Goal: Contribute content

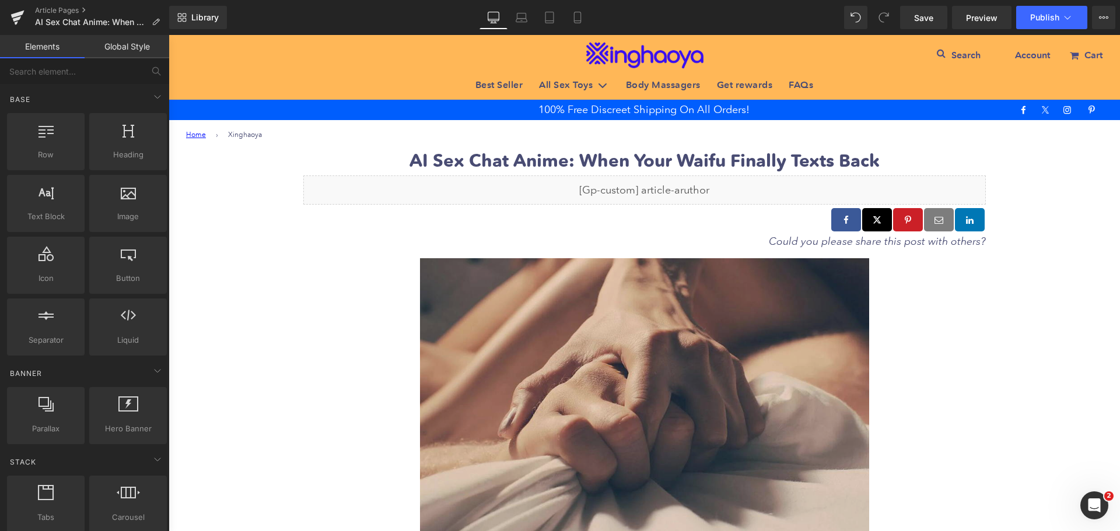
click at [618, 351] on img at bounding box center [644, 404] width 449 height 292
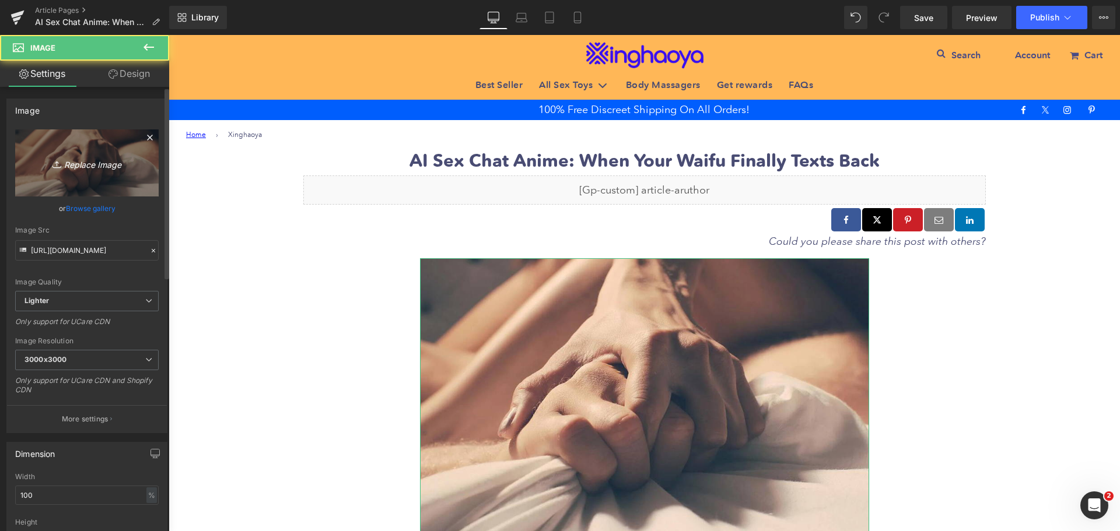
click at [37, 136] on link "Replace Image" at bounding box center [87, 163] width 144 height 67
type input "C:\fakepath\AI-Sex-Chat-Anime.jpg"
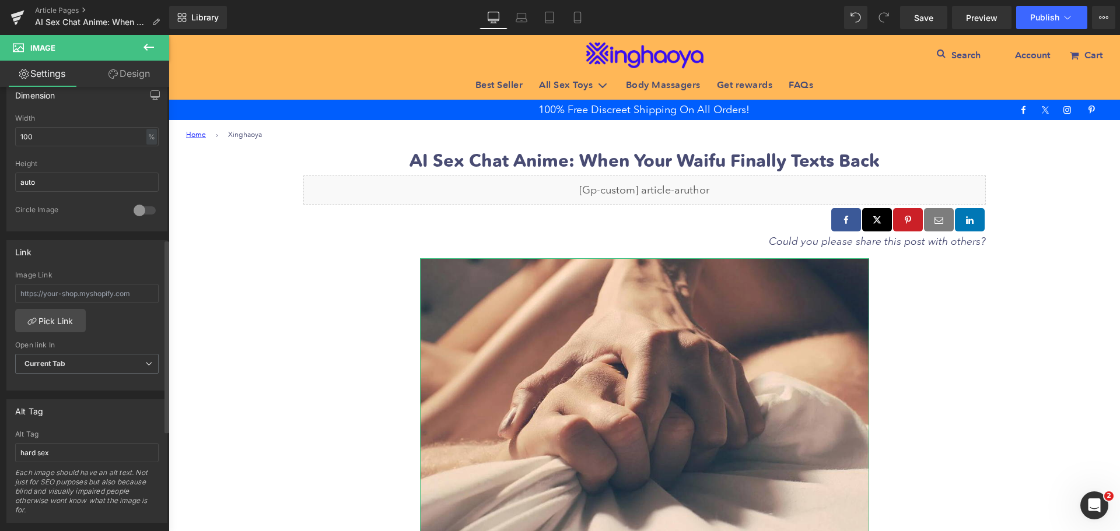
scroll to position [525, 0]
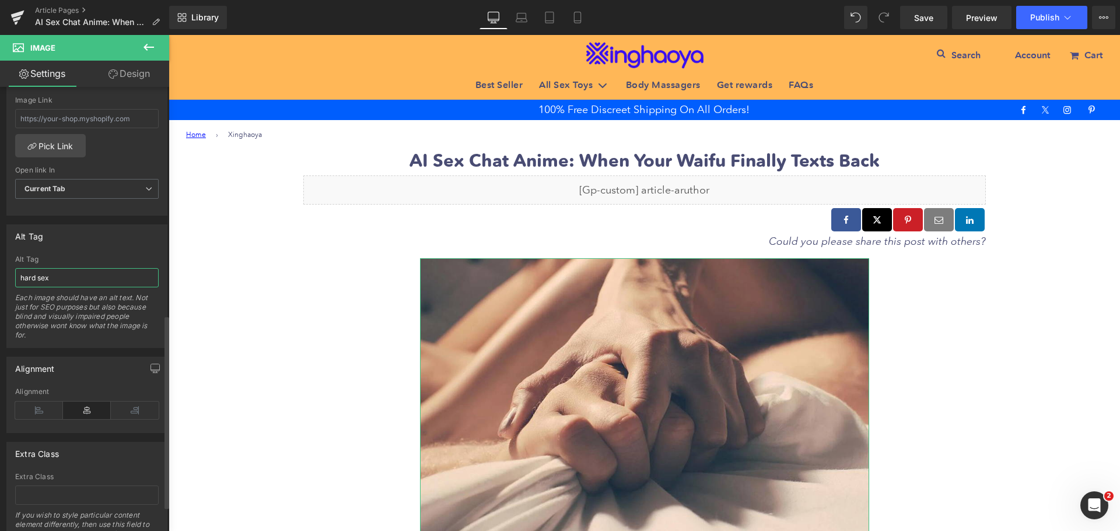
drag, startPoint x: 59, startPoint y: 275, endPoint x: 1, endPoint y: 279, distance: 57.9
click at [1, 279] on div "Alt Tag hard sex Alt Tag hard sex Each image should have an alt text. Not just …" at bounding box center [87, 282] width 174 height 132
paste input "AI Sex Chat Anime"
type input "AI Sex Chat Anime"
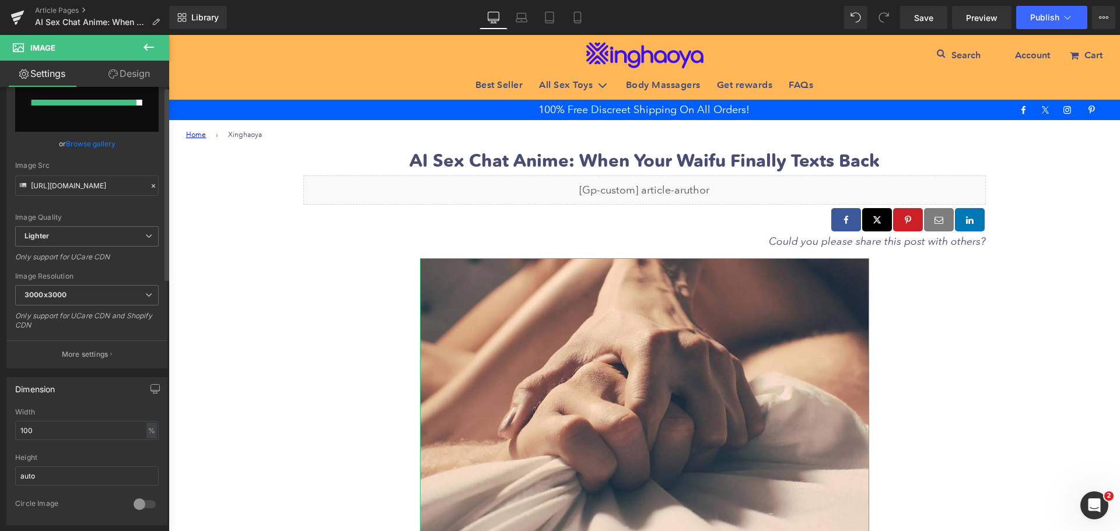
scroll to position [0, 0]
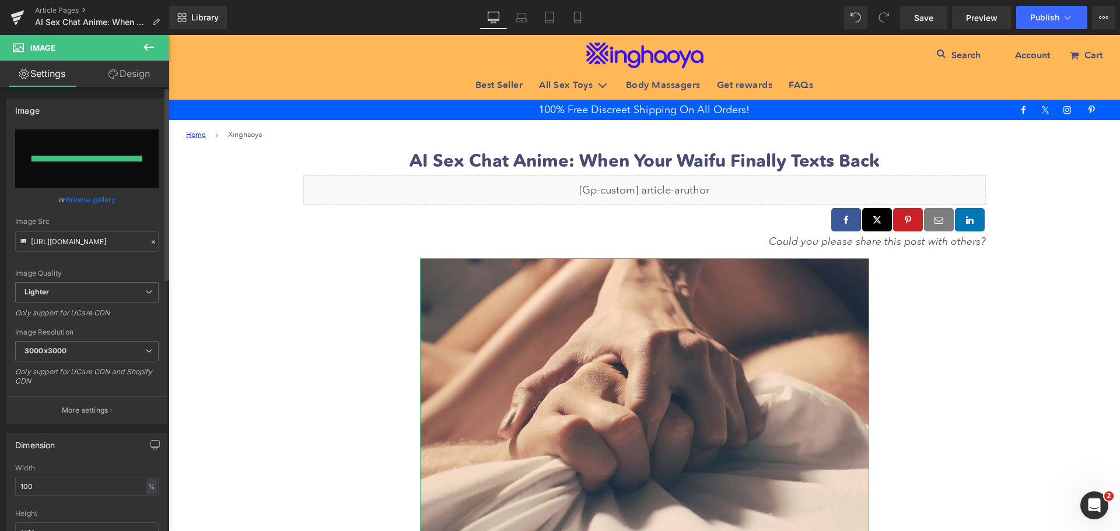
type input "[URL][DOMAIN_NAME]"
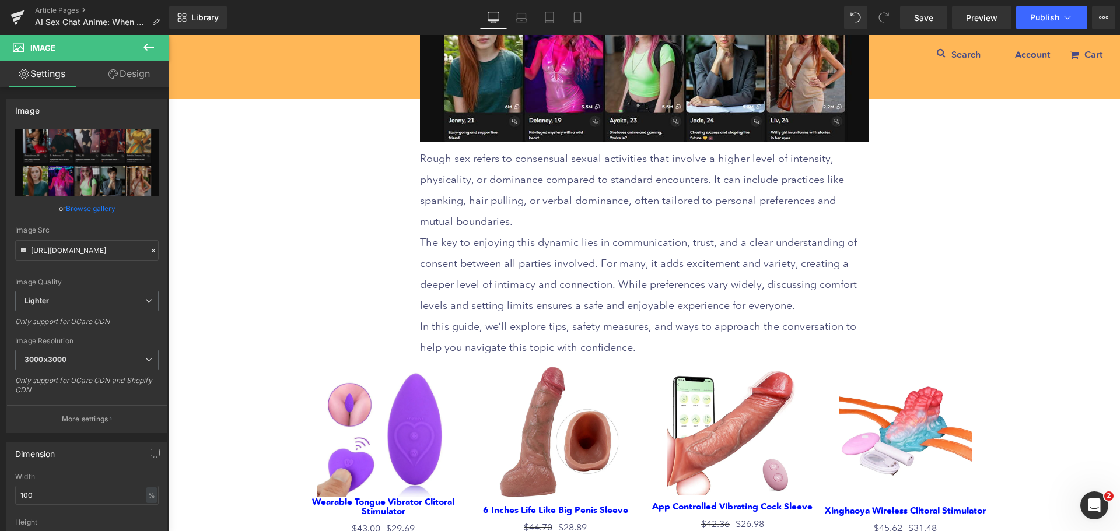
scroll to position [408, 0]
type input "AI Sex Chat Anime"
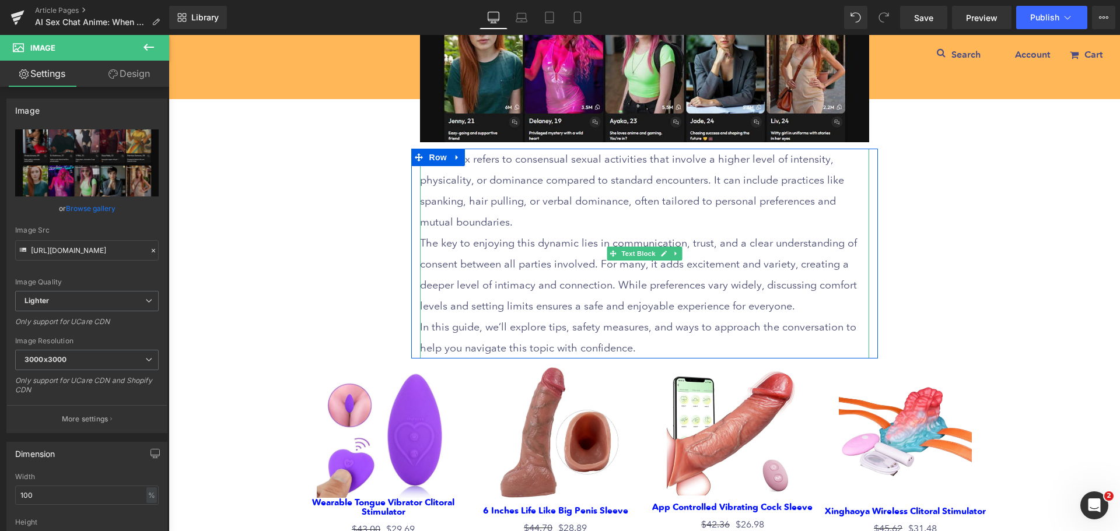
click at [474, 263] on p "The key to enjoying this dynamic lies in communication, trust, and a clear unde…" at bounding box center [644, 275] width 449 height 84
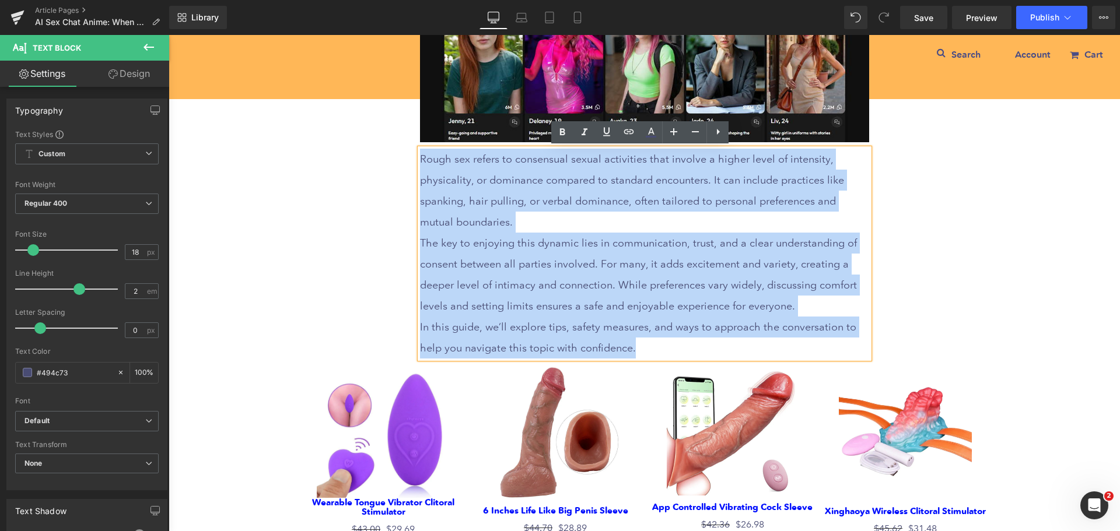
drag, startPoint x: 417, startPoint y: 156, endPoint x: 610, endPoint y: 344, distance: 270.2
click at [610, 344] on div "Rough sex refers to consensual sexual activities that involve a higher level of…" at bounding box center [644, 254] width 449 height 210
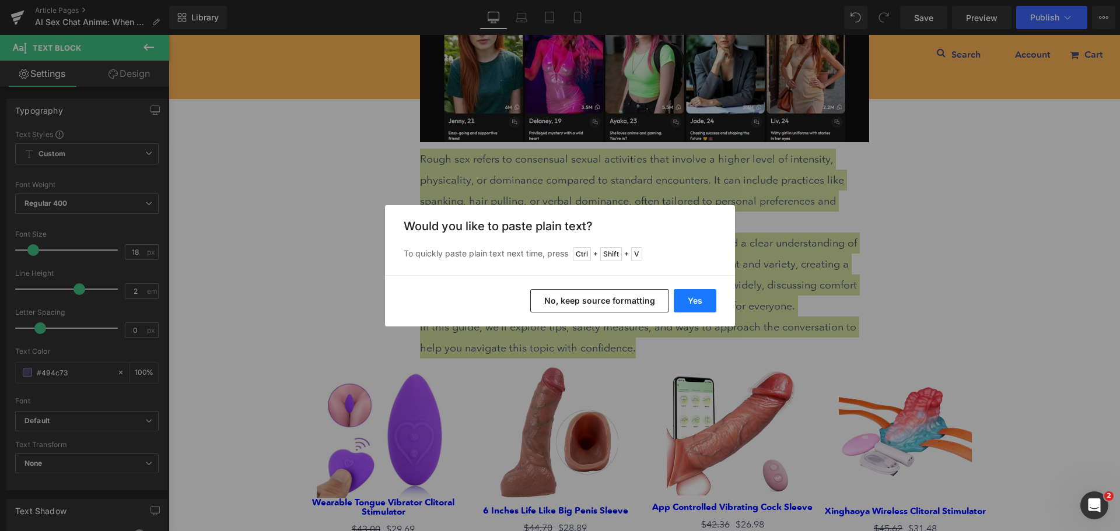
click at [0, 0] on button "Yes" at bounding box center [0, 0] width 0 height 0
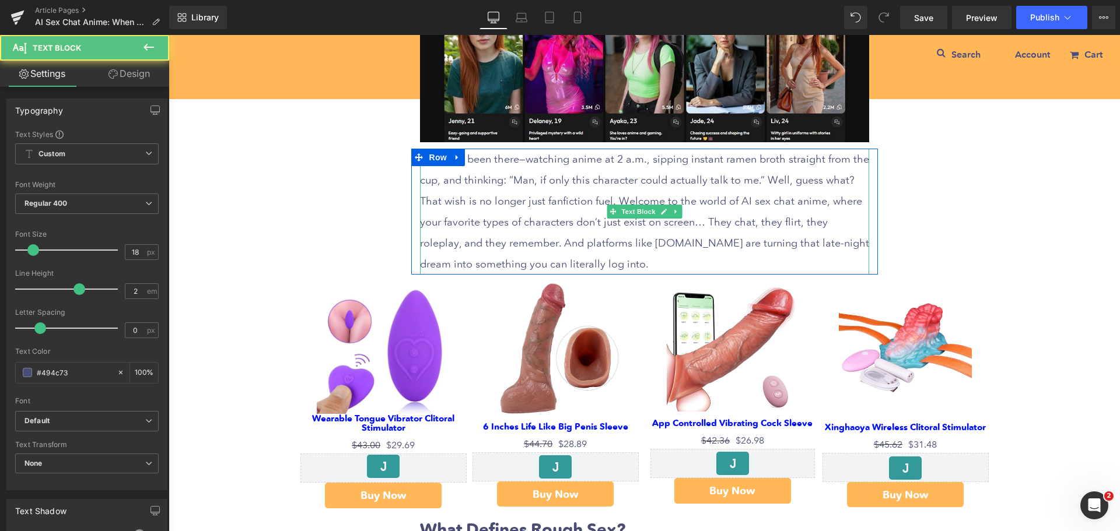
click at [719, 208] on p "We’ve all been there—watching anime at 2 a.m., sipping instant ramen broth stra…" at bounding box center [644, 212] width 449 height 126
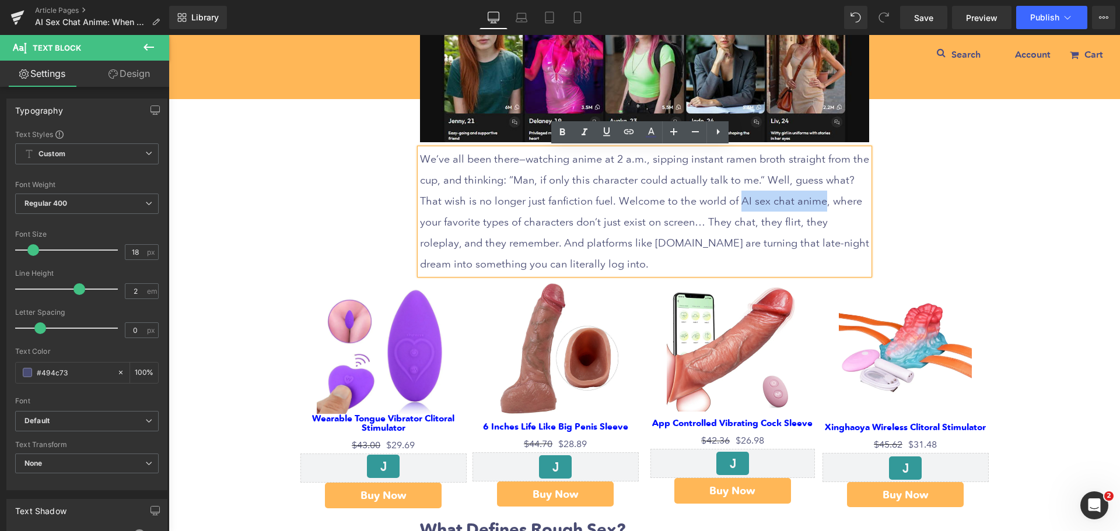
drag, startPoint x: 698, startPoint y: 202, endPoint x: 781, endPoint y: 202, distance: 82.8
click at [781, 202] on p "We’ve all been there—watching anime at 2 a.m., sipping instant ramen broth stra…" at bounding box center [644, 212] width 449 height 126
click at [357, 456] on icon at bounding box center [354, 459] width 6 height 6
click at [0, 0] on input "text" at bounding box center [0, 0] width 0 height 0
paste input "[URL][DOMAIN_NAME]"
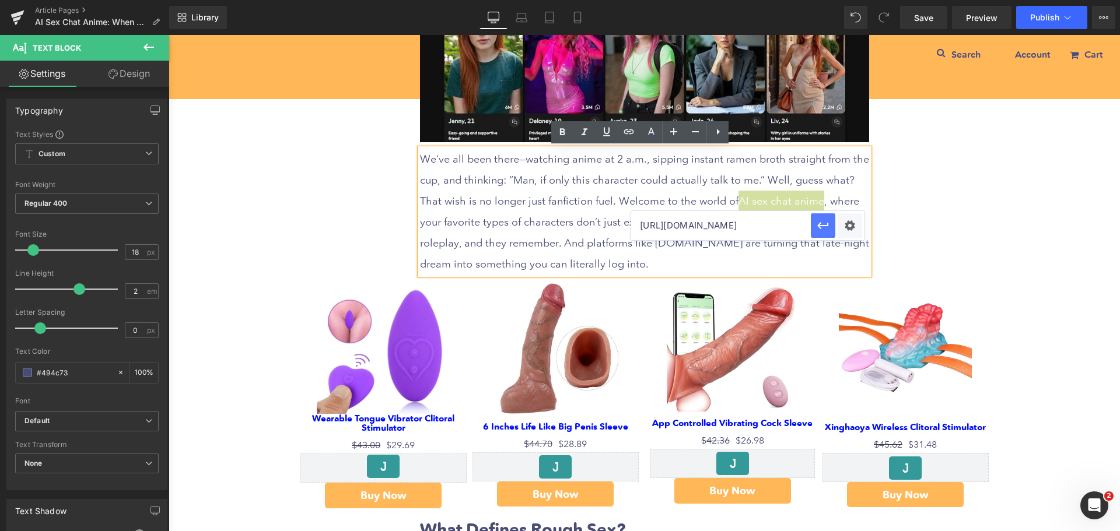
type input "[URL][DOMAIN_NAME]"
click at [0, 0] on icon "button" at bounding box center [0, 0] width 0 height 0
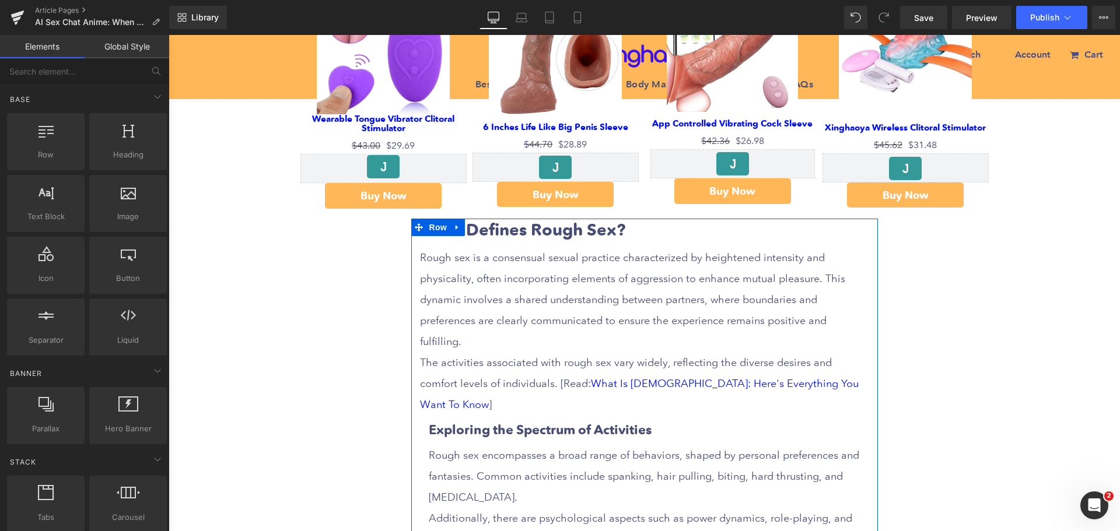
scroll to position [758, 0]
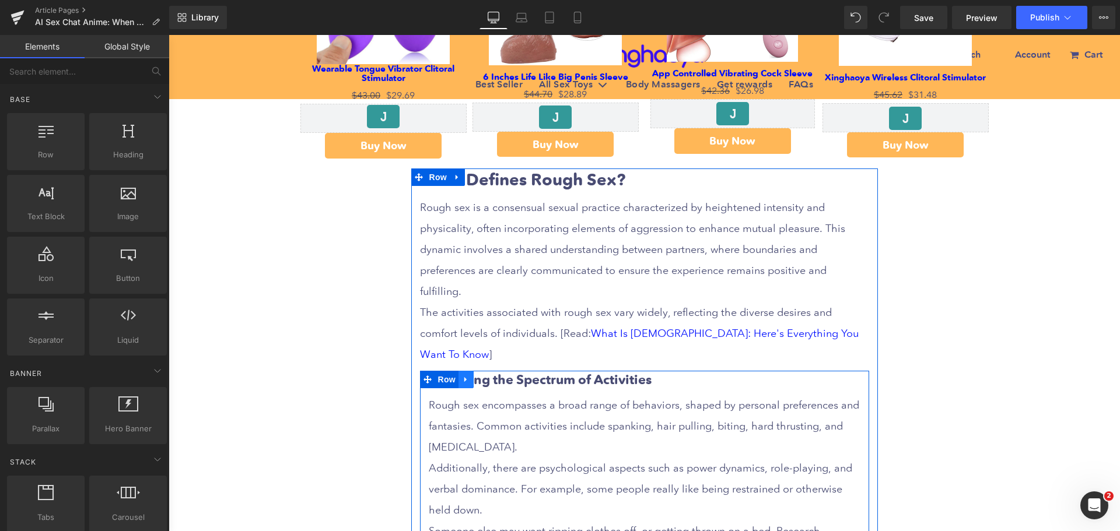
click at [464, 376] on icon at bounding box center [466, 380] width 8 height 9
click at [492, 376] on icon at bounding box center [496, 380] width 8 height 9
click at [462, 376] on icon at bounding box center [466, 380] width 8 height 9
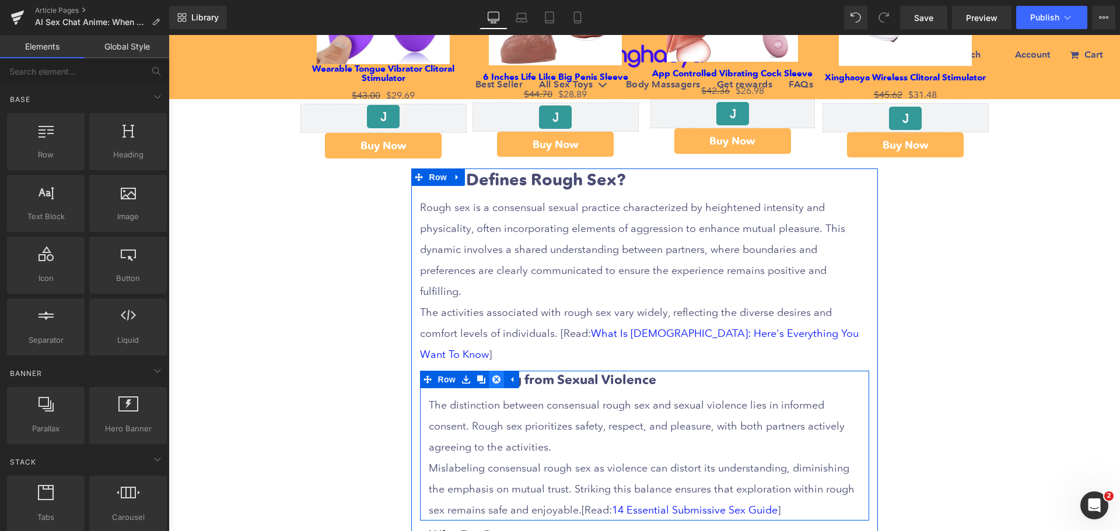
click at [492, 376] on icon at bounding box center [496, 380] width 8 height 9
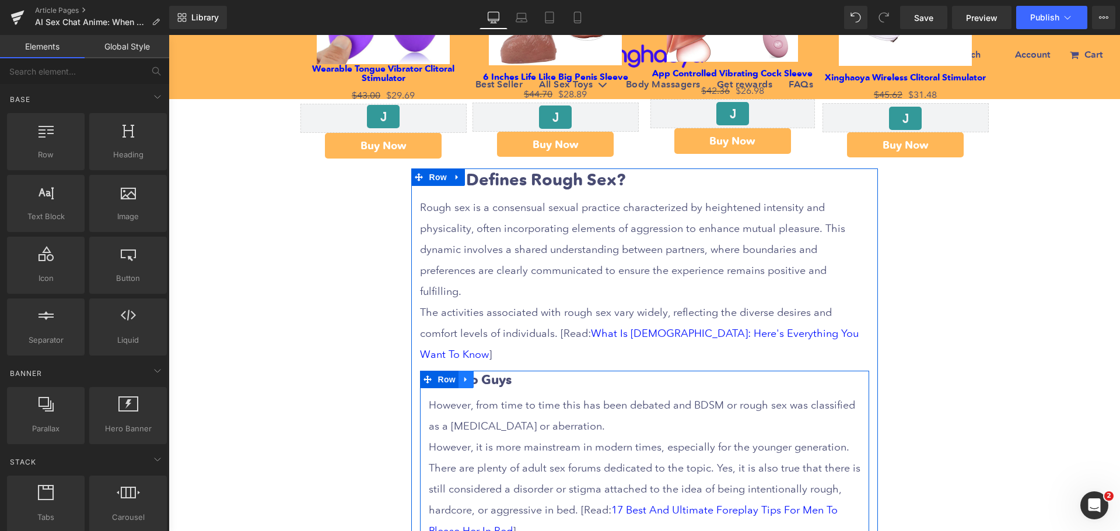
click at [464, 377] on icon at bounding box center [465, 379] width 2 height 5
click at [492, 376] on icon at bounding box center [496, 380] width 8 height 8
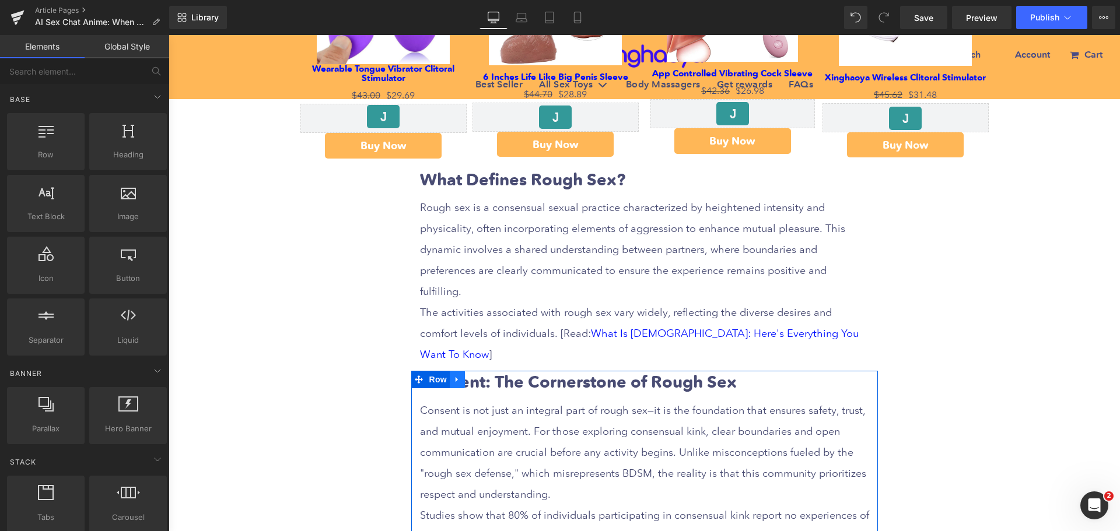
click at [453, 376] on icon at bounding box center [457, 380] width 8 height 9
click at [484, 376] on icon at bounding box center [488, 380] width 8 height 8
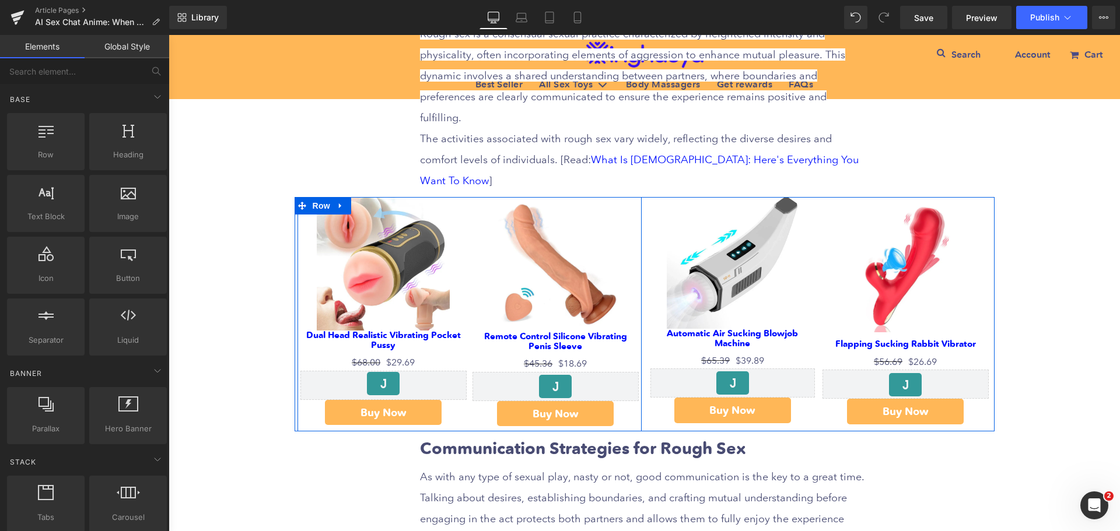
scroll to position [933, 0]
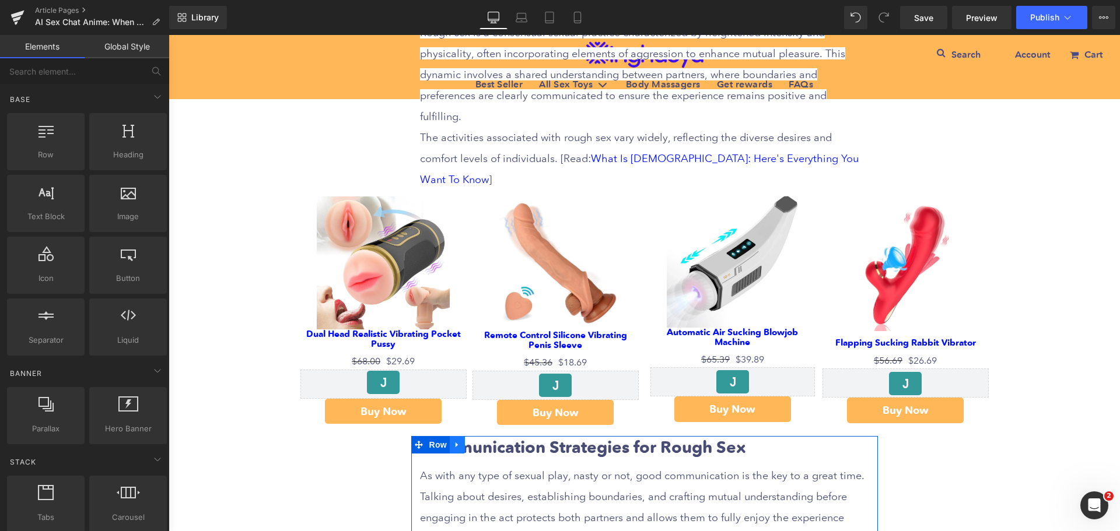
click at [453, 441] on icon at bounding box center [457, 445] width 8 height 9
click at [484, 441] on icon at bounding box center [488, 445] width 8 height 8
click at [457, 436] on link at bounding box center [457, 445] width 15 height 18
click at [484, 441] on icon at bounding box center [488, 445] width 8 height 8
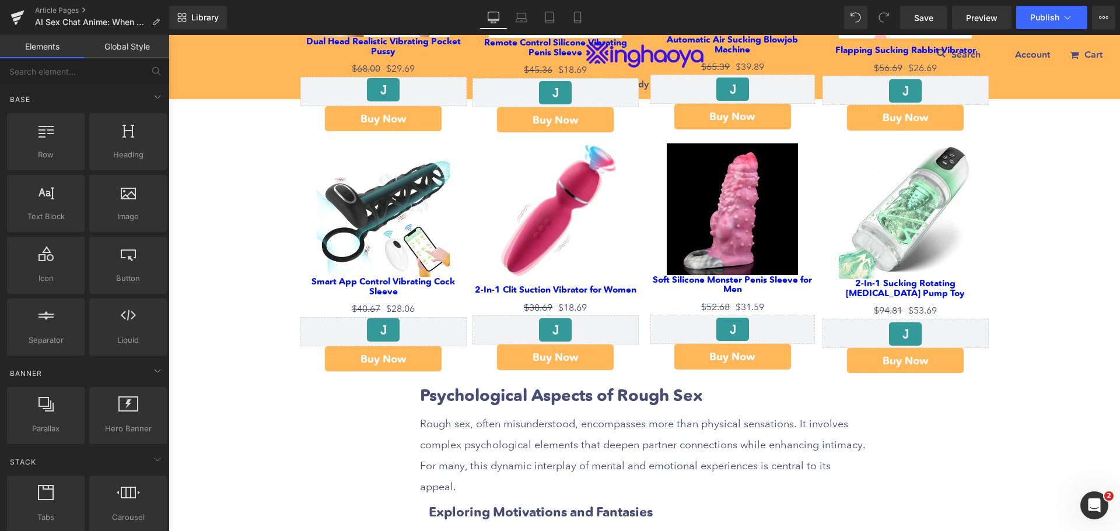
scroll to position [1283, 0]
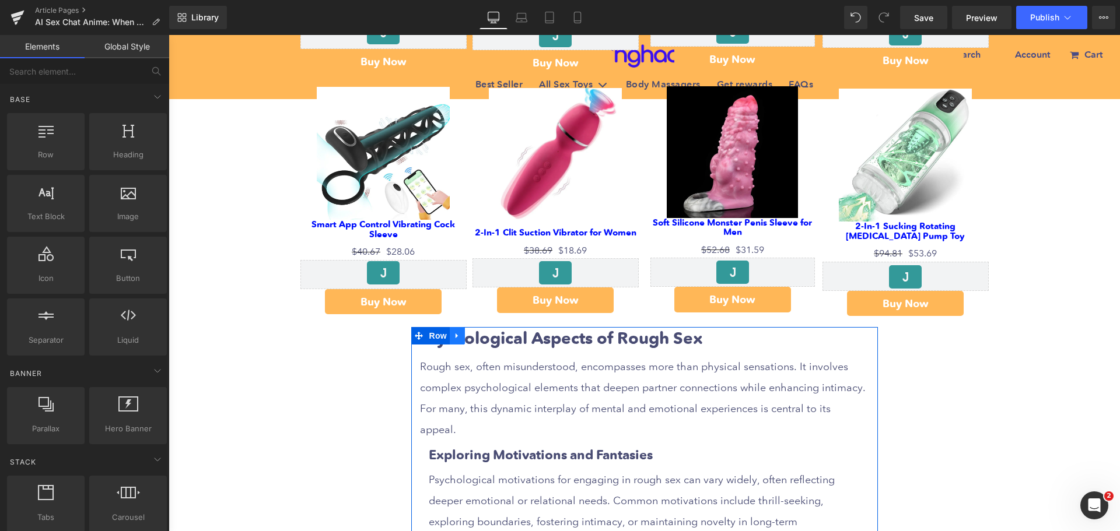
click at [454, 332] on icon at bounding box center [457, 336] width 8 height 9
click at [484, 332] on icon at bounding box center [488, 336] width 8 height 9
click at [456, 334] on icon at bounding box center [457, 336] width 2 height 5
click at [484, 332] on icon at bounding box center [488, 336] width 8 height 8
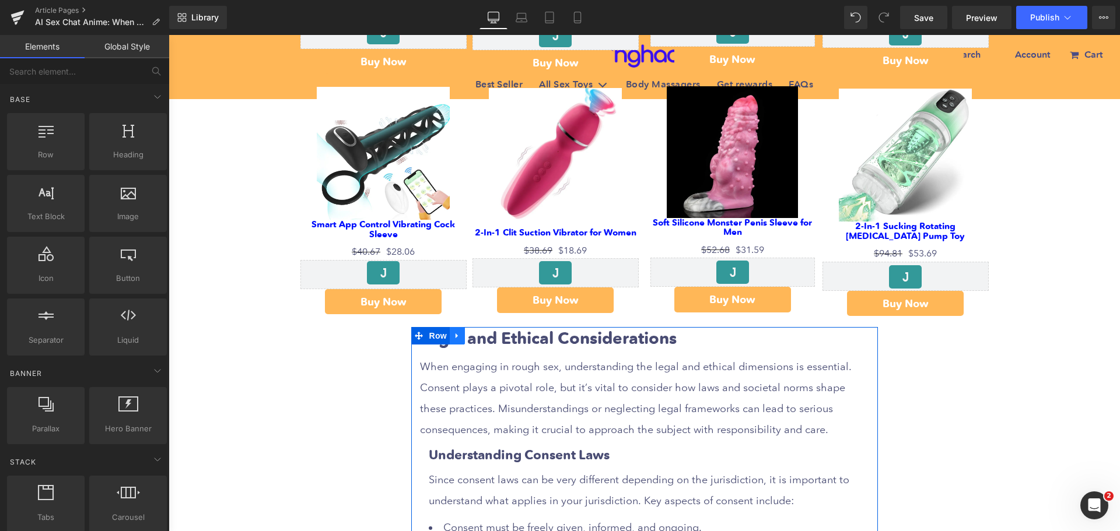
click at [456, 334] on icon at bounding box center [457, 336] width 2 height 5
click at [484, 332] on icon at bounding box center [488, 336] width 8 height 8
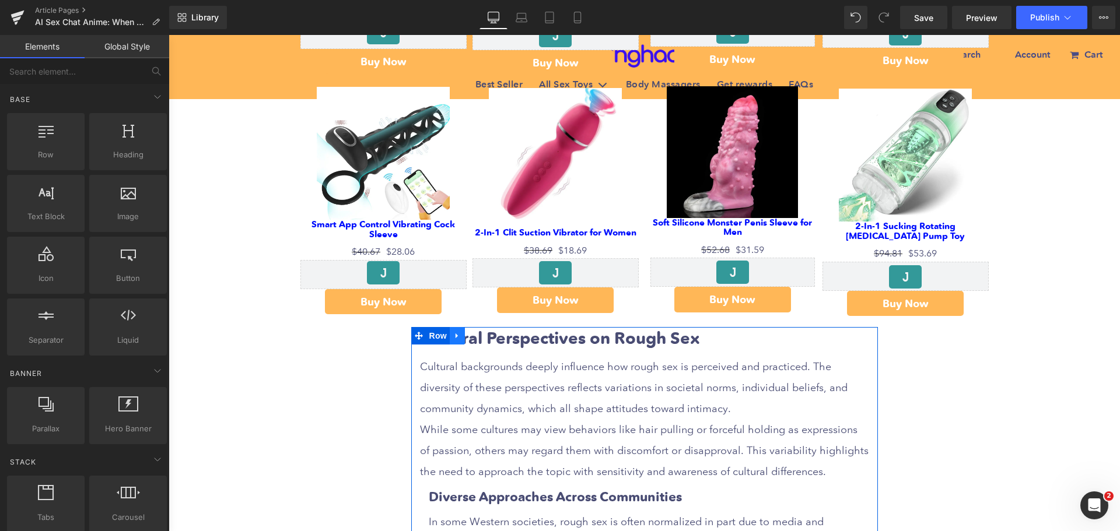
click at [456, 334] on icon at bounding box center [457, 336] width 2 height 5
click at [484, 332] on icon at bounding box center [488, 336] width 8 height 8
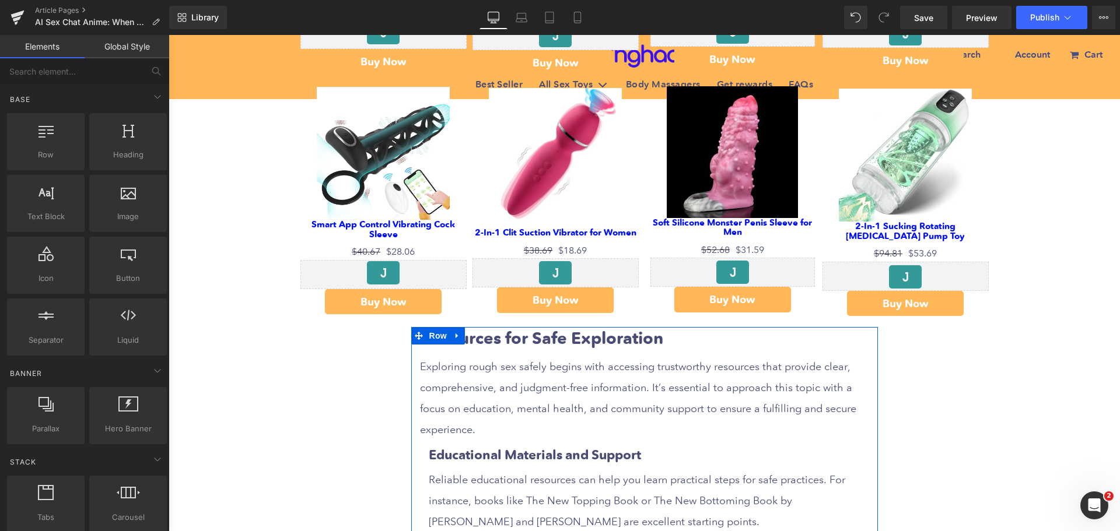
click at [456, 332] on icon at bounding box center [457, 336] width 8 height 9
click at [484, 332] on icon at bounding box center [488, 336] width 8 height 8
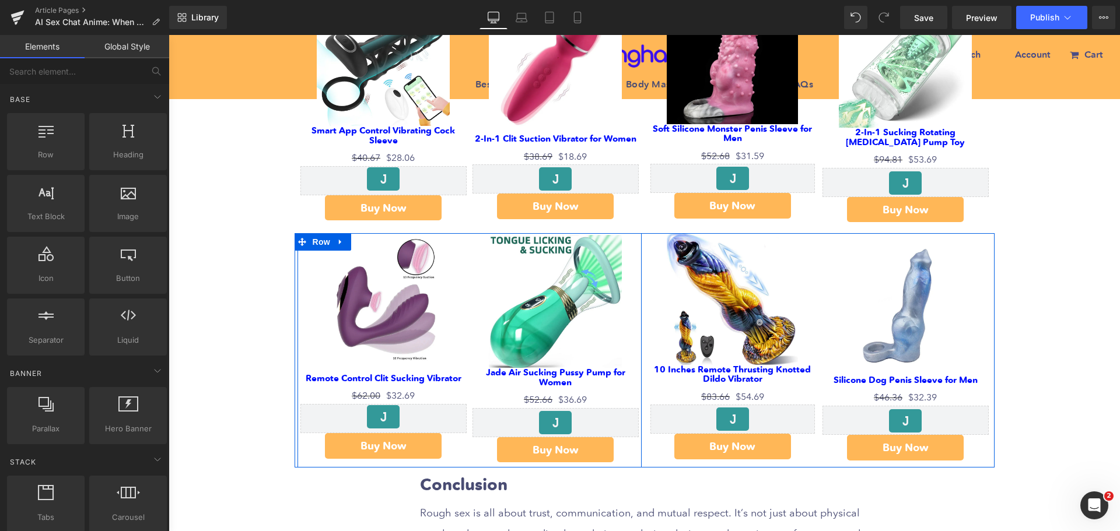
scroll to position [1517, 0]
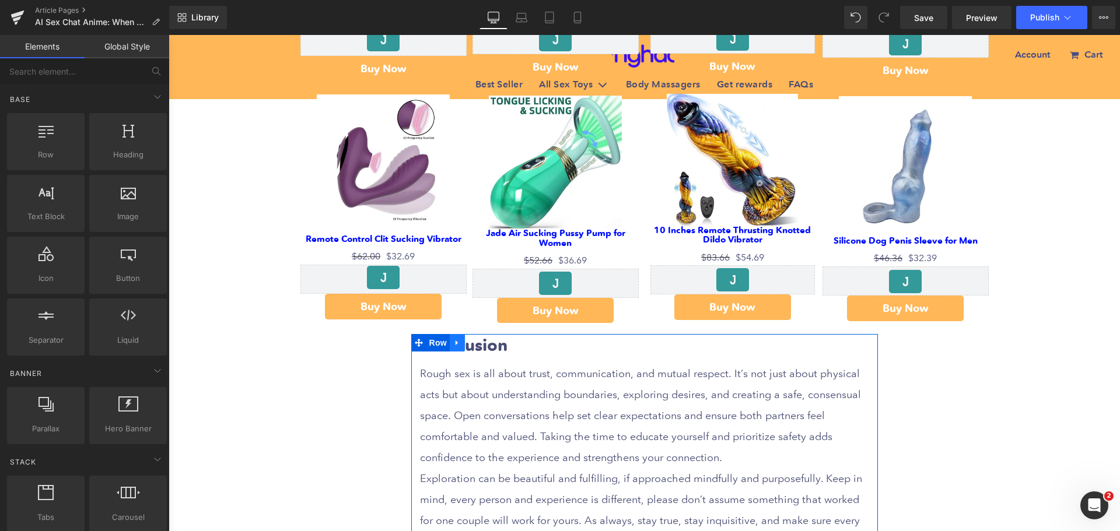
click at [456, 341] on icon at bounding box center [457, 343] width 2 height 5
click at [484, 339] on icon at bounding box center [488, 343] width 8 height 8
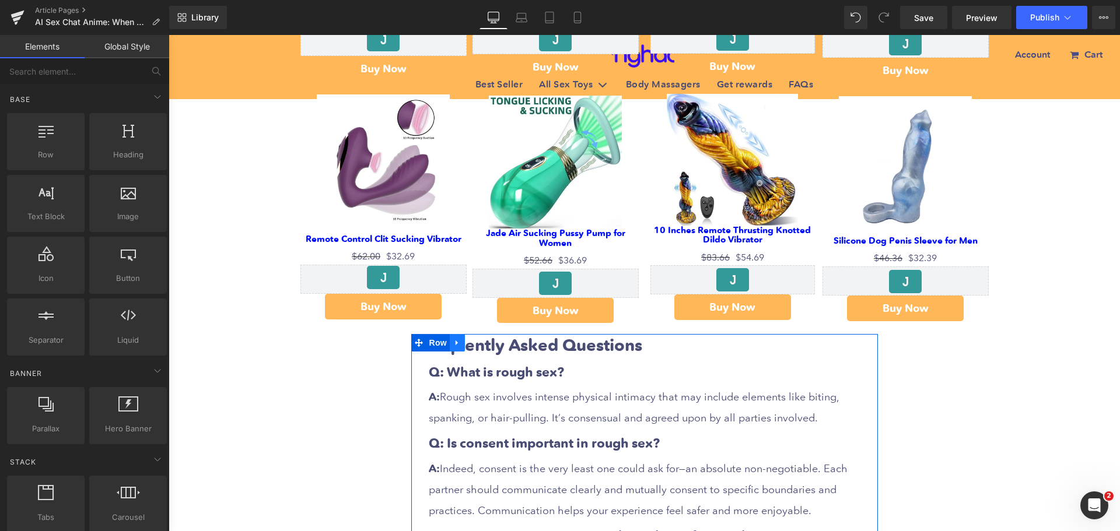
click at [453, 339] on icon at bounding box center [457, 343] width 8 height 9
click at [480, 334] on link at bounding box center [487, 343] width 15 height 18
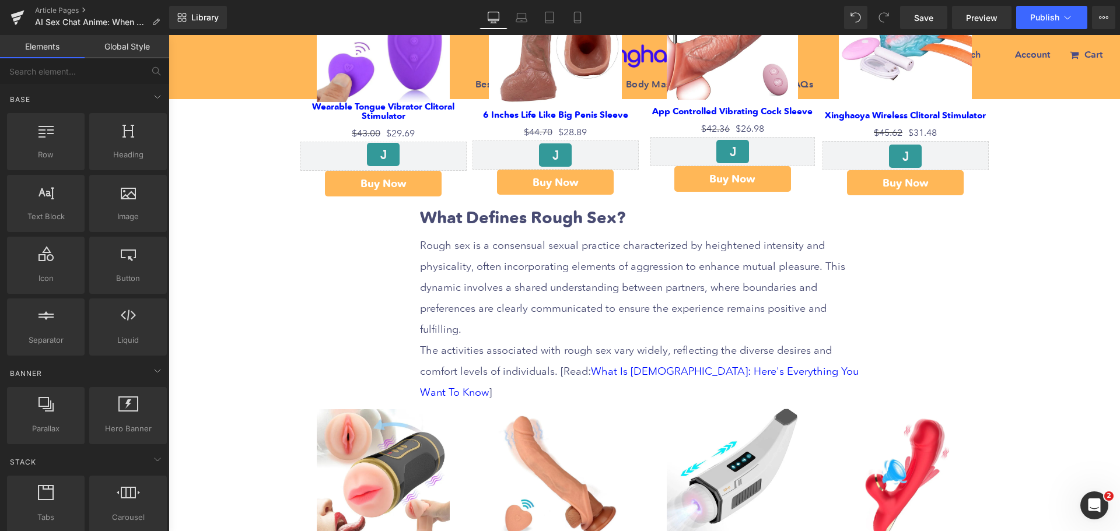
scroll to position [700, 0]
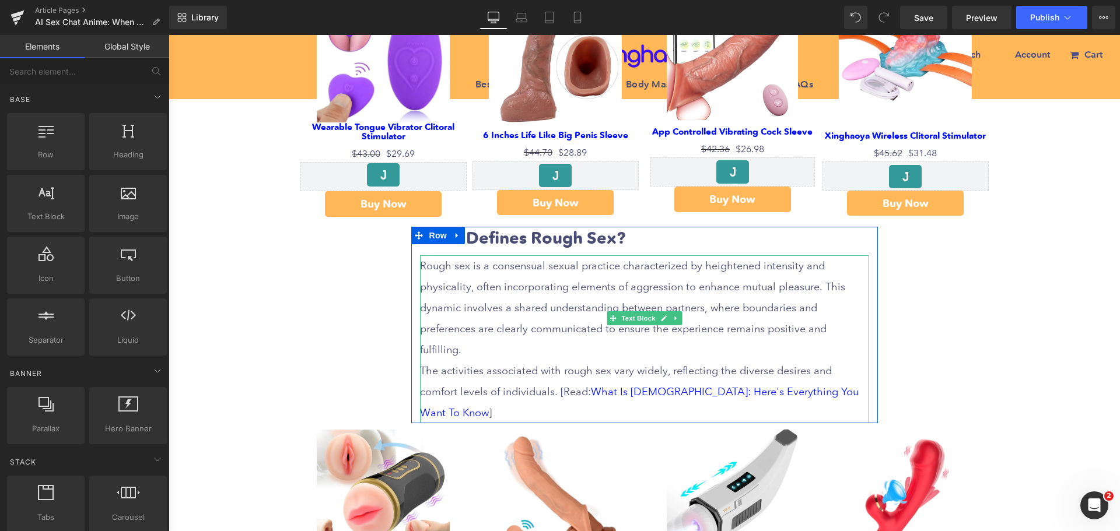
click at [622, 299] on p "Rough sex is a consensual sexual practice characterized by heightened intensity…" at bounding box center [644, 308] width 449 height 105
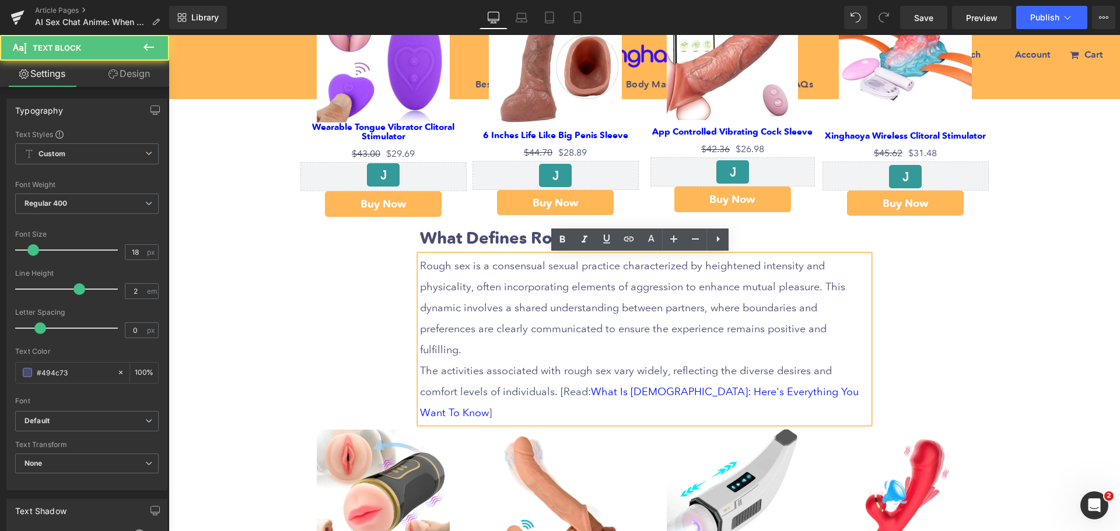
click at [534, 239] on b "What Defines Rough Sex?" at bounding box center [522, 238] width 205 height 20
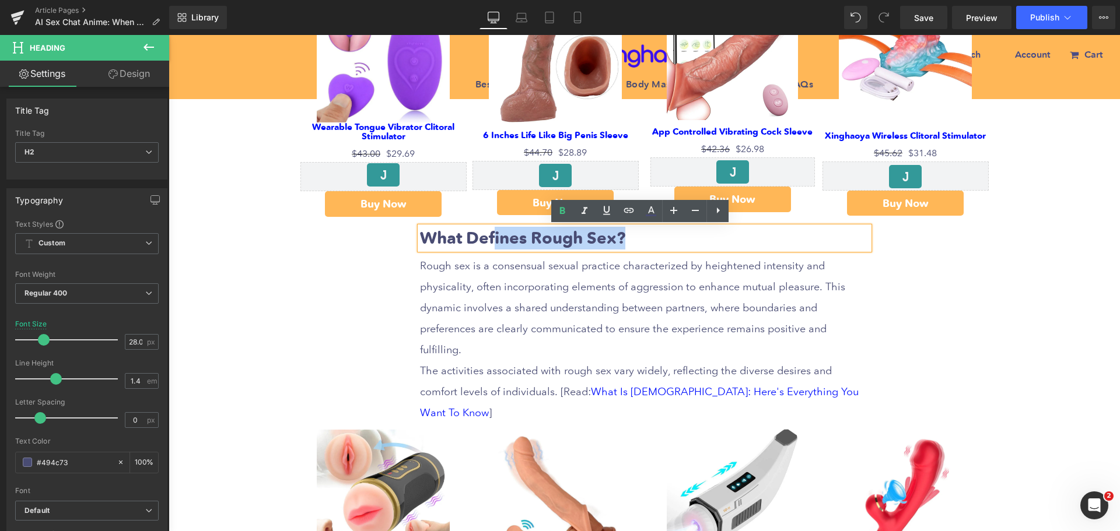
drag, startPoint x: 488, startPoint y: 237, endPoint x: 699, endPoint y: 236, distance: 211.2
click at [699, 236] on h2 "What Defines Rough Sex?" at bounding box center [644, 238] width 449 height 23
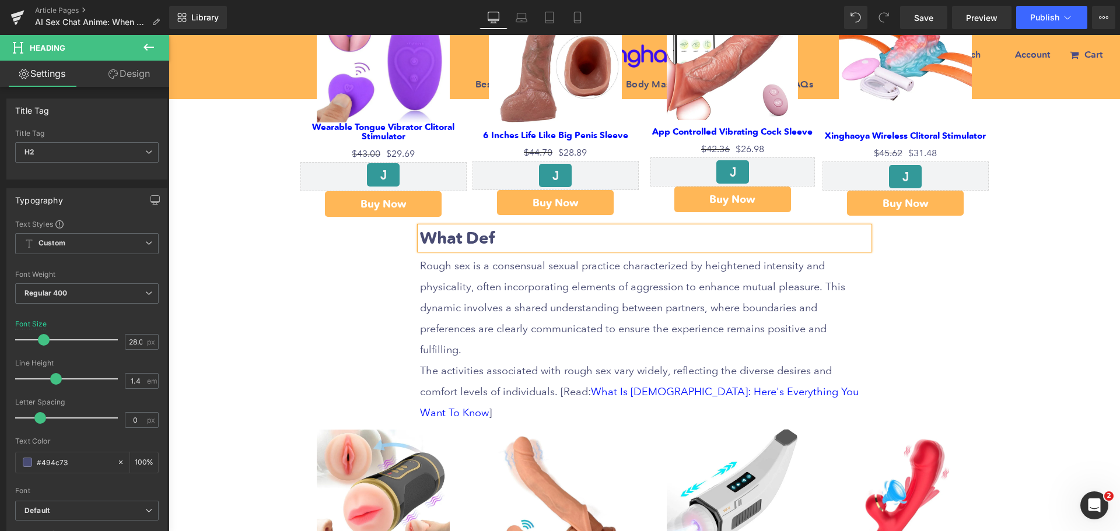
click at [506, 285] on span "Rough sex is a consensual sexual practice characterized by heightened intensity…" at bounding box center [632, 308] width 425 height 96
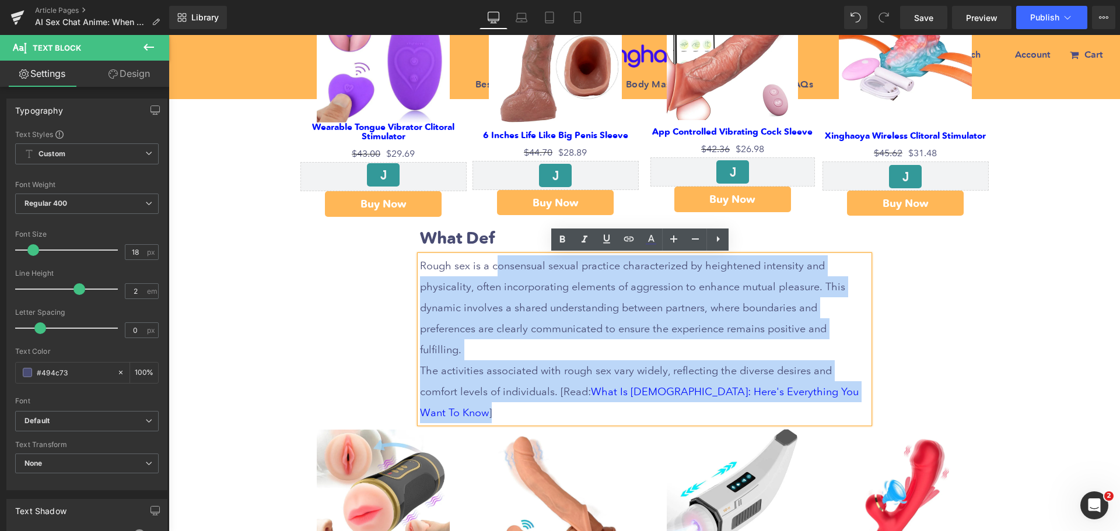
drag, startPoint x: 494, startPoint y: 267, endPoint x: 848, endPoint y: 368, distance: 367.8
click at [848, 368] on div "Rough sex is a consensual sexual practice characterized by heightened intensity…" at bounding box center [644, 340] width 449 height 168
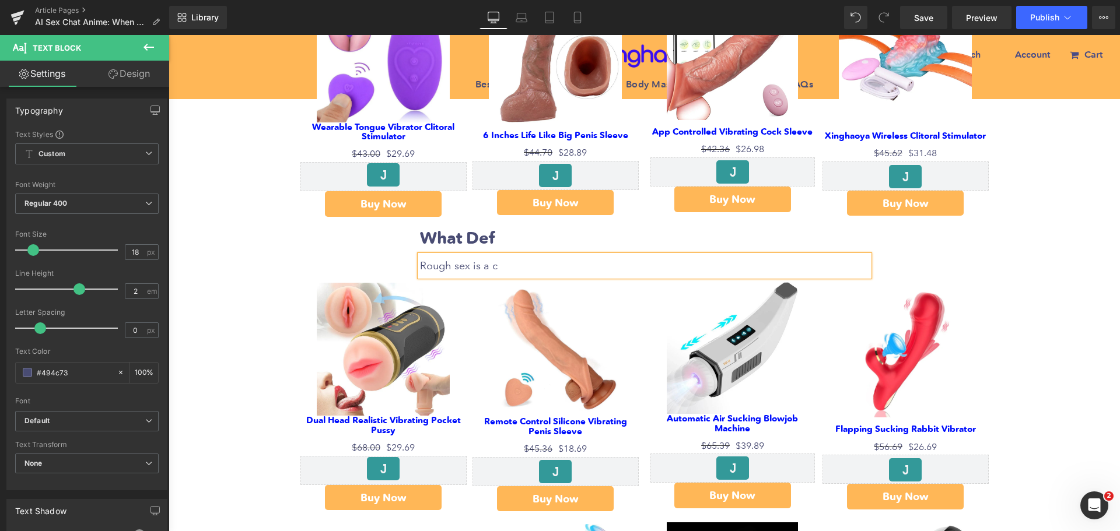
click at [1045, 286] on div "AI Sex Chat Anime: When Your Waifu Finally Texts Back Heading Row Liquid Row So…" at bounding box center [645, 513] width 952 height 2129
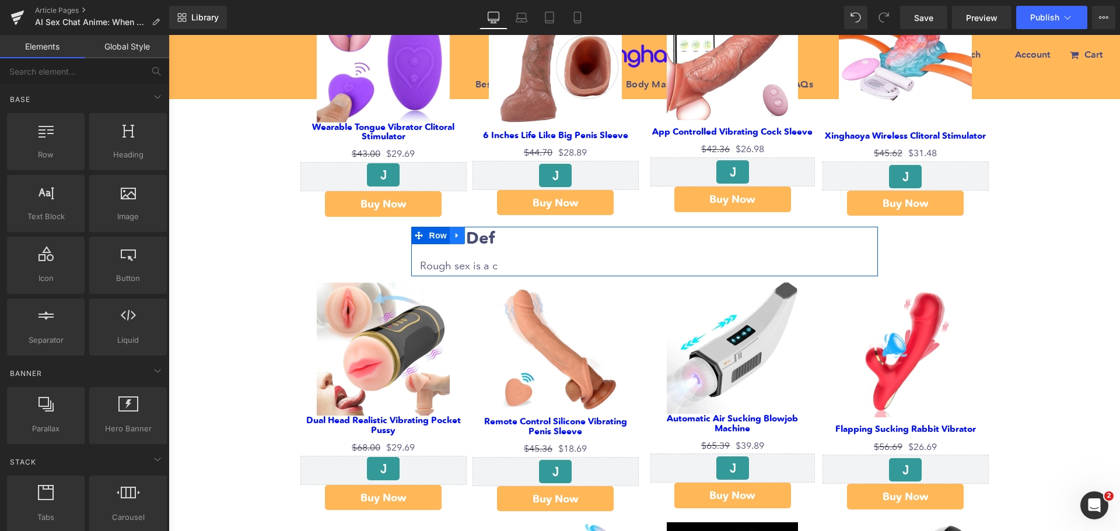
click at [454, 236] on icon at bounding box center [457, 236] width 8 height 9
click at [468, 234] on icon at bounding box center [472, 236] width 8 height 8
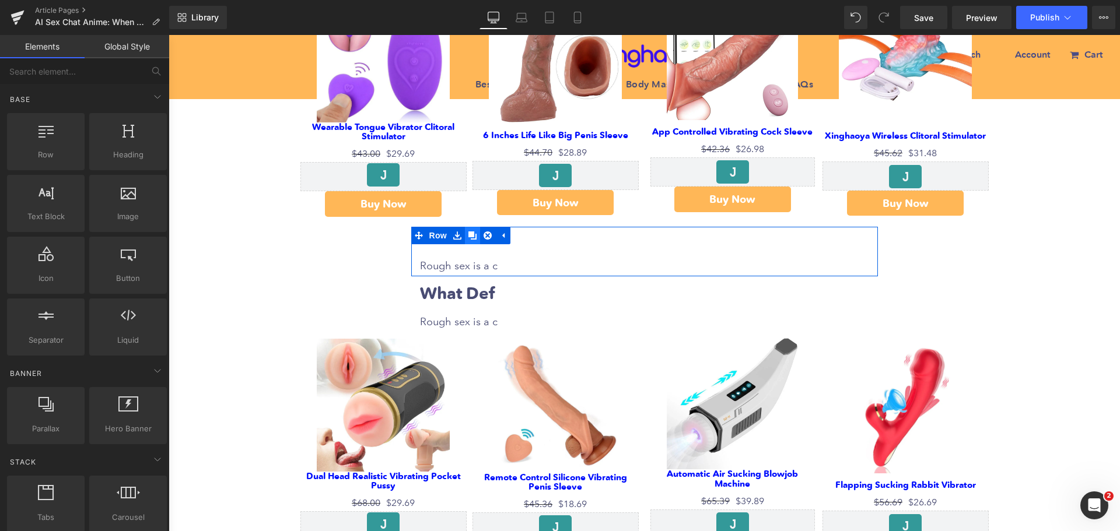
click at [468, 234] on icon at bounding box center [472, 236] width 8 height 8
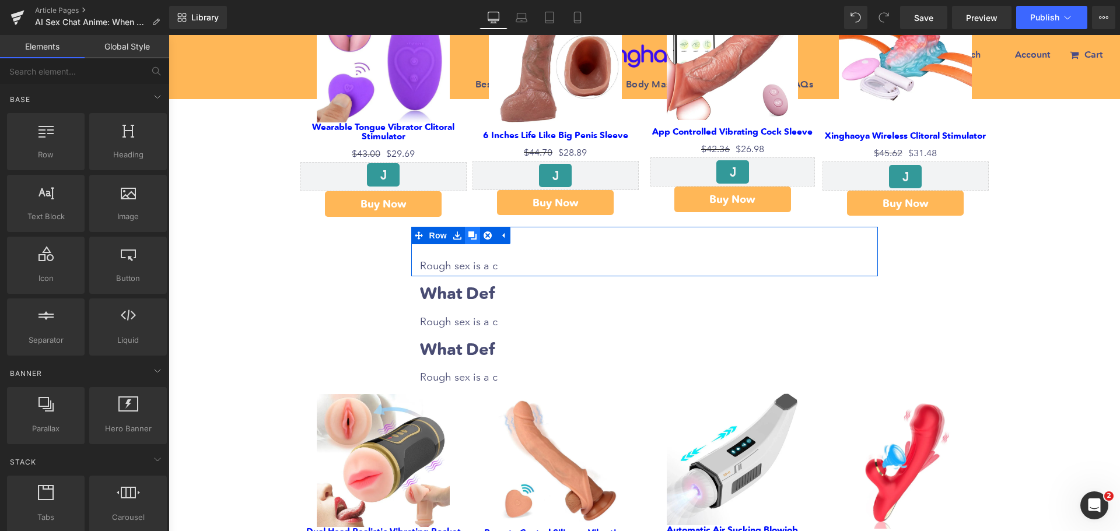
click at [468, 234] on icon at bounding box center [472, 236] width 8 height 8
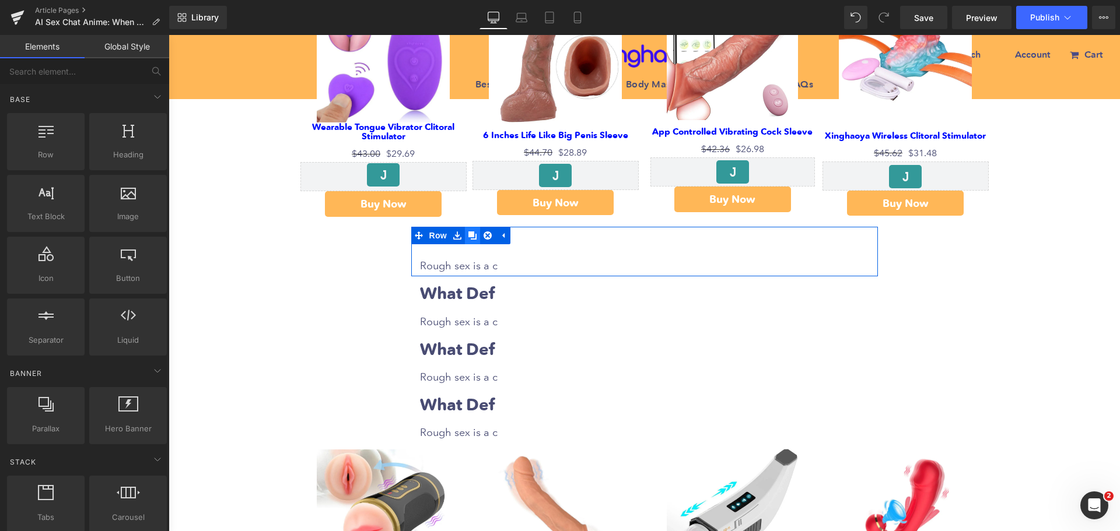
click at [468, 234] on icon at bounding box center [472, 236] width 8 height 8
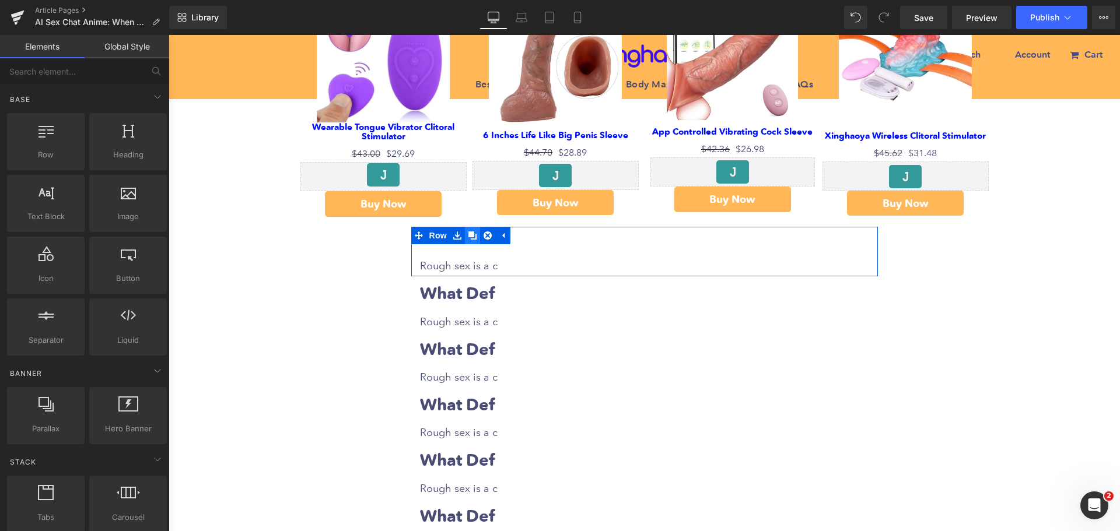
click at [468, 234] on icon at bounding box center [472, 236] width 8 height 8
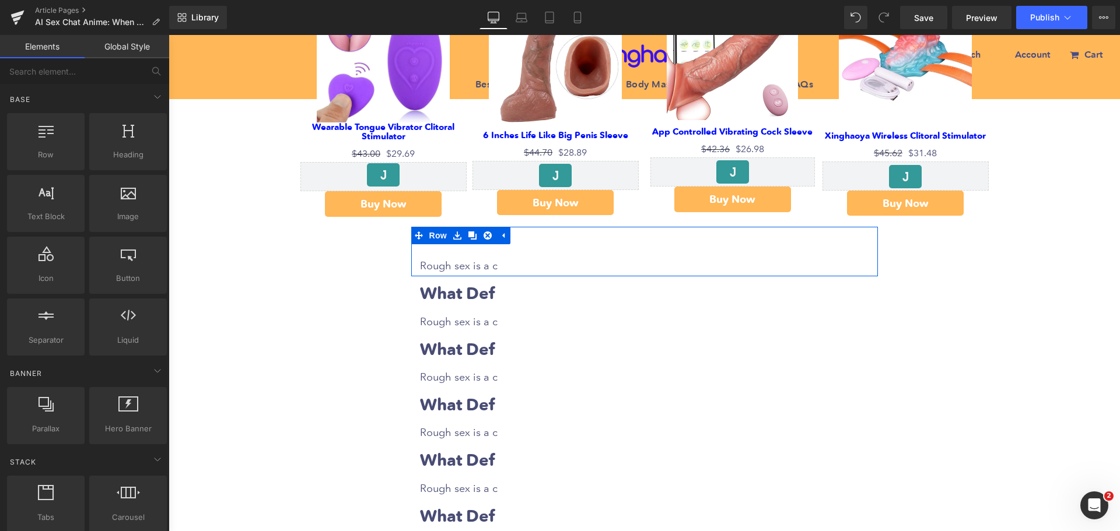
click at [533, 244] on h2 "What Def" at bounding box center [644, 238] width 449 height 23
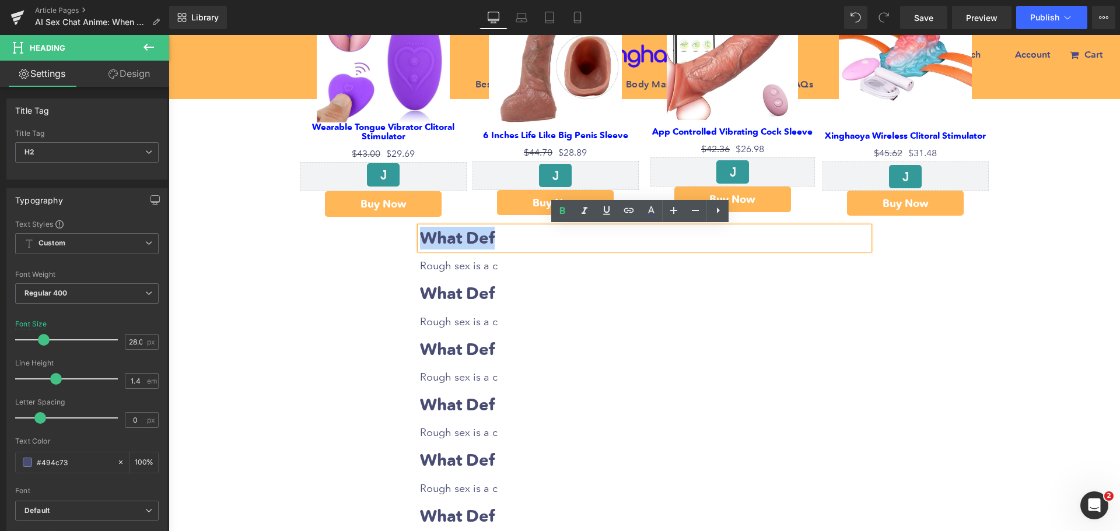
drag, startPoint x: 419, startPoint y: 236, endPoint x: 513, endPoint y: 235, distance: 93.9
click at [513, 235] on h2 "What Def" at bounding box center [644, 238] width 449 height 23
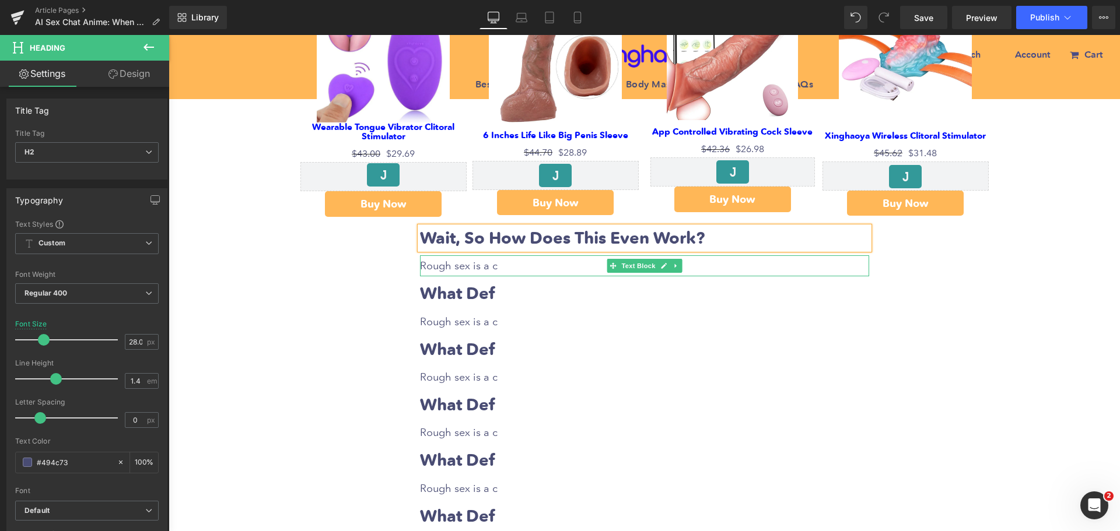
click at [454, 267] on span "Rough sex is a c" at bounding box center [459, 266] width 78 height 12
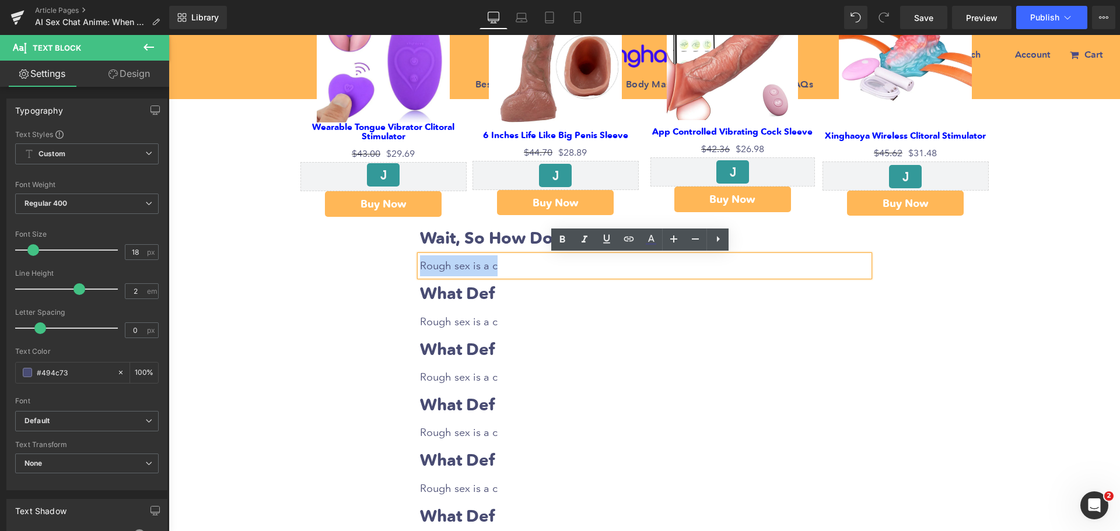
drag, startPoint x: 417, startPoint y: 268, endPoint x: 520, endPoint y: 272, distance: 103.3
click at [520, 272] on p "Rough sex is a c" at bounding box center [644, 266] width 449 height 21
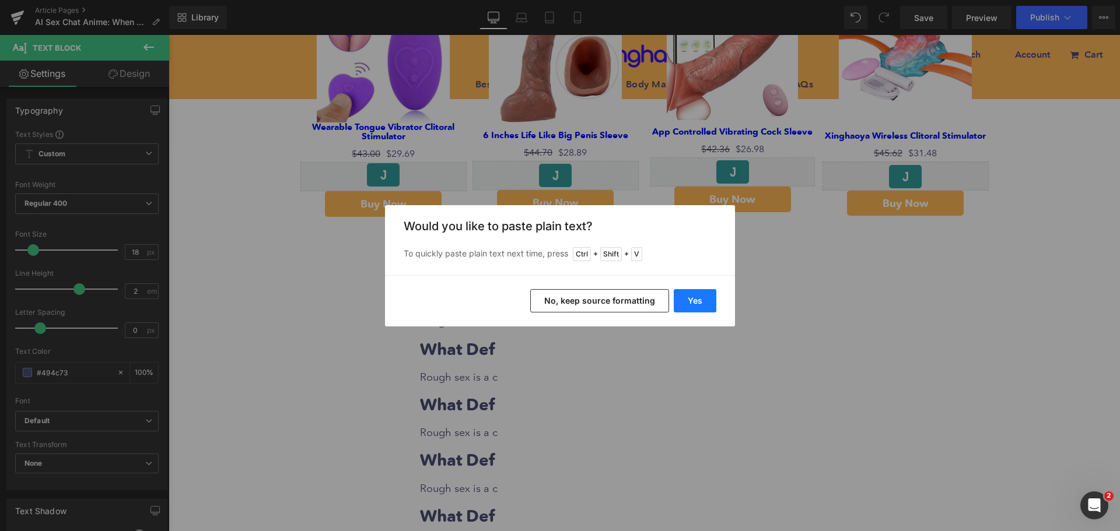
drag, startPoint x: 691, startPoint y: 305, endPoint x: 506, endPoint y: 276, distance: 187.1
click at [691, 305] on button "Yes" at bounding box center [695, 300] width 43 height 23
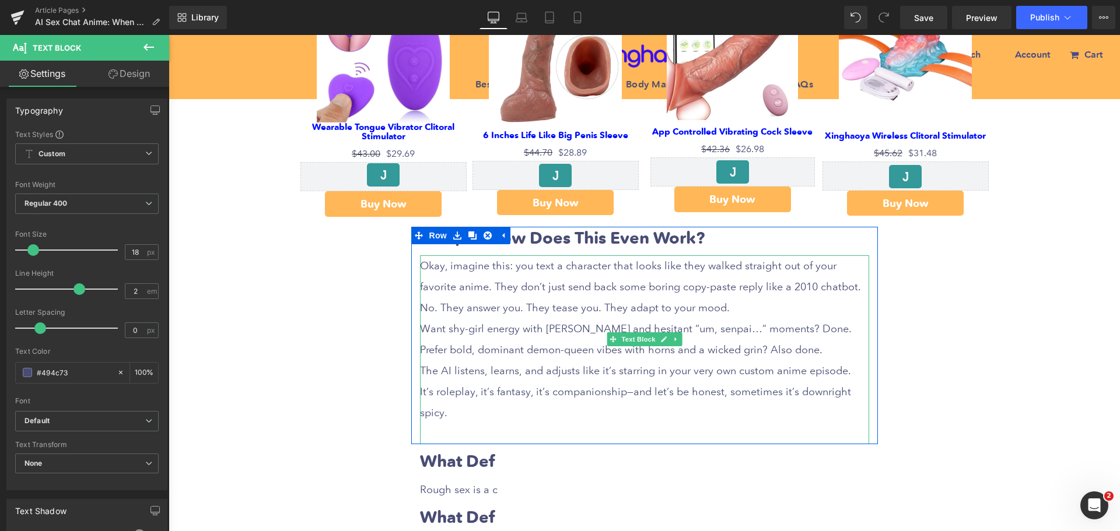
click at [446, 424] on p at bounding box center [644, 434] width 449 height 21
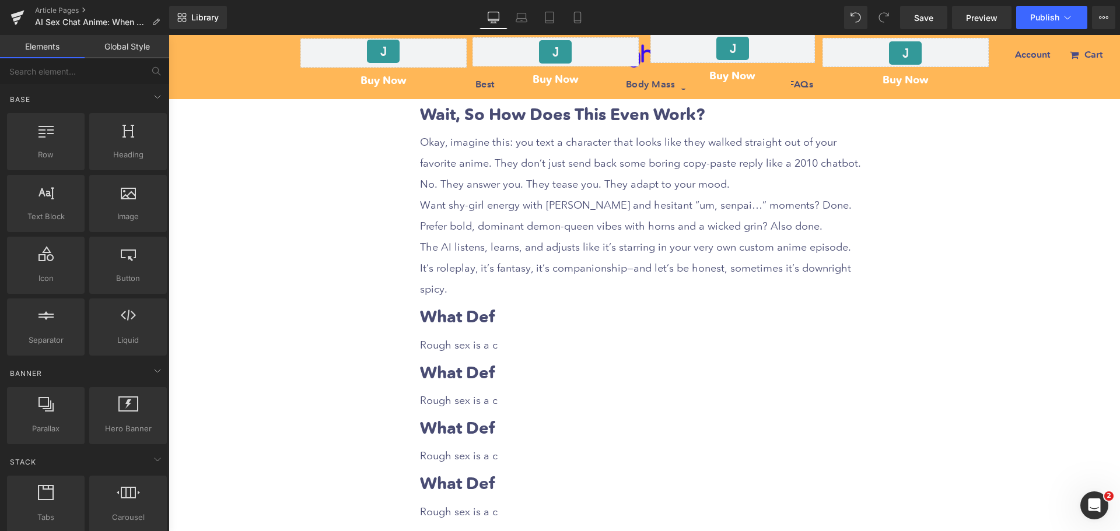
scroll to position [758, 0]
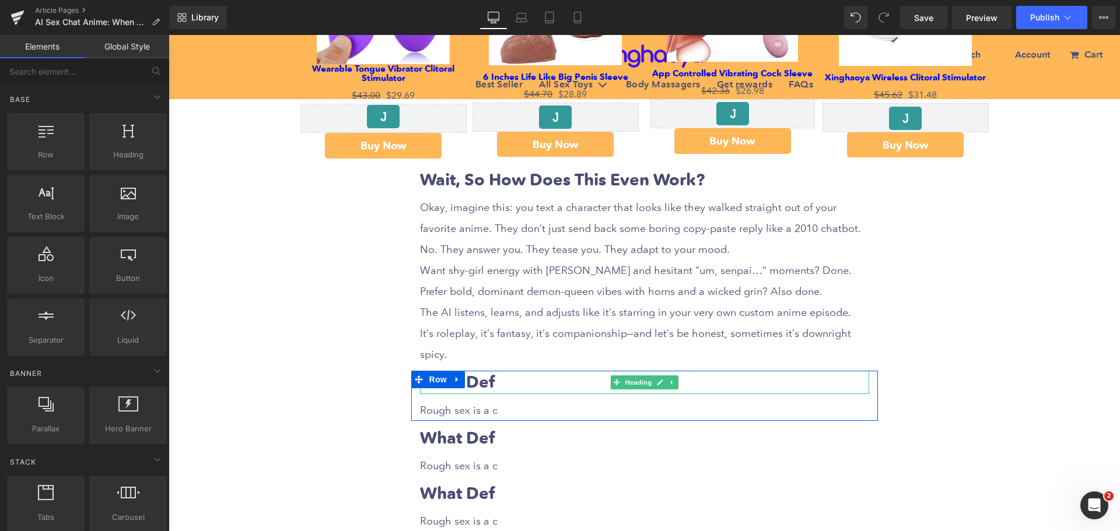
click at [514, 371] on h2 "What Def" at bounding box center [644, 382] width 449 height 23
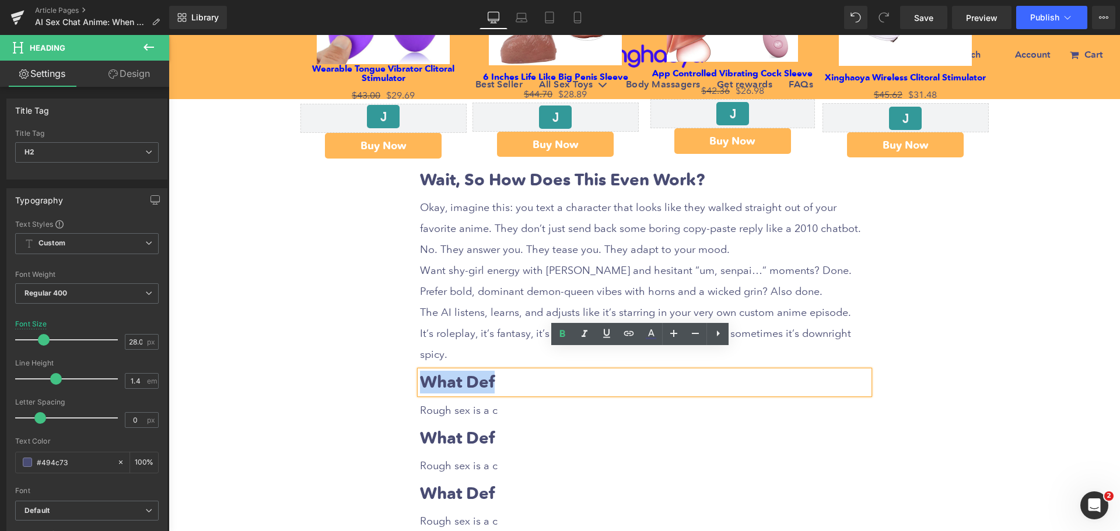
drag, startPoint x: 419, startPoint y: 355, endPoint x: 498, endPoint y: 358, distance: 79.4
click at [498, 371] on h2 "What Def" at bounding box center [644, 382] width 449 height 23
paste div
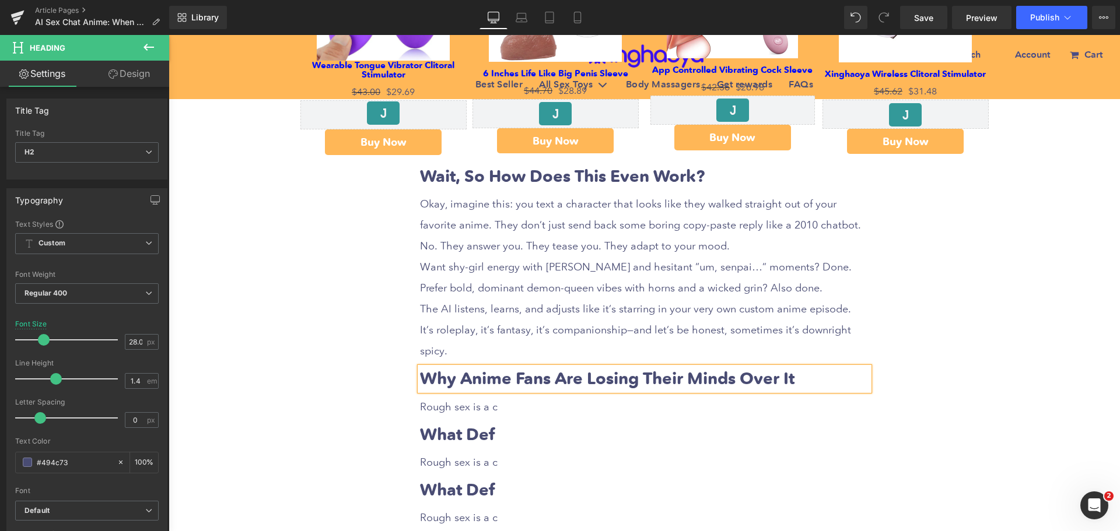
scroll to position [875, 0]
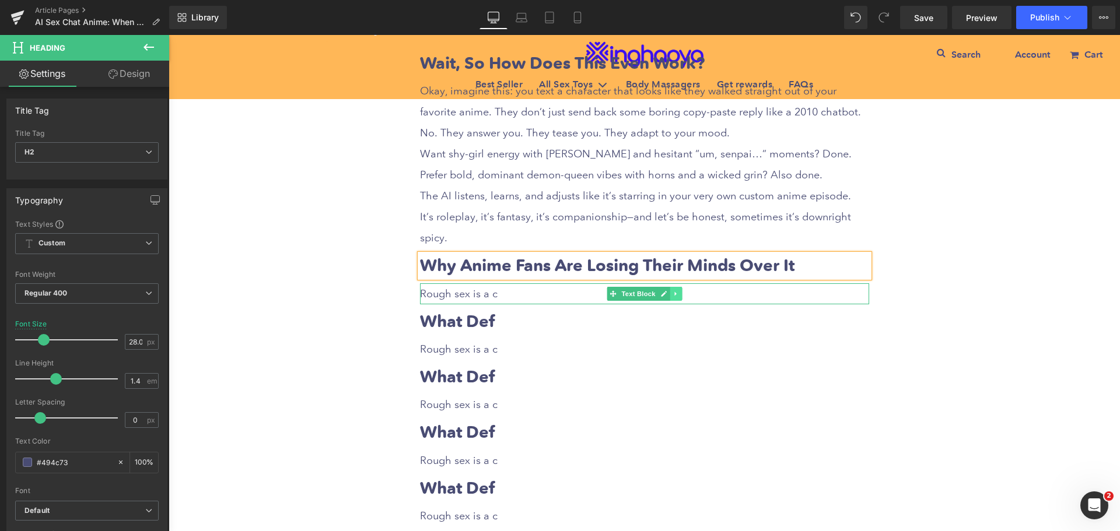
click at [673, 291] on icon at bounding box center [676, 294] width 6 height 7
click at [668, 291] on icon at bounding box center [669, 294] width 6 height 6
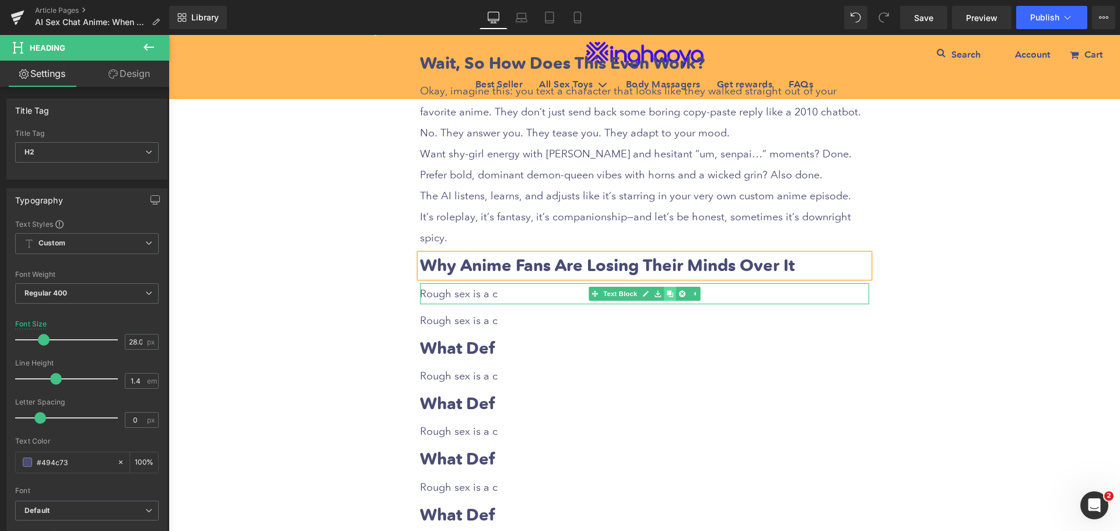
click at [668, 291] on icon at bounding box center [669, 294] width 6 height 6
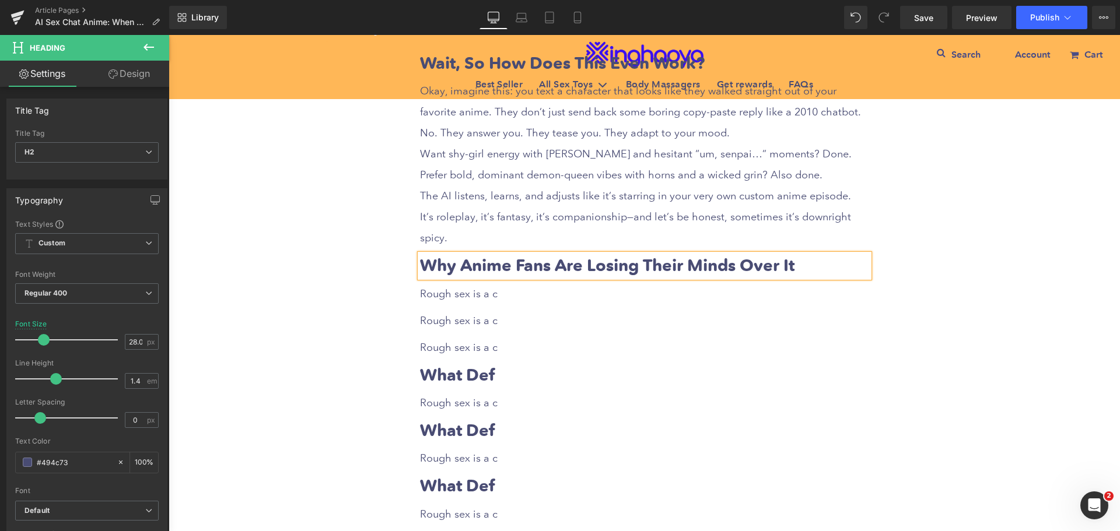
click at [509, 284] on p "Rough sex is a c" at bounding box center [644, 294] width 449 height 21
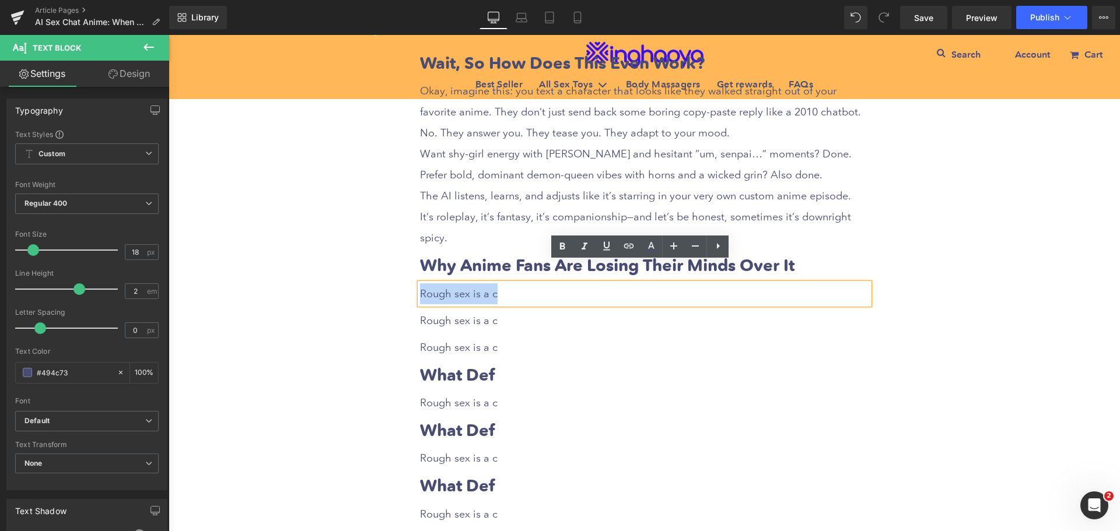
drag, startPoint x: 418, startPoint y: 271, endPoint x: 521, endPoint y: 269, distance: 103.3
click at [521, 284] on p "Rough sex is a c" at bounding box center [644, 294] width 449 height 21
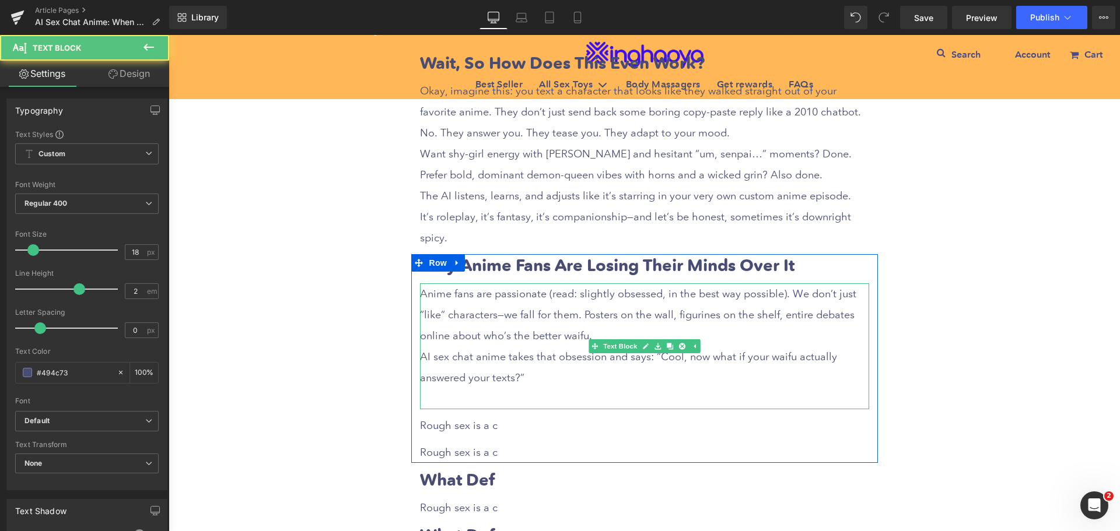
click at [492, 389] on p at bounding box center [644, 399] width 449 height 21
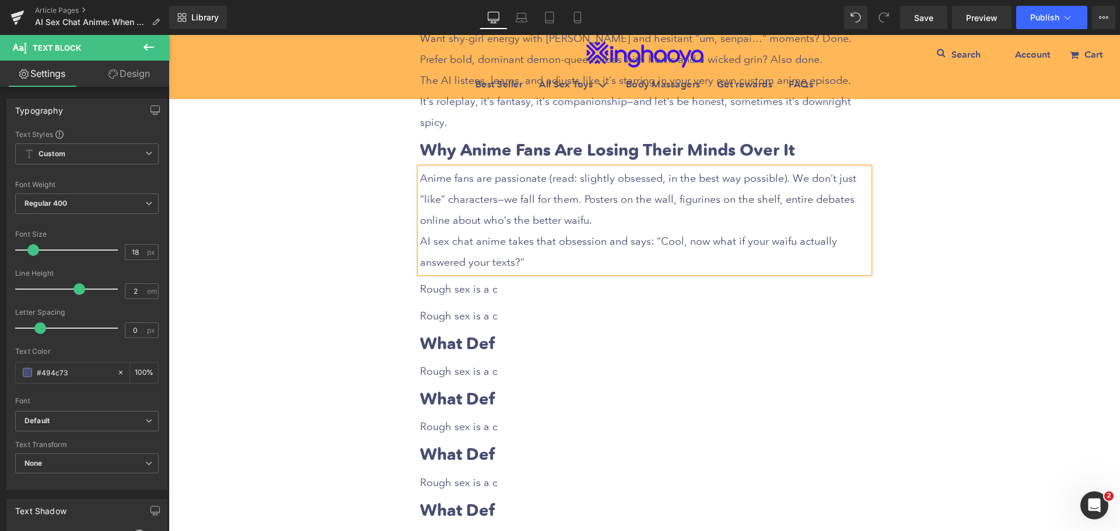
scroll to position [992, 0]
drag, startPoint x: 462, startPoint y: 263, endPoint x: 432, endPoint y: 269, distance: 31.0
click at [463, 282] on span "Rough sex is a c" at bounding box center [459, 288] width 78 height 12
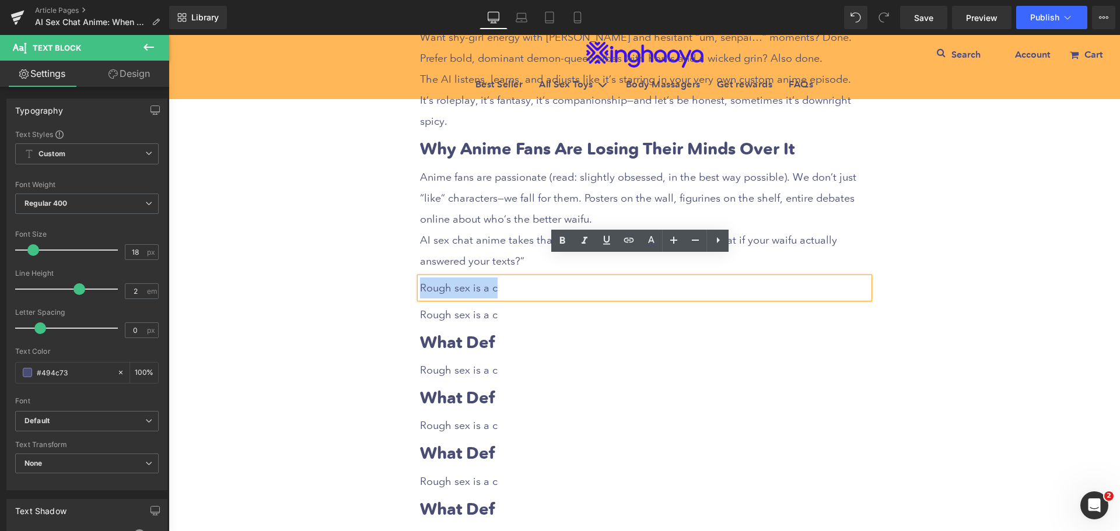
drag, startPoint x: 417, startPoint y: 267, endPoint x: 503, endPoint y: 263, distance: 86.4
click at [503, 278] on p "Rough sex is a c" at bounding box center [644, 288] width 449 height 21
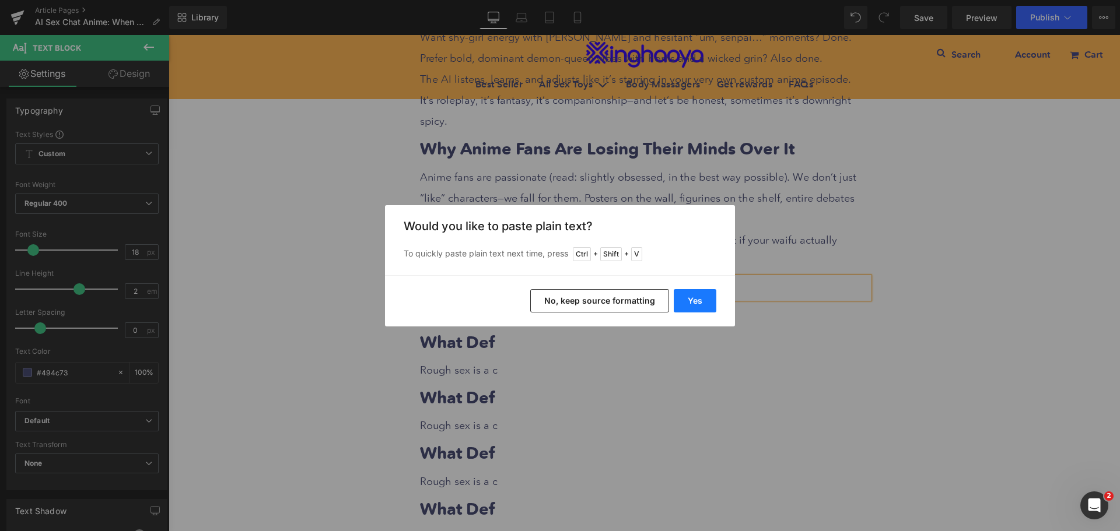
click at [0, 0] on button "Yes" at bounding box center [0, 0] width 0 height 0
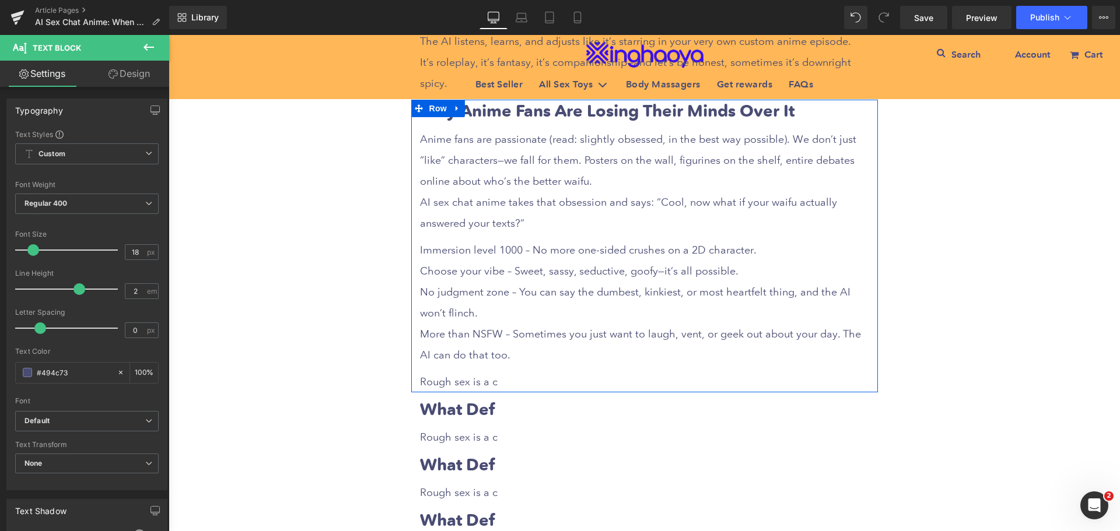
scroll to position [1050, 0]
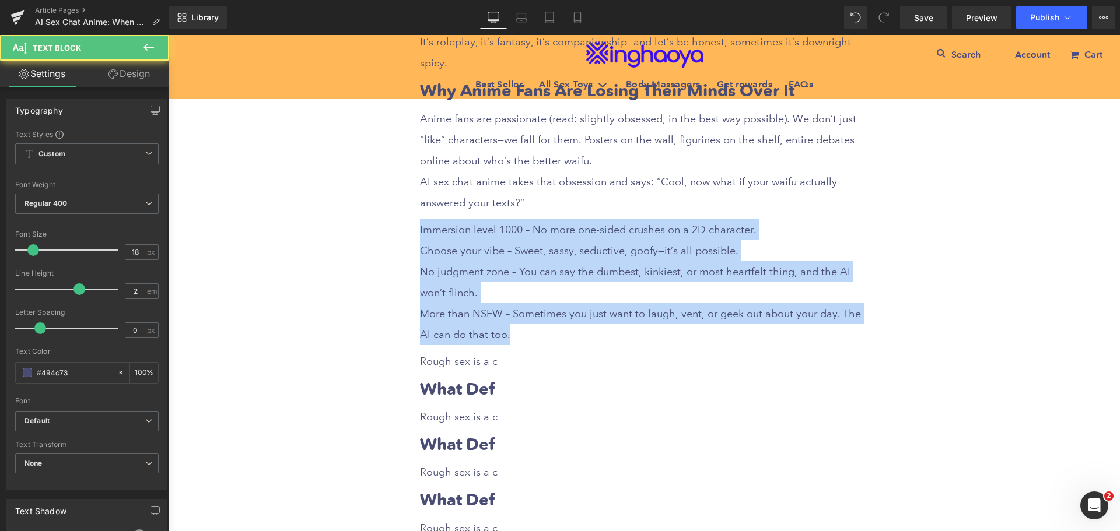
drag, startPoint x: 495, startPoint y: 315, endPoint x: 372, endPoint y: 206, distance: 164.9
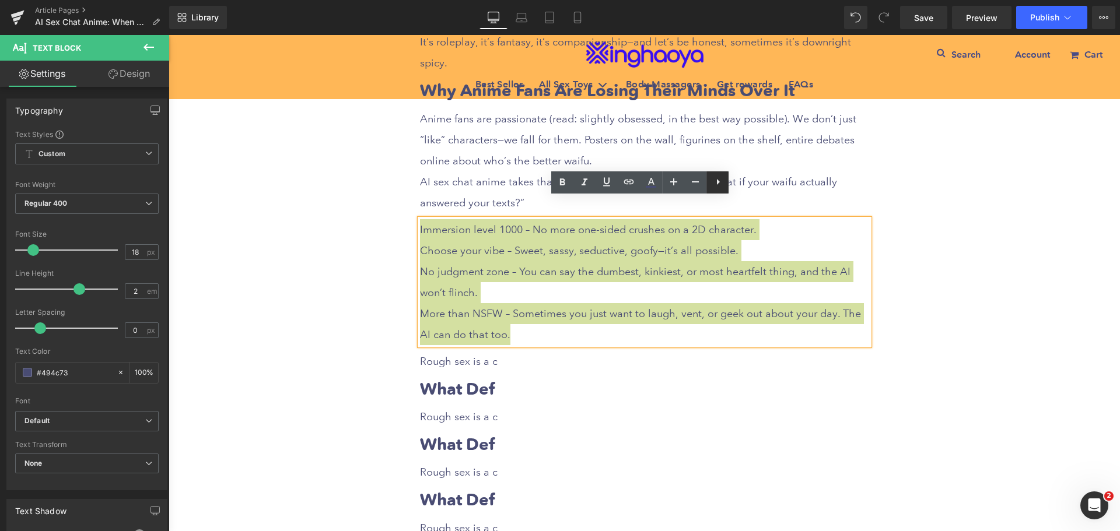
click at [0, 0] on icon at bounding box center [0, 0] width 0 height 0
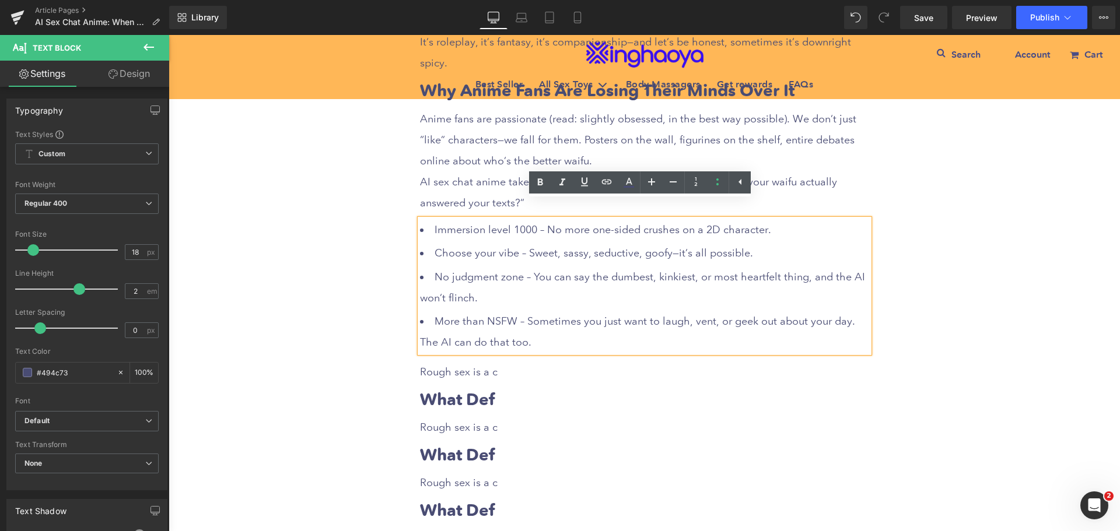
click at [494, 244] on ul "Immersion level 1000 – No more one-sided crushes on a 2D character. Choose you…" at bounding box center [644, 286] width 449 height 134
drag, startPoint x: 427, startPoint y: 207, endPoint x: 539, endPoint y: 205, distance: 112.0
click at [529, 219] on li "Immersion level 1000 – No more one-sided crushes on a 2D character." at bounding box center [644, 229] width 449 height 21
click at [540, 183] on icon at bounding box center [540, 183] width 14 height 14
drag, startPoint x: 429, startPoint y: 232, endPoint x: 510, endPoint y: 230, distance: 81.1
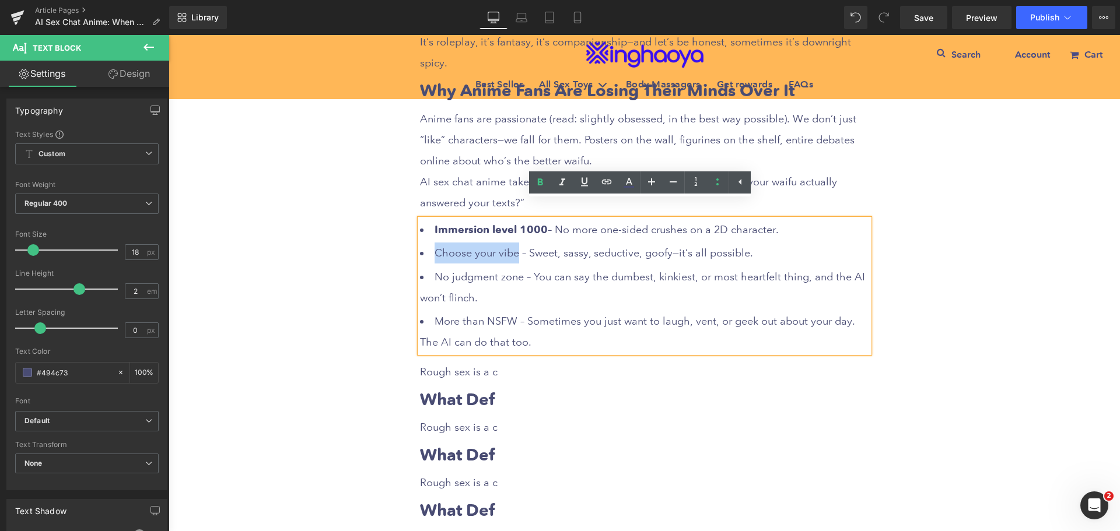
click at [510, 243] on li "Choose your vibe – Sweet, sassy, seductive, goofy—it’s all possible." at bounding box center [644, 253] width 449 height 21
click at [536, 185] on icon at bounding box center [540, 183] width 14 height 14
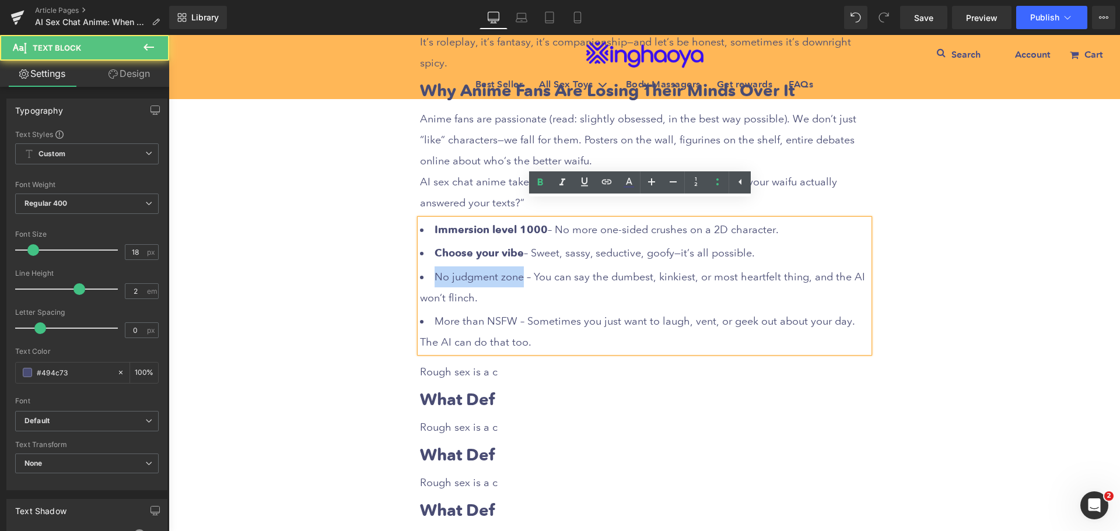
drag, startPoint x: 430, startPoint y: 256, endPoint x: 516, endPoint y: 254, distance: 85.8
click at [516, 267] on li "No judgment zone – You can say the dumbest, kinkiest, or most heartfelt thing, …" at bounding box center [644, 288] width 449 height 42
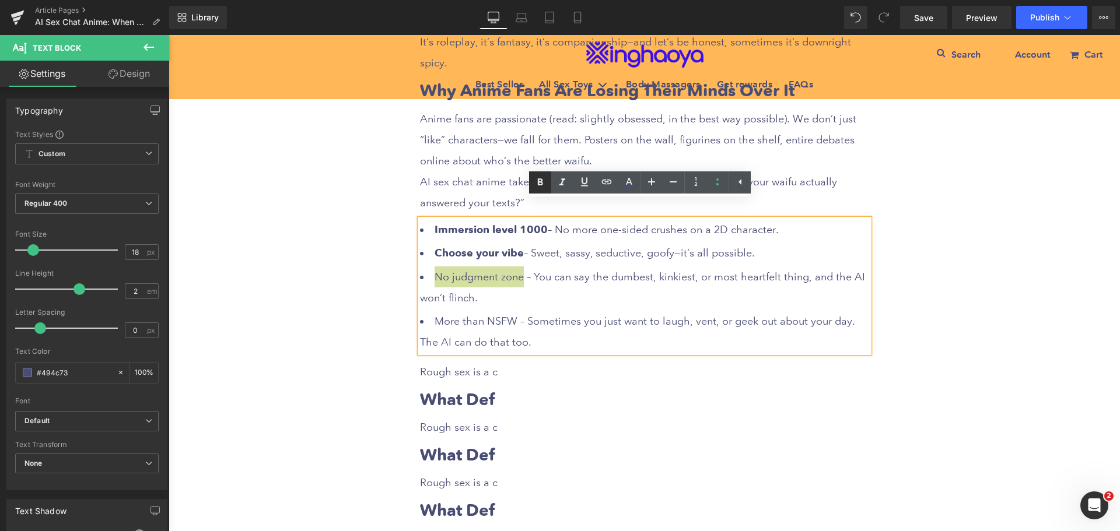
click at [537, 187] on icon at bounding box center [540, 183] width 14 height 14
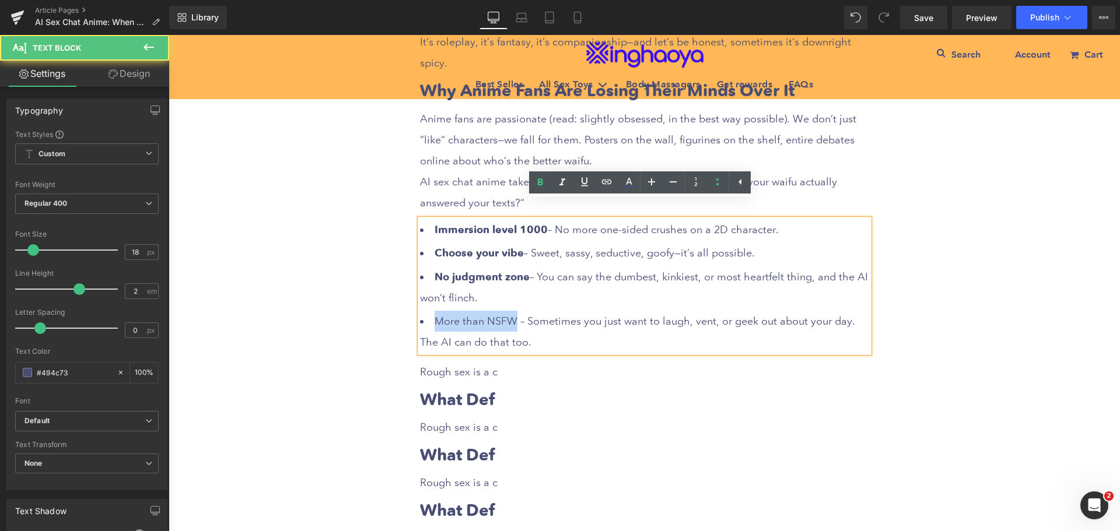
drag, startPoint x: 427, startPoint y: 298, endPoint x: 509, endPoint y: 298, distance: 82.3
click at [509, 311] on li "More than NSFW – Sometimes you just want to laugh, vent, or geek out about your…" at bounding box center [644, 332] width 449 height 42
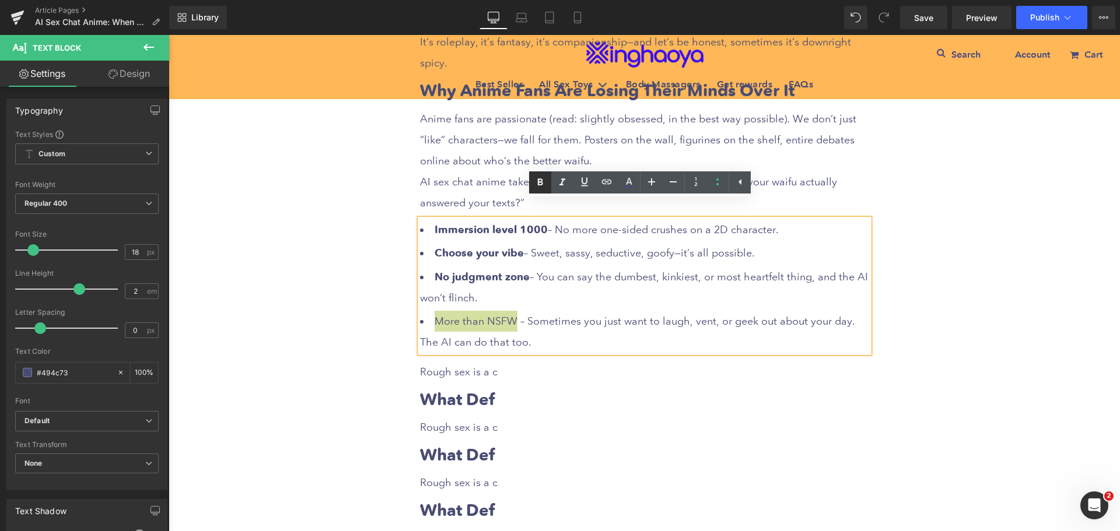
click at [534, 183] on icon at bounding box center [540, 183] width 14 height 14
drag, startPoint x: 453, startPoint y: 353, endPoint x: 420, endPoint y: 350, distance: 32.8
click at [453, 366] on span "Rough sex is a c" at bounding box center [459, 372] width 78 height 12
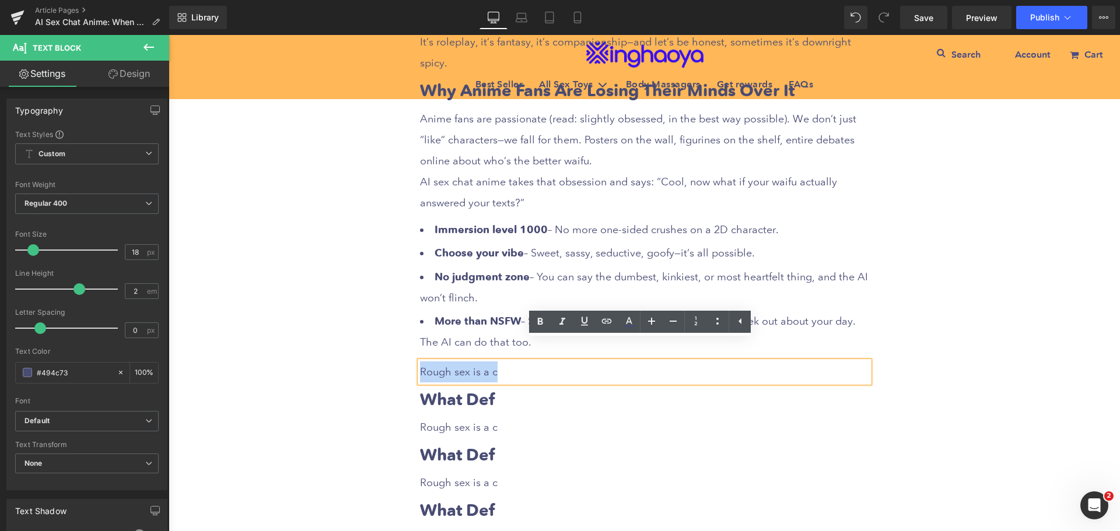
drag, startPoint x: 417, startPoint y: 349, endPoint x: 510, endPoint y: 349, distance: 93.3
click at [510, 362] on p "Rough sex is a c" at bounding box center [644, 372] width 449 height 21
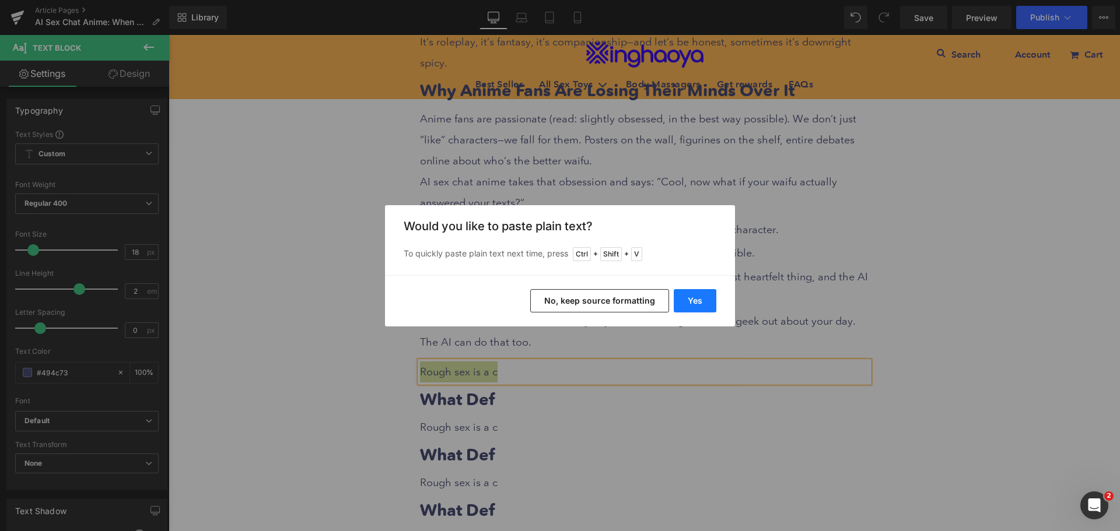
click at [0, 0] on button "Yes" at bounding box center [0, 0] width 0 height 0
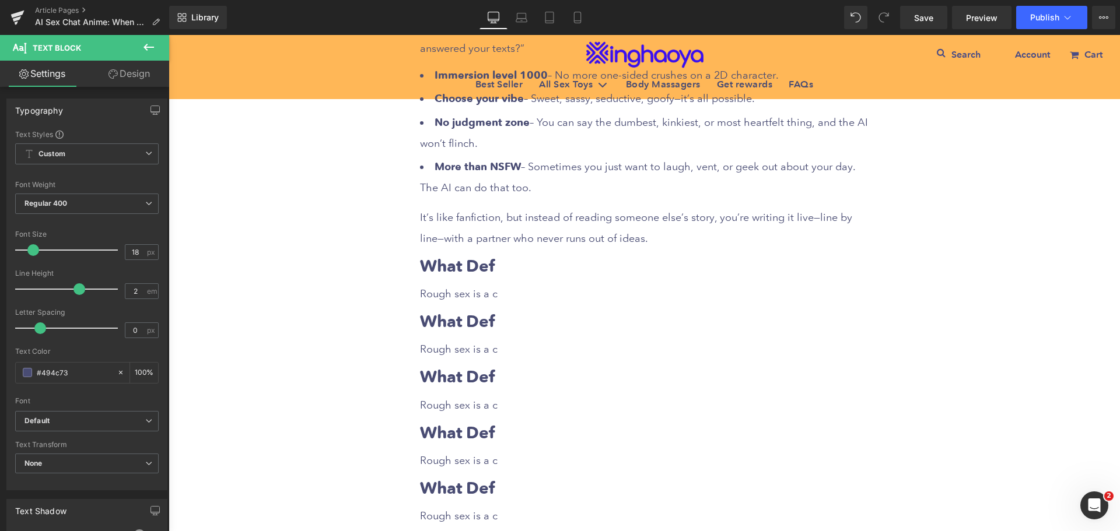
scroll to position [1225, 0]
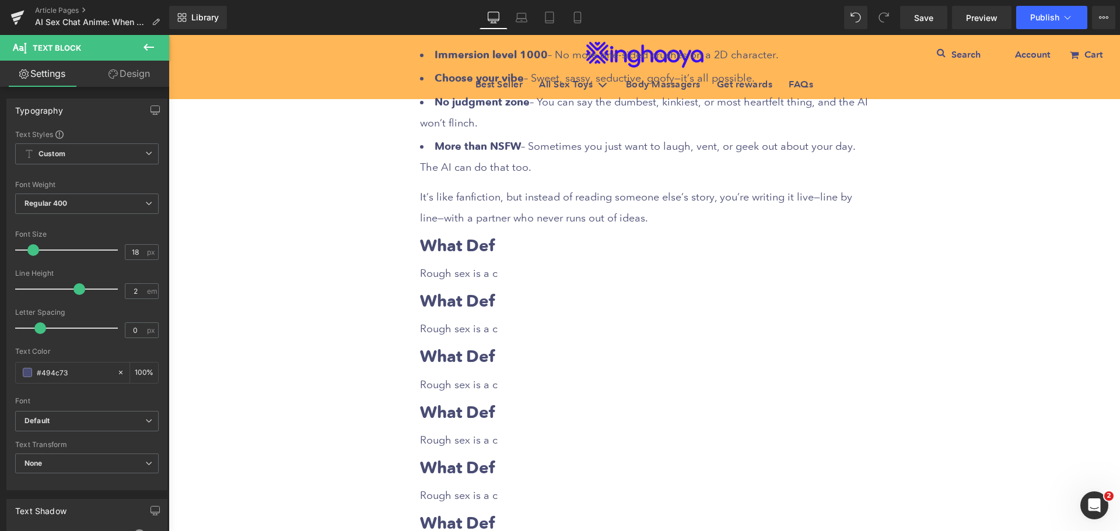
click at [477, 236] on b "What Def" at bounding box center [457, 246] width 75 height 20
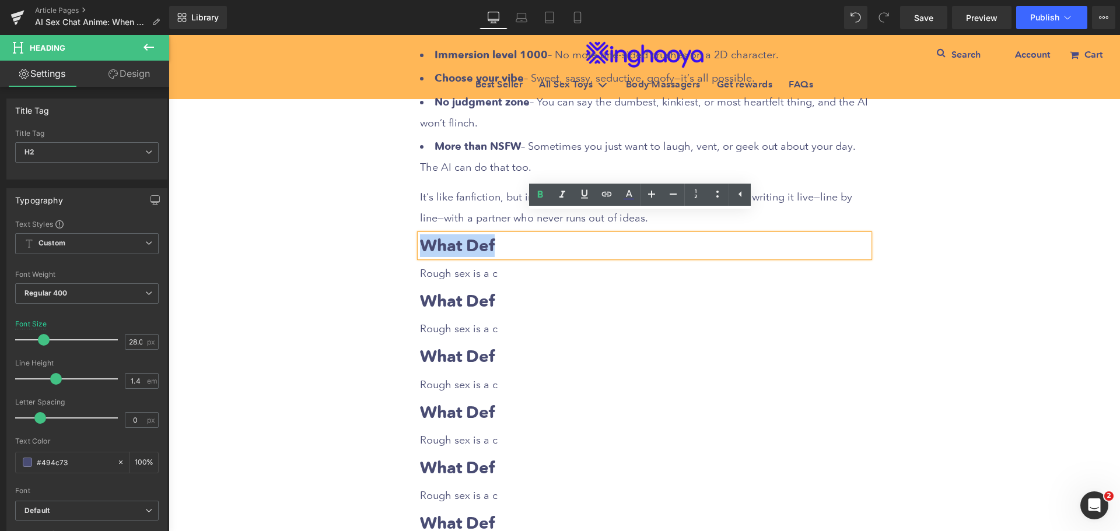
drag, startPoint x: 418, startPoint y: 221, endPoint x: 503, endPoint y: 221, distance: 84.6
click at [503, 235] on h2 "What Def" at bounding box center [644, 246] width 449 height 23
paste div
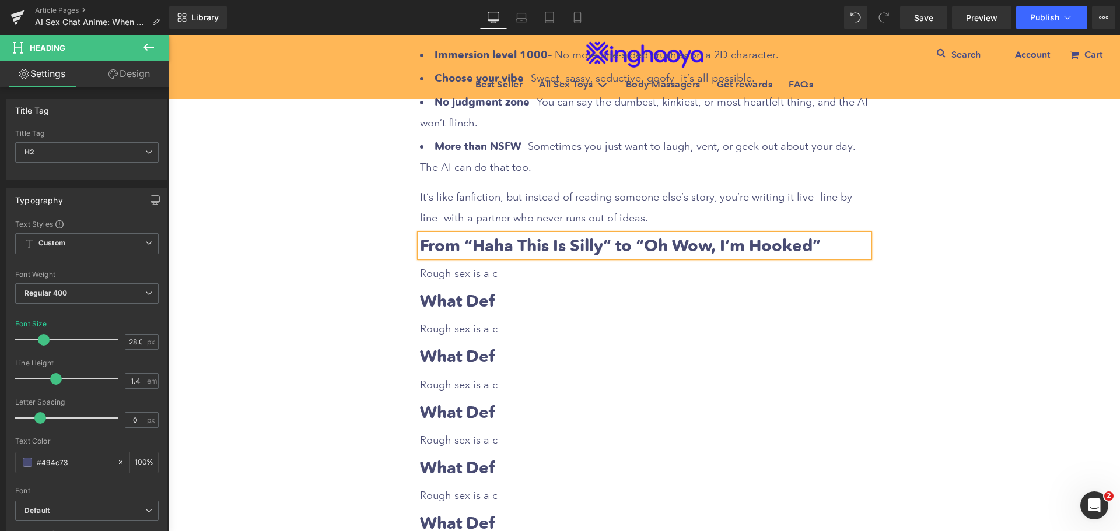
click at [478, 267] on span "Rough sex is a c" at bounding box center [459, 273] width 78 height 12
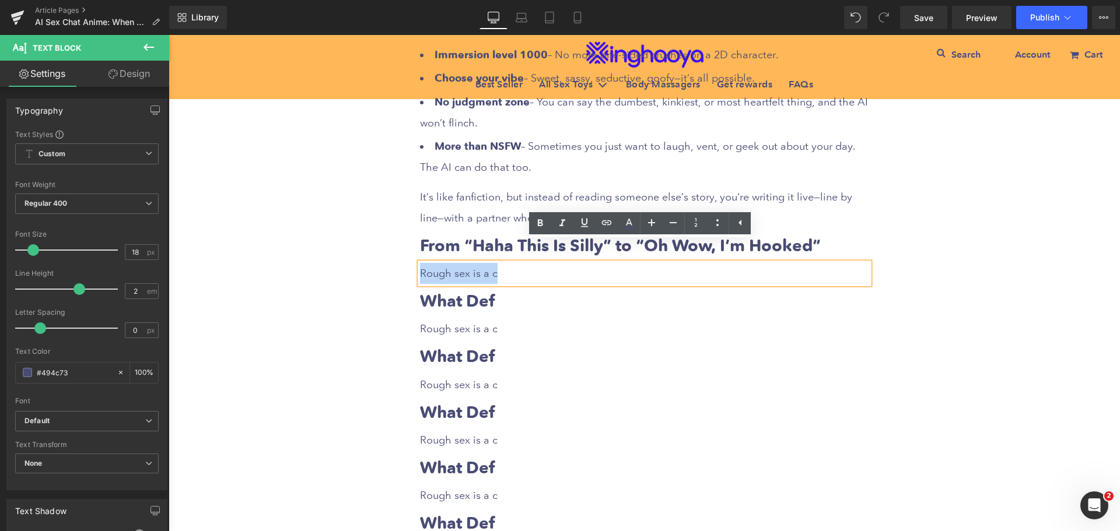
drag, startPoint x: 418, startPoint y: 251, endPoint x: 498, endPoint y: 251, distance: 79.9
click at [498, 263] on p "Rough sex is a c" at bounding box center [644, 273] width 449 height 21
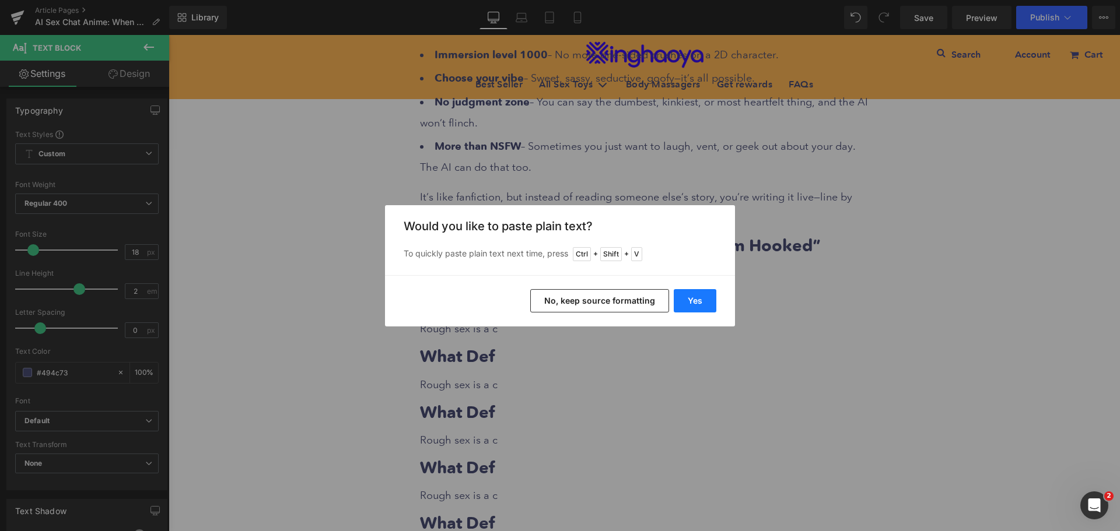
click at [688, 302] on button "Yes" at bounding box center [695, 300] width 43 height 23
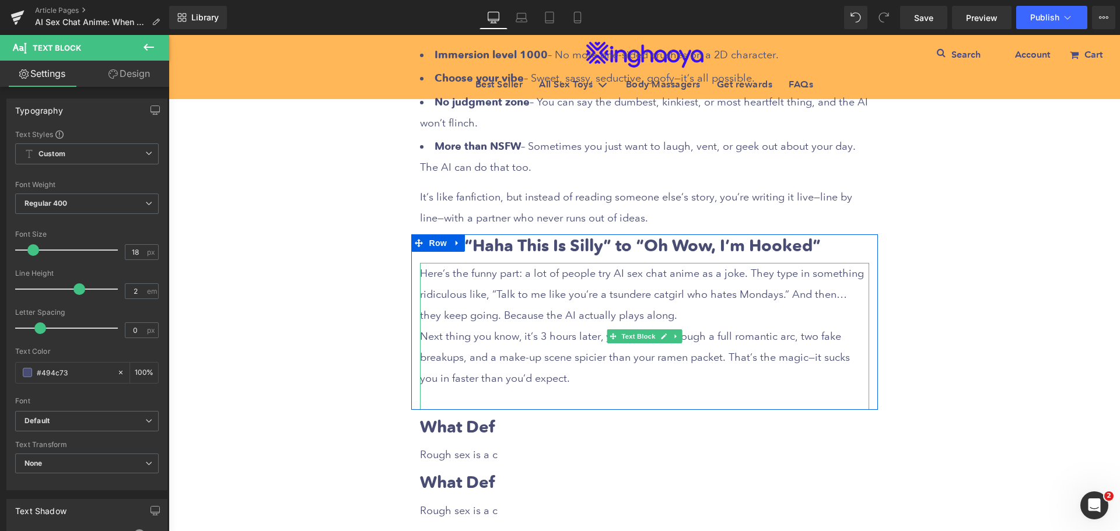
click at [485, 389] on p at bounding box center [644, 399] width 449 height 21
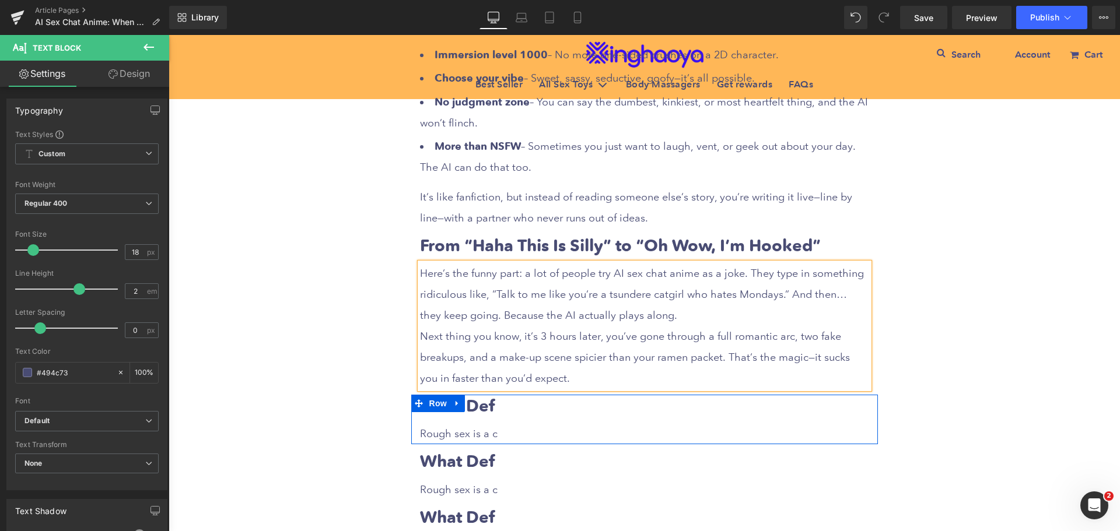
click at [492, 395] on h2 "What Def" at bounding box center [644, 406] width 449 height 23
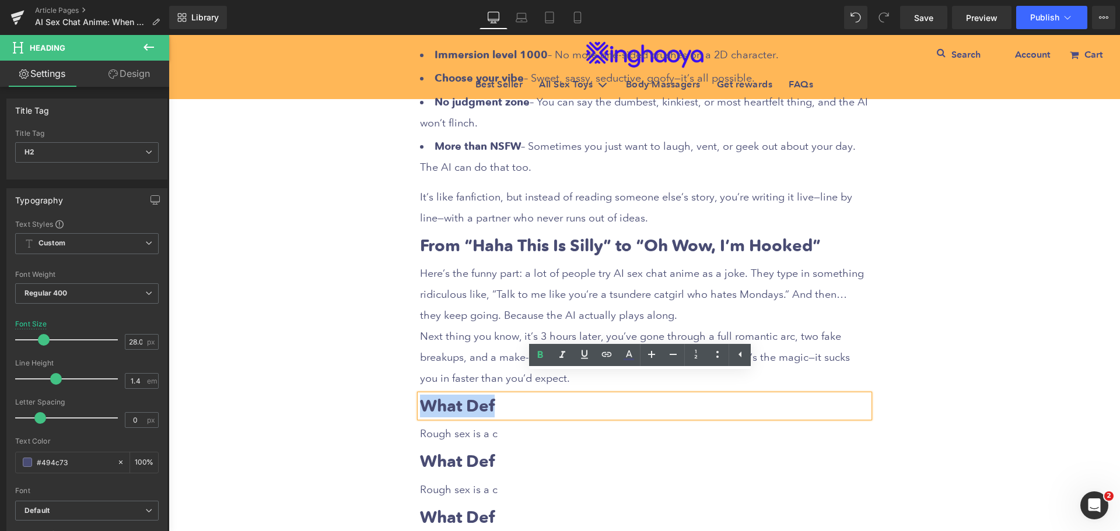
drag, startPoint x: 421, startPoint y: 382, endPoint x: 513, endPoint y: 384, distance: 92.2
click at [513, 395] on h2 "What Def" at bounding box center [644, 406] width 449 height 23
paste div
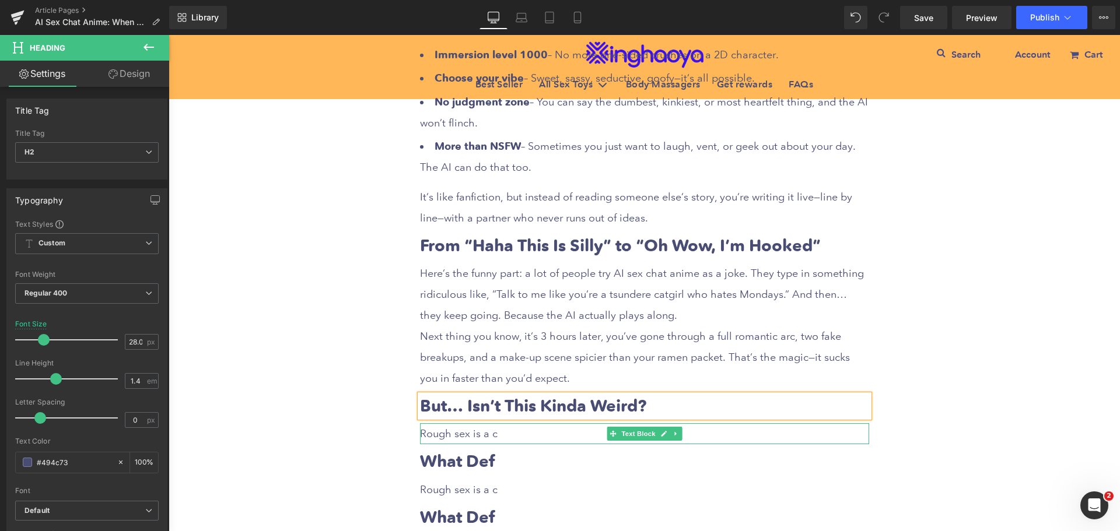
click at [461, 428] on span "Rough sex is a c" at bounding box center [459, 434] width 78 height 12
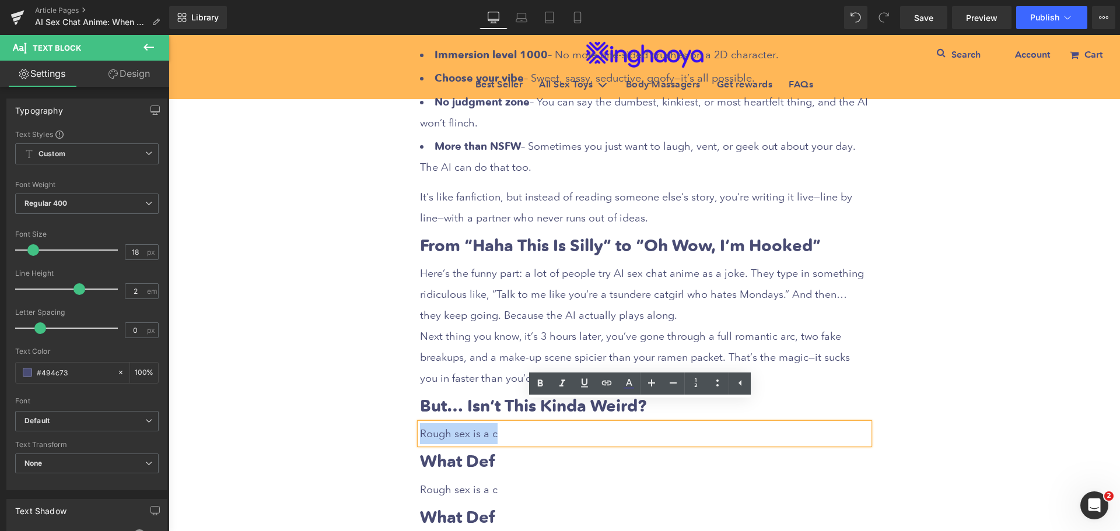
drag, startPoint x: 417, startPoint y: 414, endPoint x: 512, endPoint y: 414, distance: 94.5
click at [512, 424] on p "Rough sex is a c" at bounding box center [644, 434] width 449 height 21
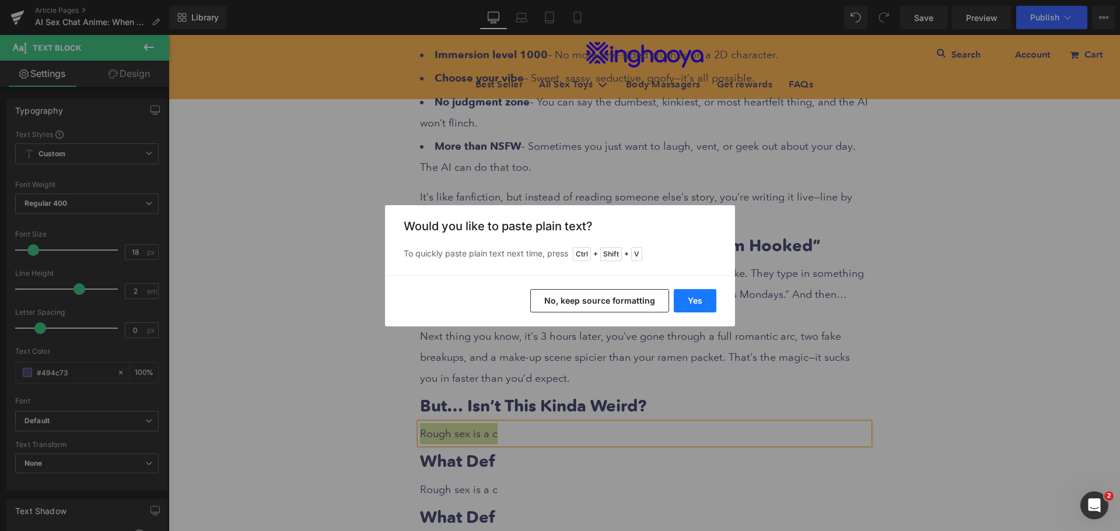
drag, startPoint x: 695, startPoint y: 302, endPoint x: 509, endPoint y: 298, distance: 185.6
click at [695, 302] on button "Yes" at bounding box center [695, 300] width 43 height 23
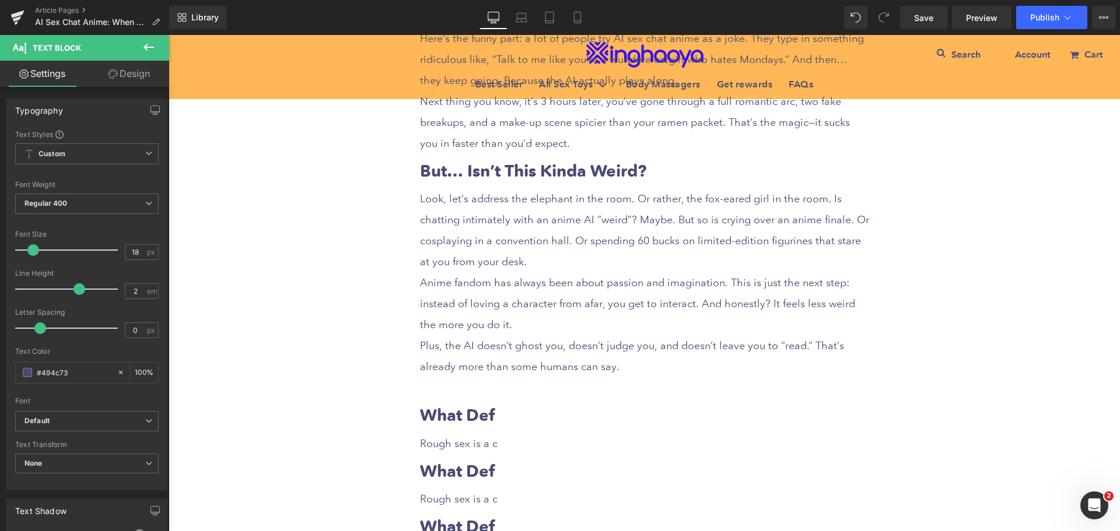
scroll to position [1517, 0]
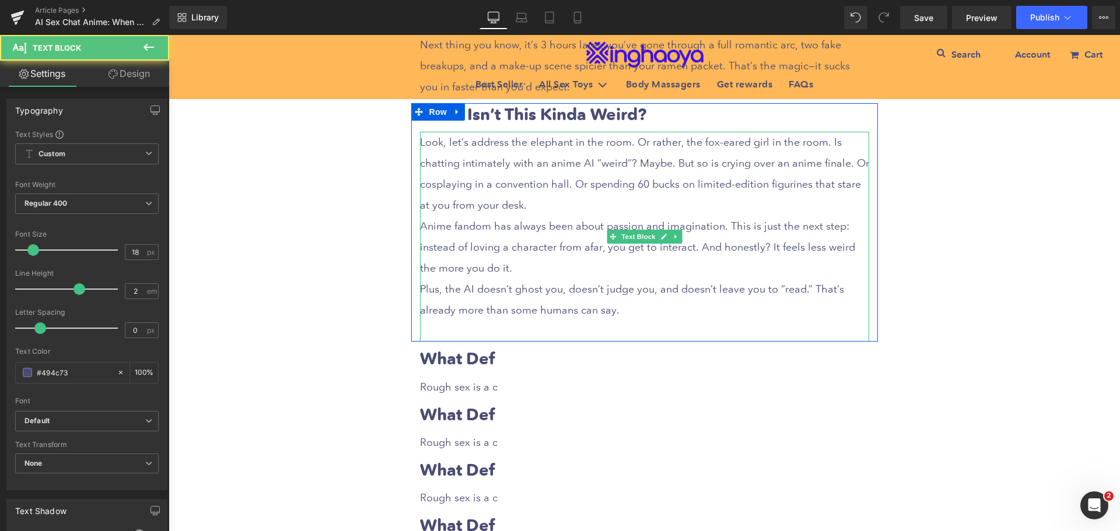
click at [453, 321] on p at bounding box center [644, 331] width 449 height 21
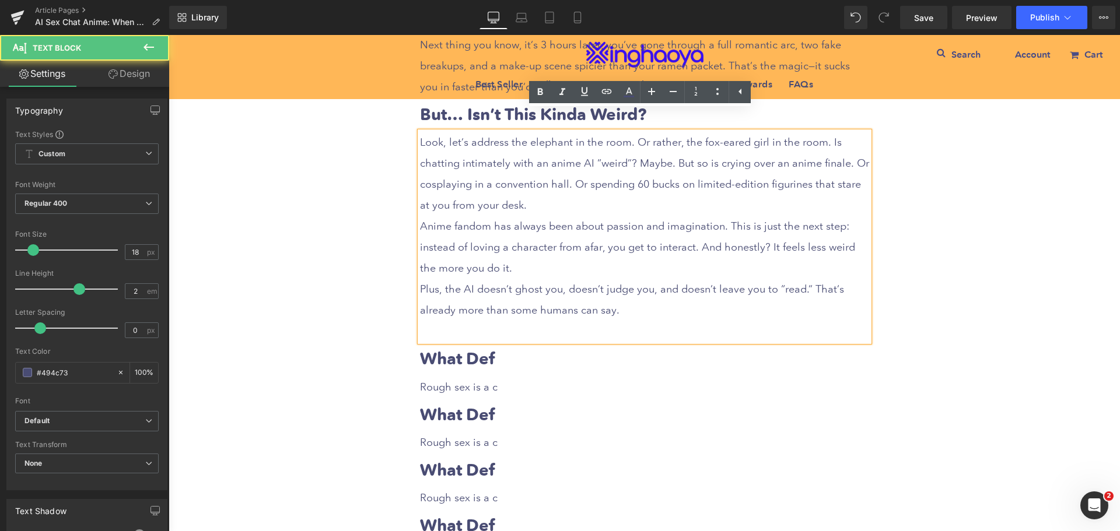
click at [440, 321] on p at bounding box center [644, 331] width 449 height 21
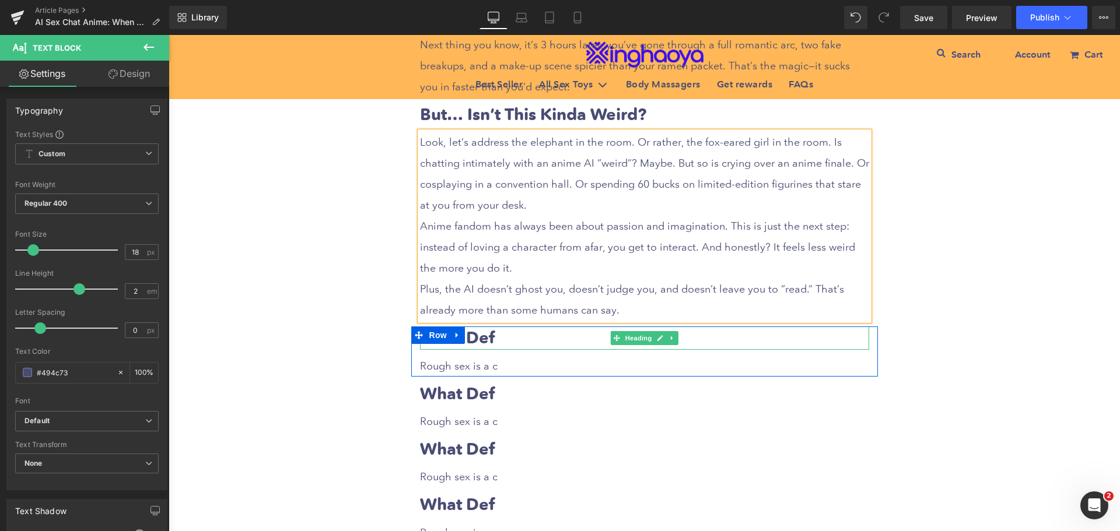
click at [501, 327] on h2 "What Def" at bounding box center [644, 338] width 449 height 23
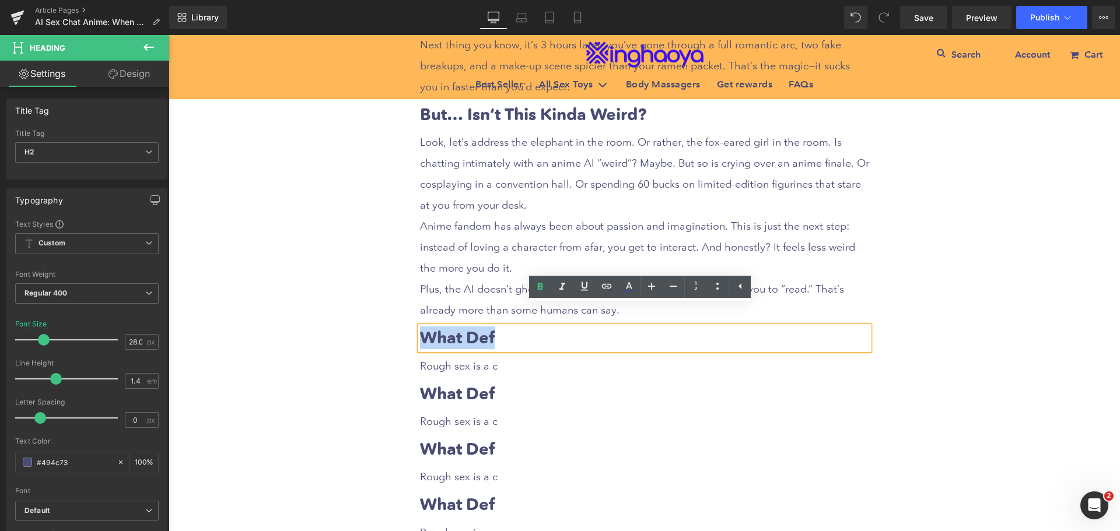
drag, startPoint x: 419, startPoint y: 315, endPoint x: 508, endPoint y: 317, distance: 88.7
click at [508, 327] on h2 "What Def" at bounding box center [644, 338] width 449 height 23
paste div
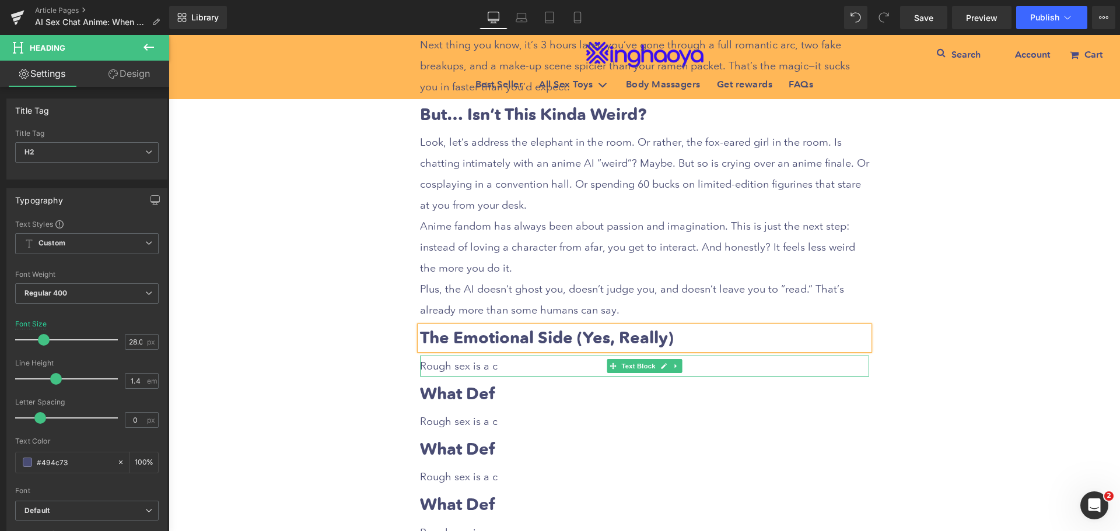
click at [472, 360] on span "Rough sex is a c" at bounding box center [459, 366] width 78 height 12
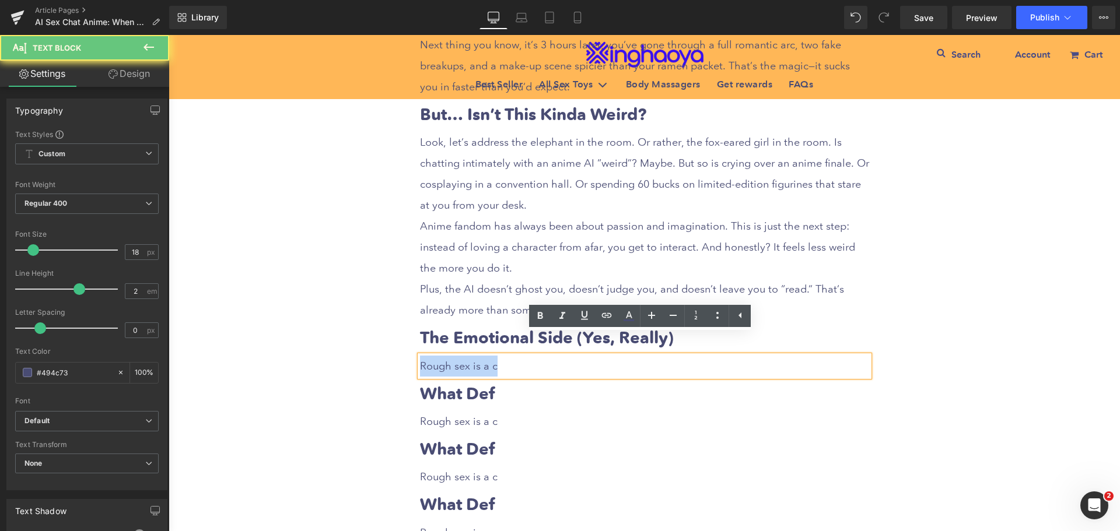
drag, startPoint x: 417, startPoint y: 347, endPoint x: 515, endPoint y: 349, distance: 98.1
click at [515, 356] on p "Rough sex is a c" at bounding box center [644, 366] width 449 height 21
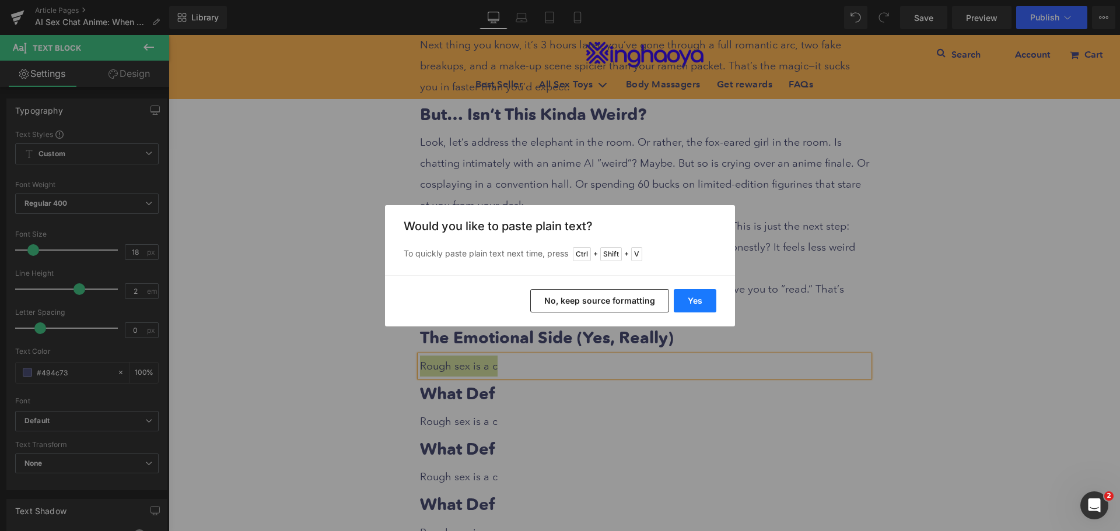
click at [691, 303] on button "Yes" at bounding box center [695, 300] width 43 height 23
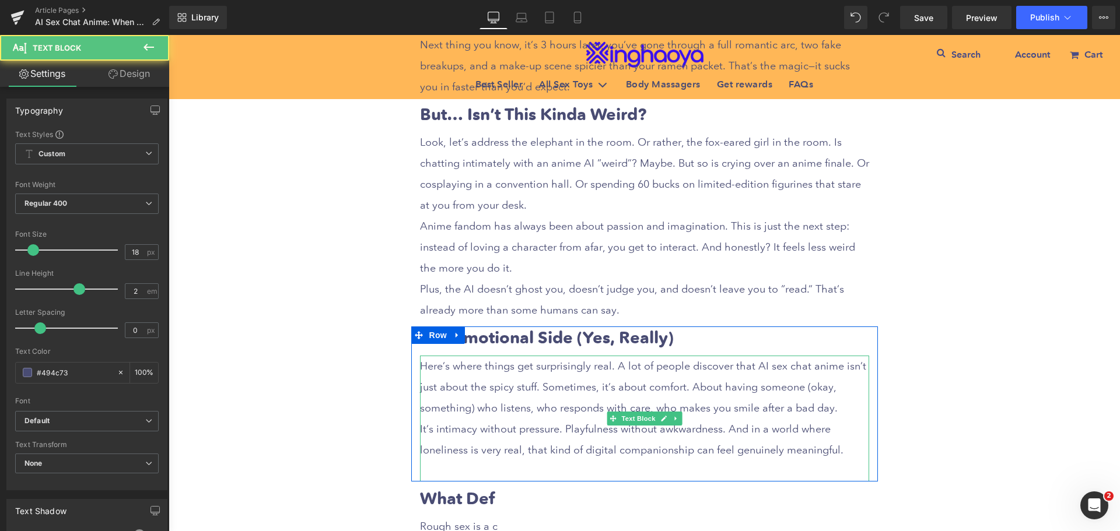
click at [577, 461] on p at bounding box center [644, 471] width 449 height 21
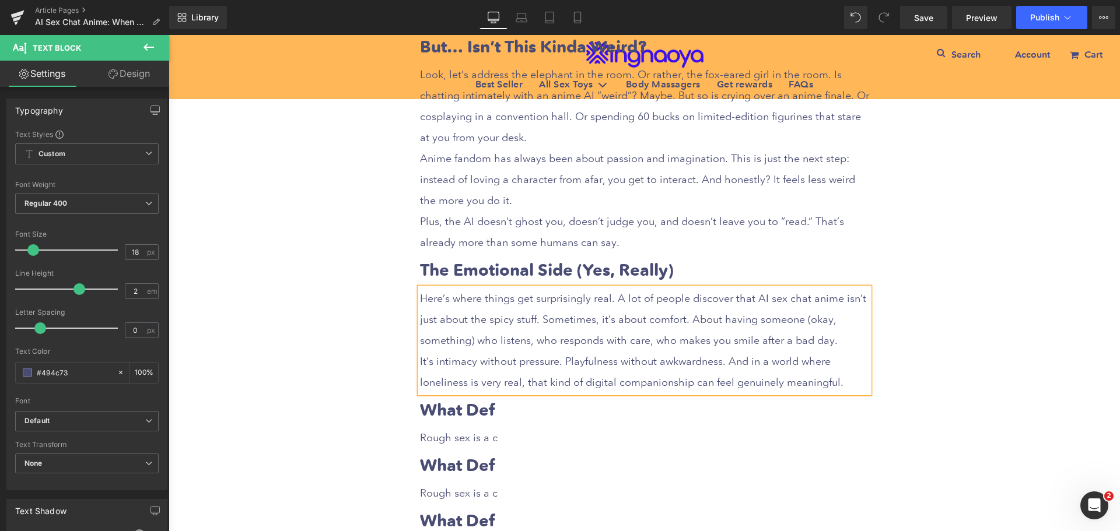
scroll to position [1633, 0]
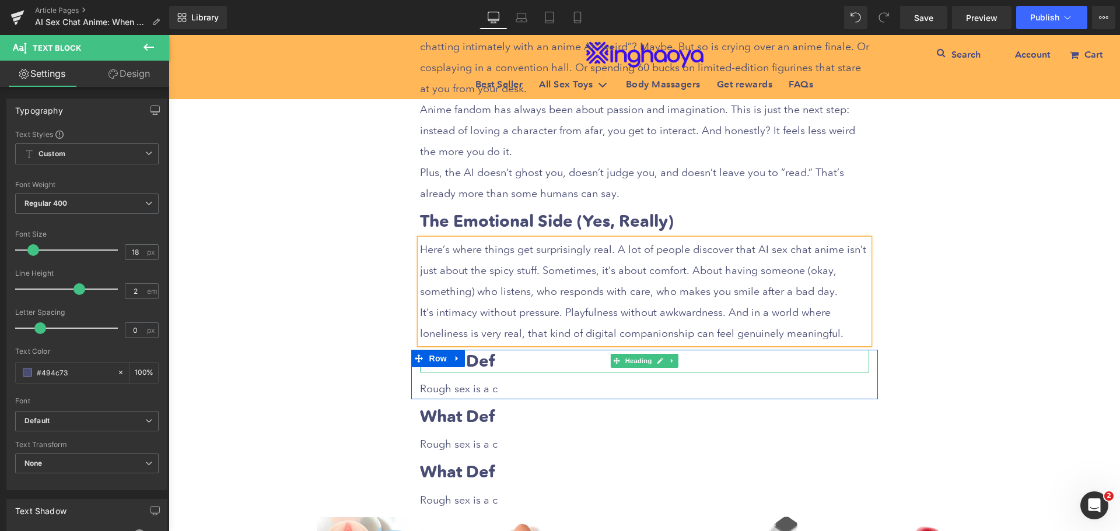
click at [482, 351] on b "What Def" at bounding box center [457, 361] width 75 height 20
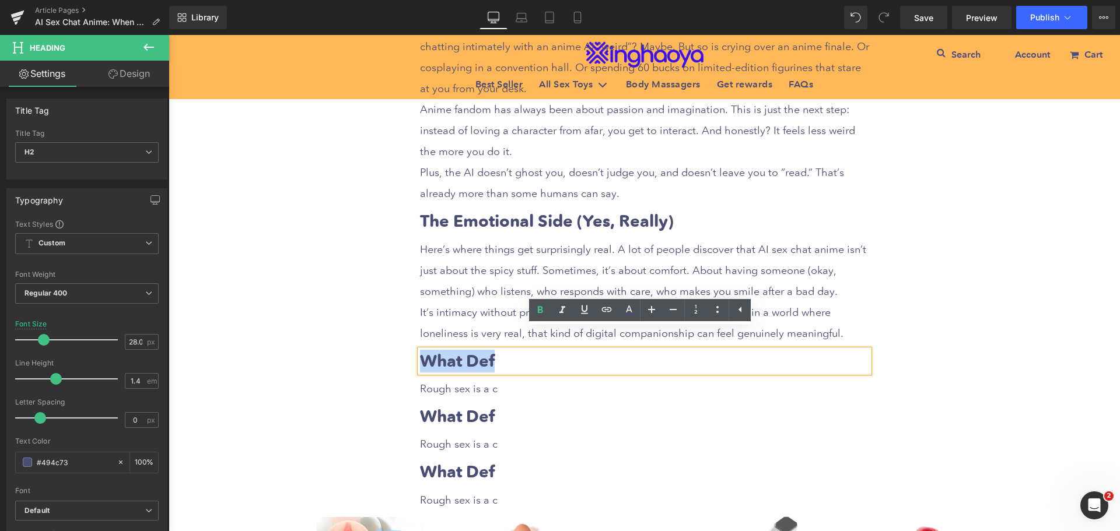
drag, startPoint x: 421, startPoint y: 338, endPoint x: 494, endPoint y: 338, distance: 73.5
click at [494, 350] on h2 "What Def" at bounding box center [644, 361] width 449 height 23
paste div
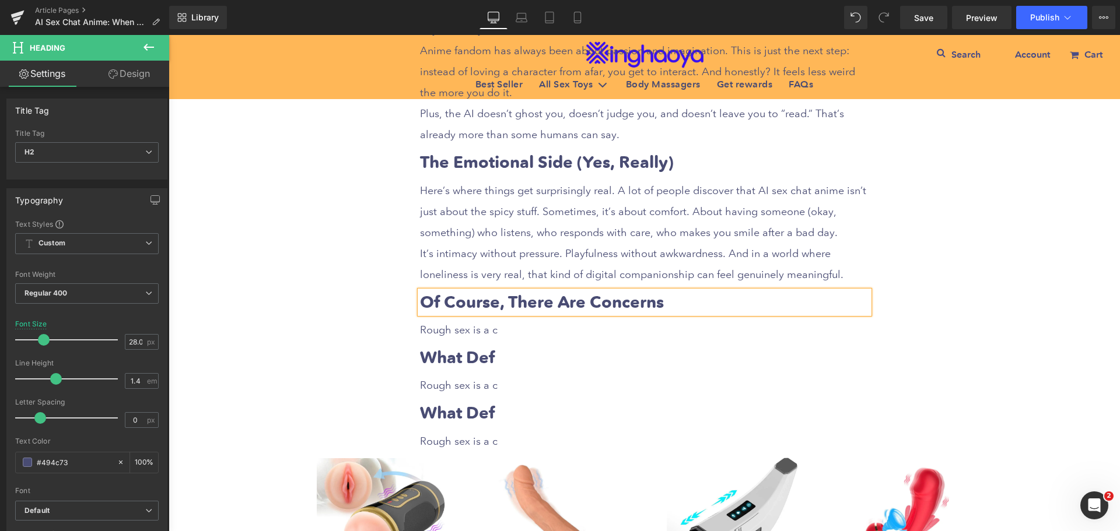
scroll to position [1692, 0]
click at [673, 327] on icon at bounding box center [676, 330] width 6 height 7
click at [668, 327] on icon at bounding box center [669, 330] width 6 height 6
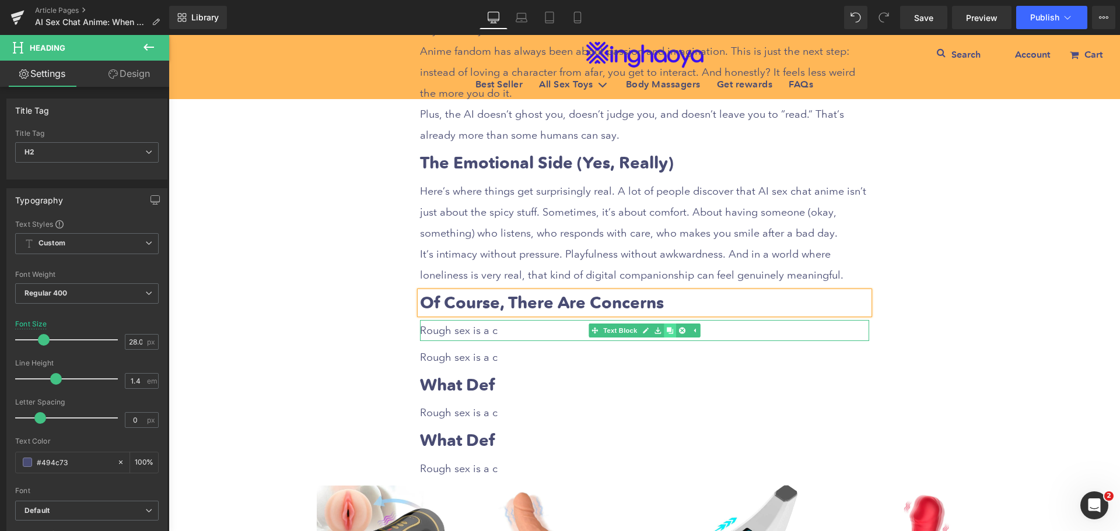
click at [668, 327] on icon at bounding box center [669, 330] width 6 height 6
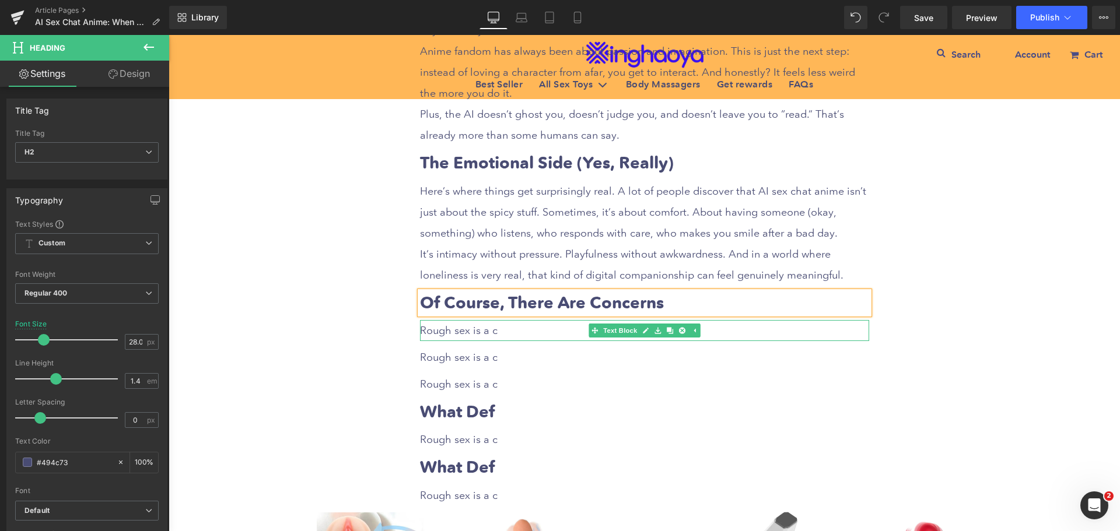
click at [509, 320] on p "Rough sex is a c" at bounding box center [644, 330] width 449 height 21
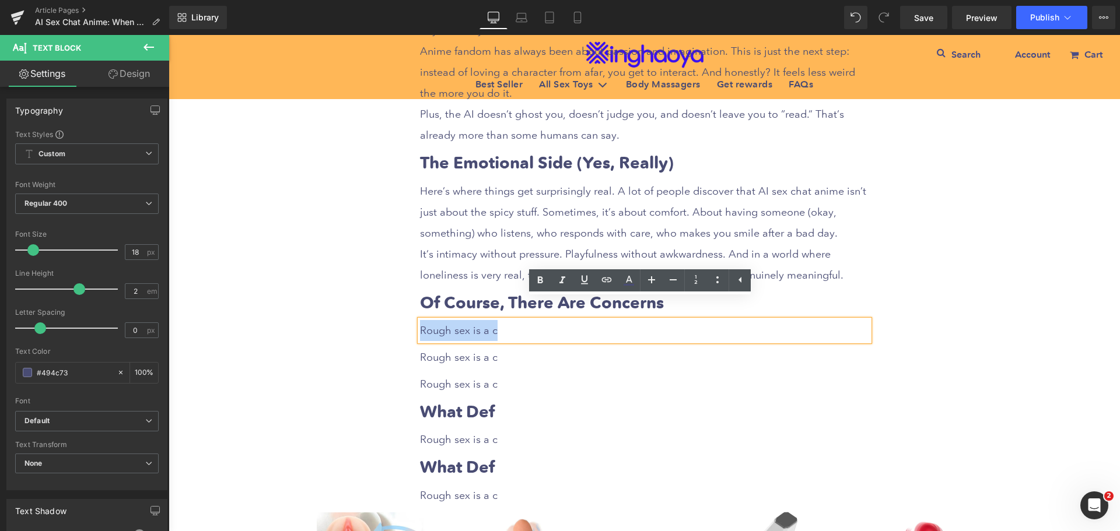
drag, startPoint x: 415, startPoint y: 309, endPoint x: 501, endPoint y: 310, distance: 85.8
click at [501, 320] on p "Rough sex is a c" at bounding box center [644, 330] width 449 height 21
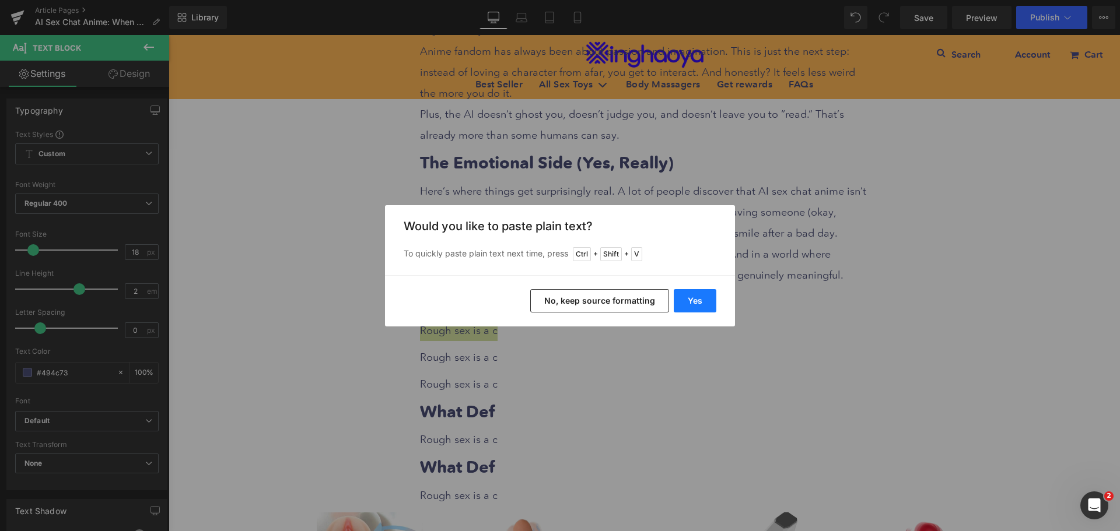
click at [695, 304] on button "Yes" at bounding box center [695, 300] width 43 height 23
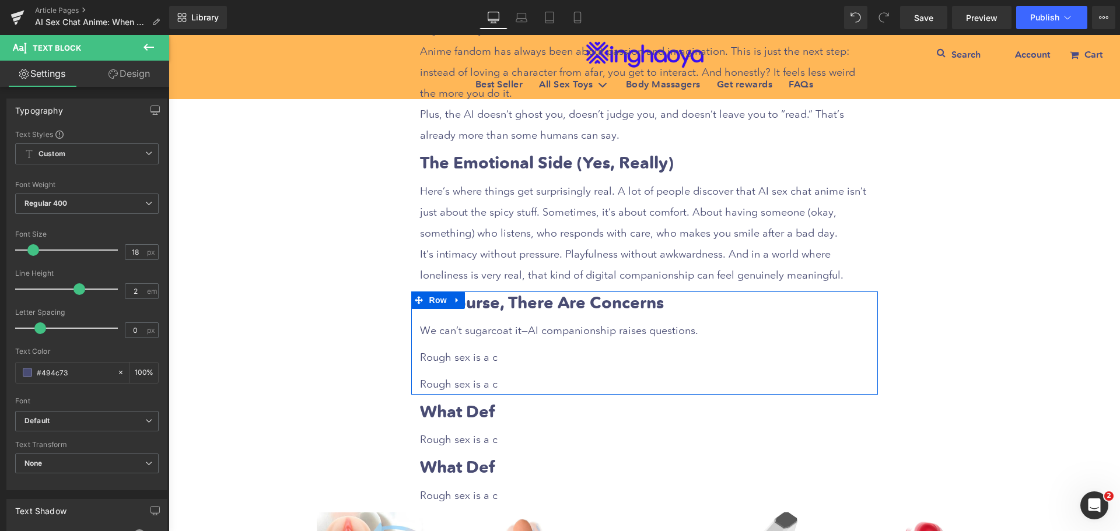
click at [451, 351] on span "Rough sex is a c" at bounding box center [459, 357] width 78 height 12
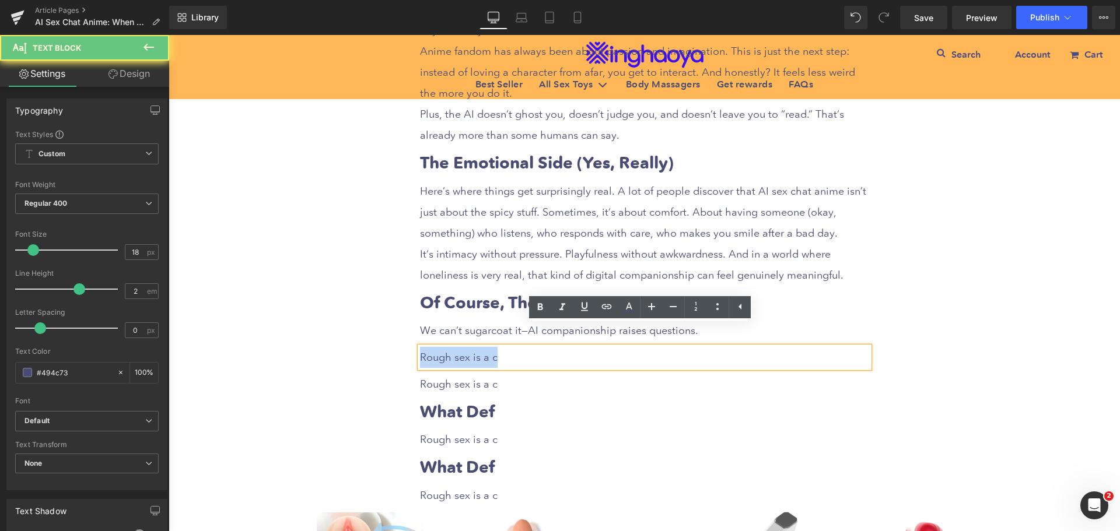
drag, startPoint x: 417, startPoint y: 335, endPoint x: 524, endPoint y: 337, distance: 107.4
click at [524, 347] on p "Rough sex is a c" at bounding box center [644, 357] width 449 height 21
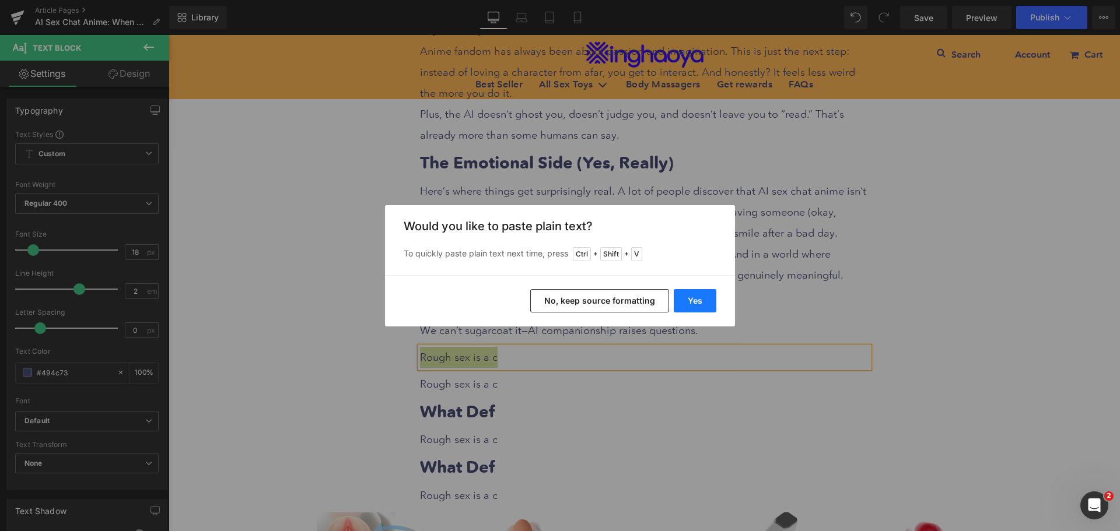
drag, startPoint x: 692, startPoint y: 306, endPoint x: 515, endPoint y: 281, distance: 179.8
click at [692, 306] on button "Yes" at bounding box center [695, 300] width 43 height 23
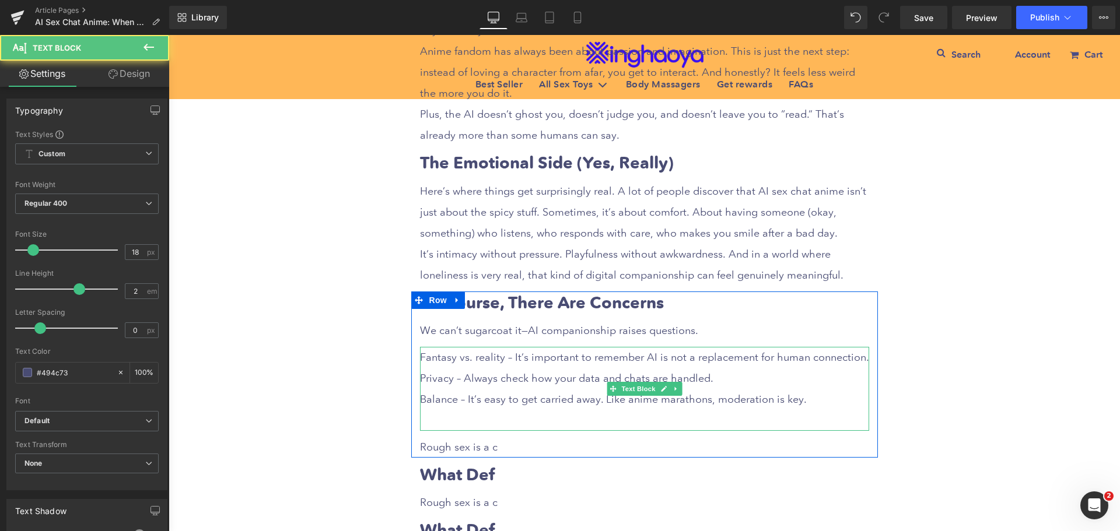
click at [461, 410] on p at bounding box center [644, 420] width 449 height 21
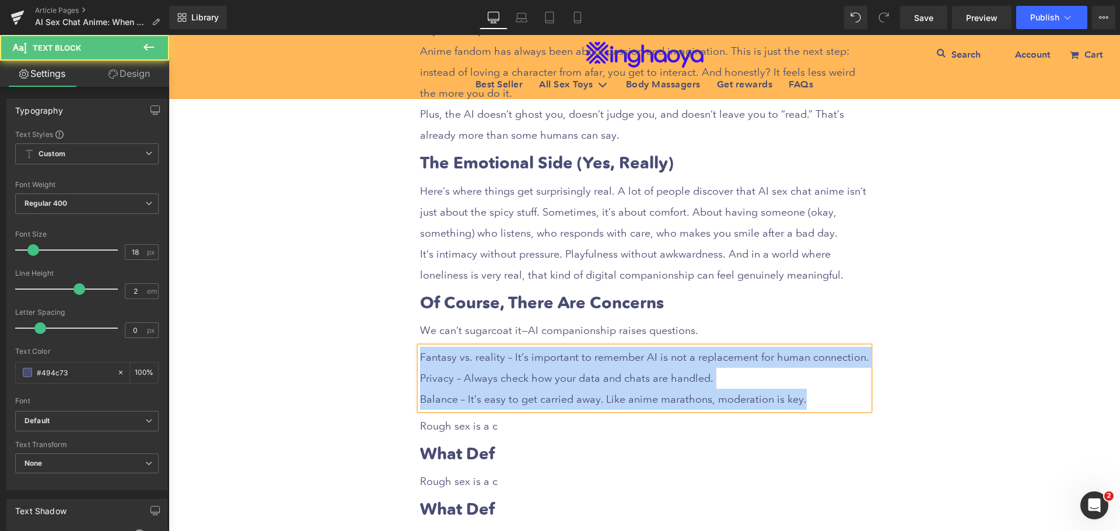
drag, startPoint x: 814, startPoint y: 379, endPoint x: 356, endPoint y: 332, distance: 459.8
click at [356, 332] on div "AI Sex Chat Anime: When Your Waifu Finally Texts Back Heading Row Liquid Row So…" at bounding box center [645, 153] width 952 height 3392
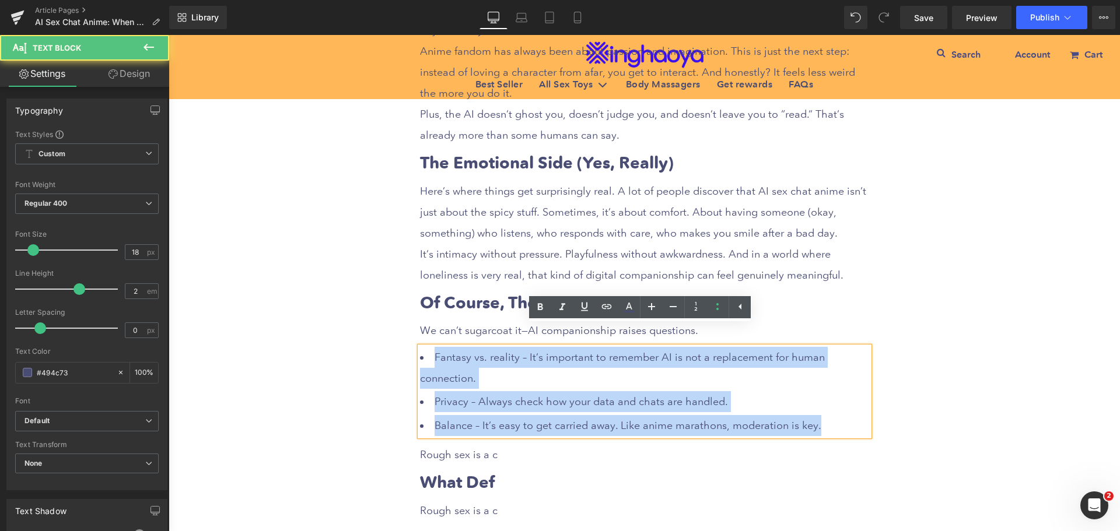
click at [508, 347] on li "Fantasy vs. reality – It’s important to remember AI is not a replacement for hu…" at bounding box center [644, 368] width 449 height 42
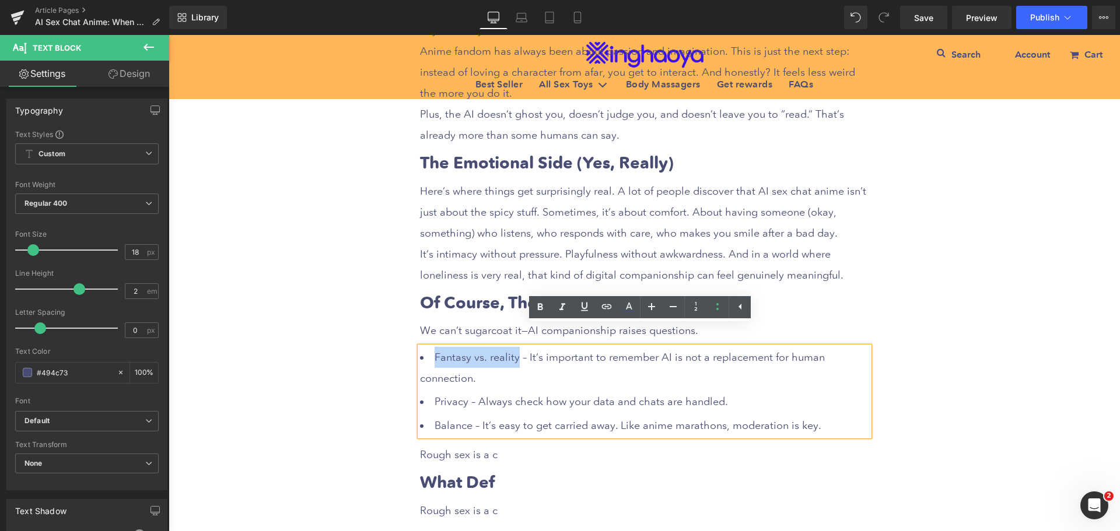
drag, startPoint x: 429, startPoint y: 330, endPoint x: 512, endPoint y: 334, distance: 82.9
click at [512, 347] on li "Fantasy vs. reality – It’s important to remember AI is not a replacement for hu…" at bounding box center [644, 368] width 449 height 42
click at [537, 310] on icon at bounding box center [540, 307] width 14 height 14
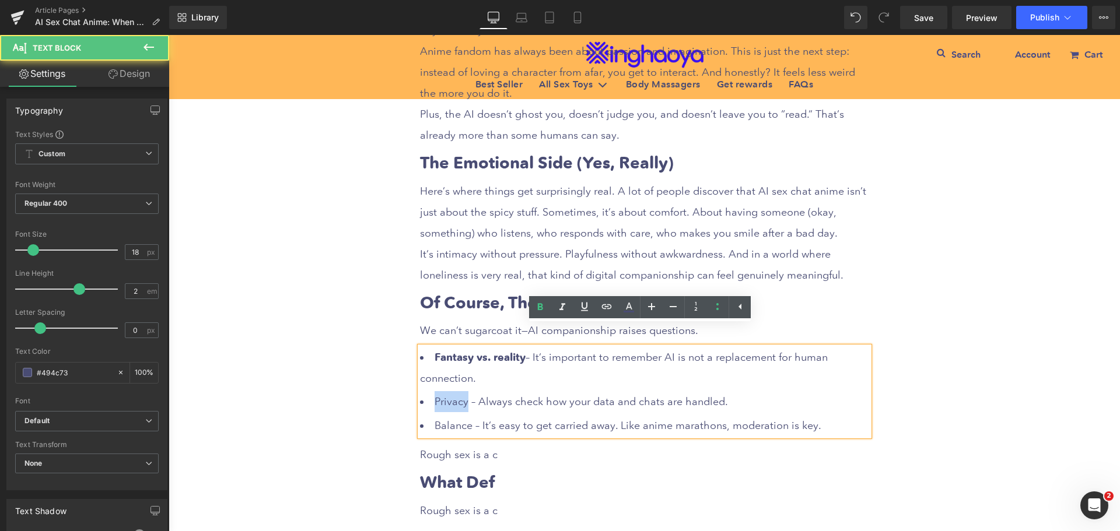
drag, startPoint x: 431, startPoint y: 374, endPoint x: 463, endPoint y: 378, distance: 32.9
click at [463, 391] on li "Privacy – Always check how your data and chats are handled." at bounding box center [644, 401] width 449 height 21
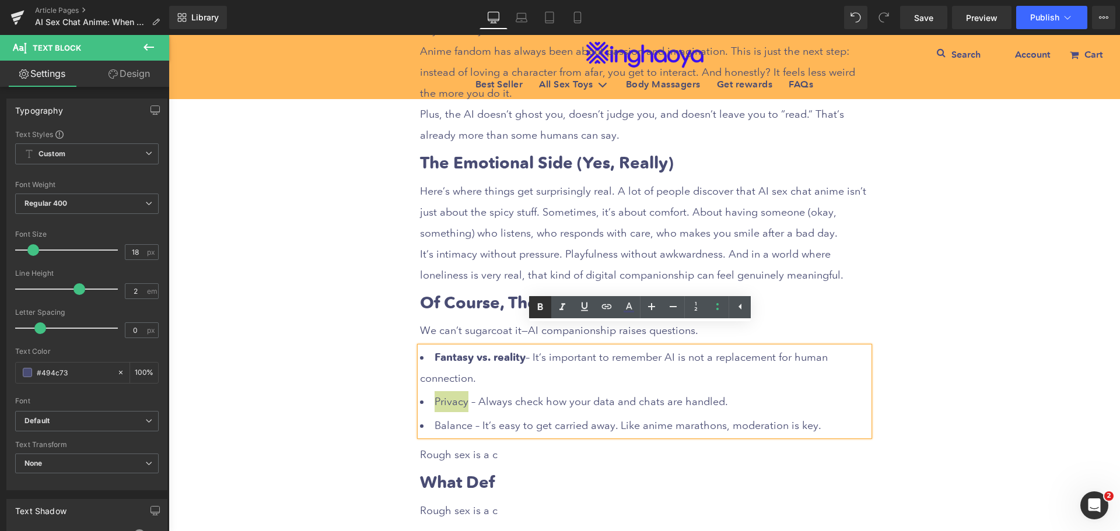
click at [544, 313] on icon at bounding box center [540, 307] width 14 height 14
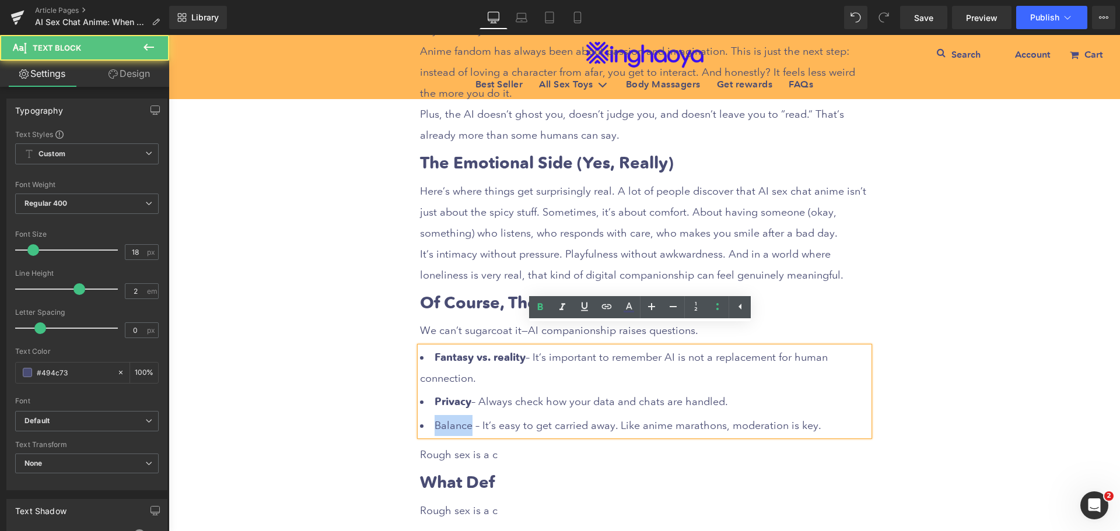
drag, startPoint x: 432, startPoint y: 405, endPoint x: 470, endPoint y: 402, distance: 38.1
click at [467, 415] on li "Balance – It’s easy to get carried away. Like anime marathons, moderation is ke…" at bounding box center [644, 425] width 449 height 21
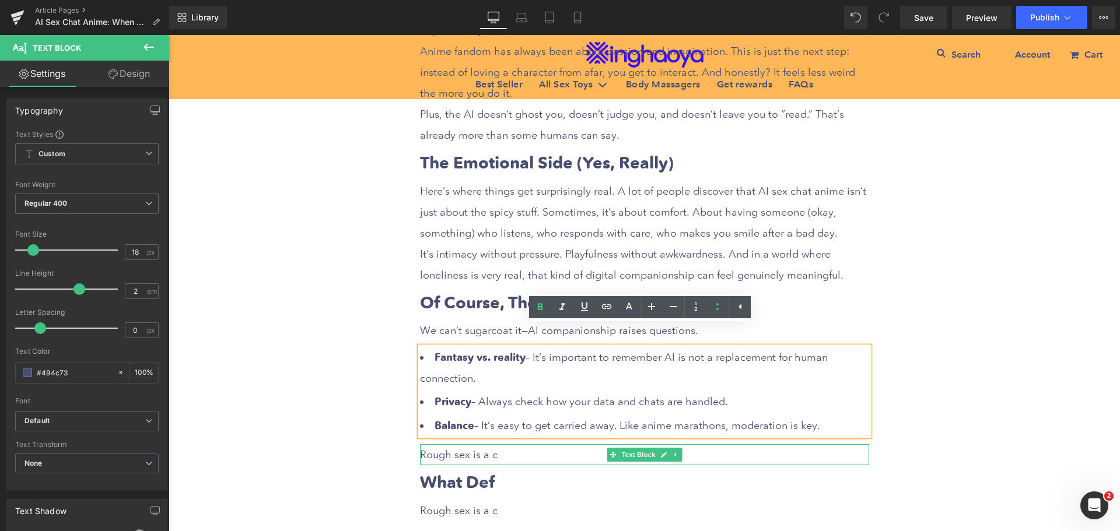
click at [459, 449] on span "Rough sex is a c" at bounding box center [459, 455] width 78 height 12
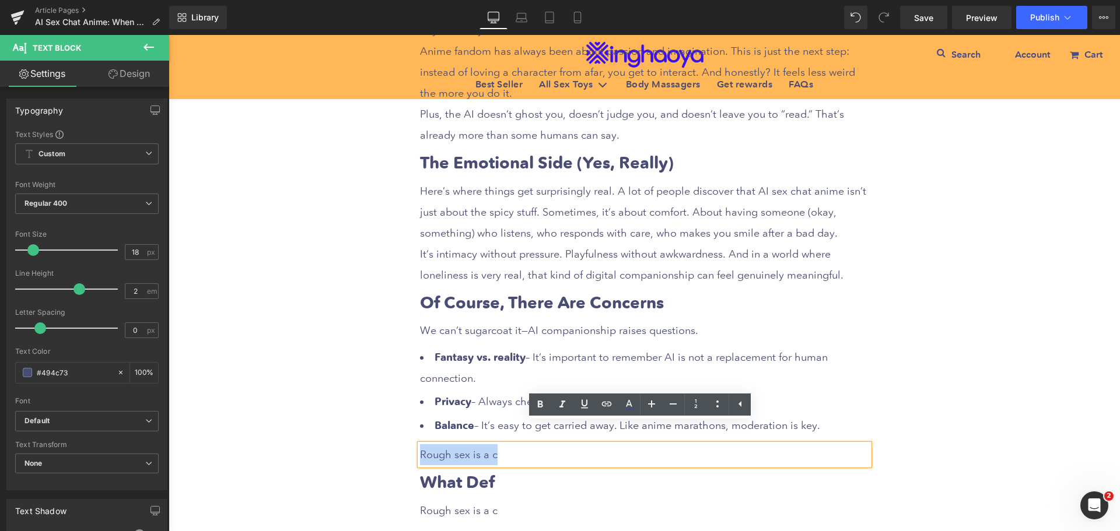
drag, startPoint x: 417, startPoint y: 434, endPoint x: 521, endPoint y: 433, distance: 103.8
click at [521, 445] on p "Rough sex is a c" at bounding box center [644, 455] width 449 height 21
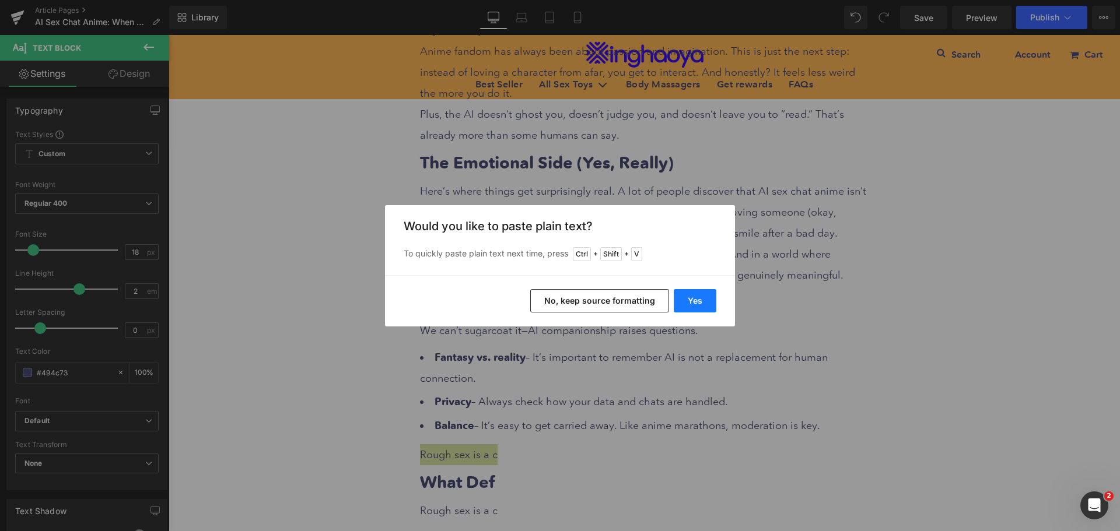
drag, startPoint x: 698, startPoint y: 303, endPoint x: 517, endPoint y: 298, distance: 181.5
click at [698, 303] on button "Yes" at bounding box center [695, 300] width 43 height 23
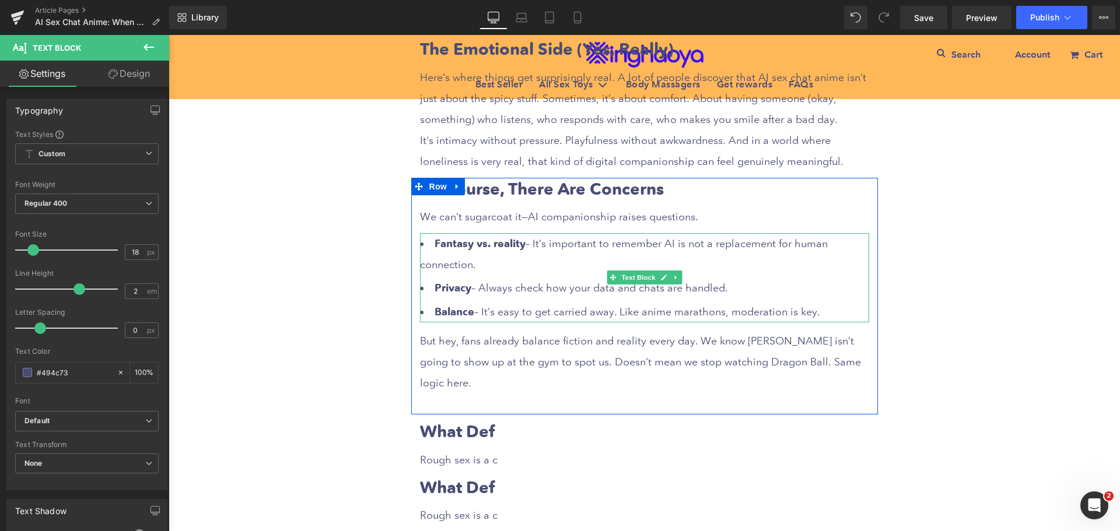
scroll to position [1809, 0]
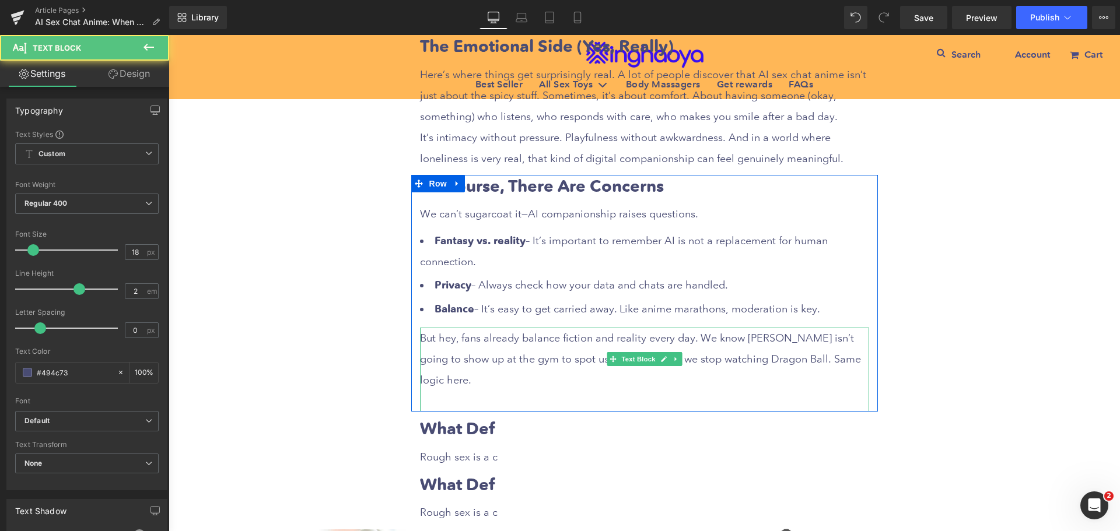
click at [512, 391] on p at bounding box center [644, 401] width 449 height 21
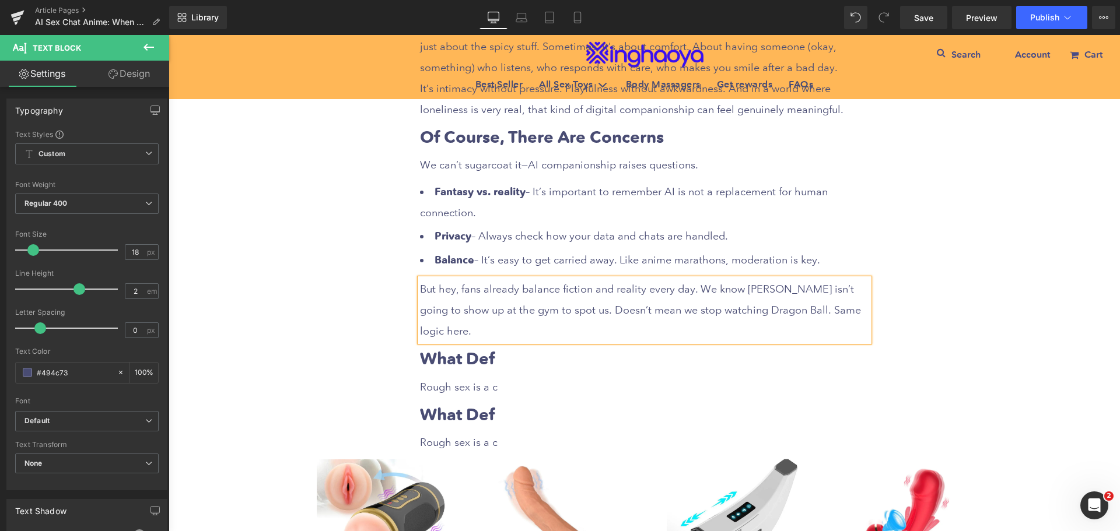
scroll to position [1925, 0]
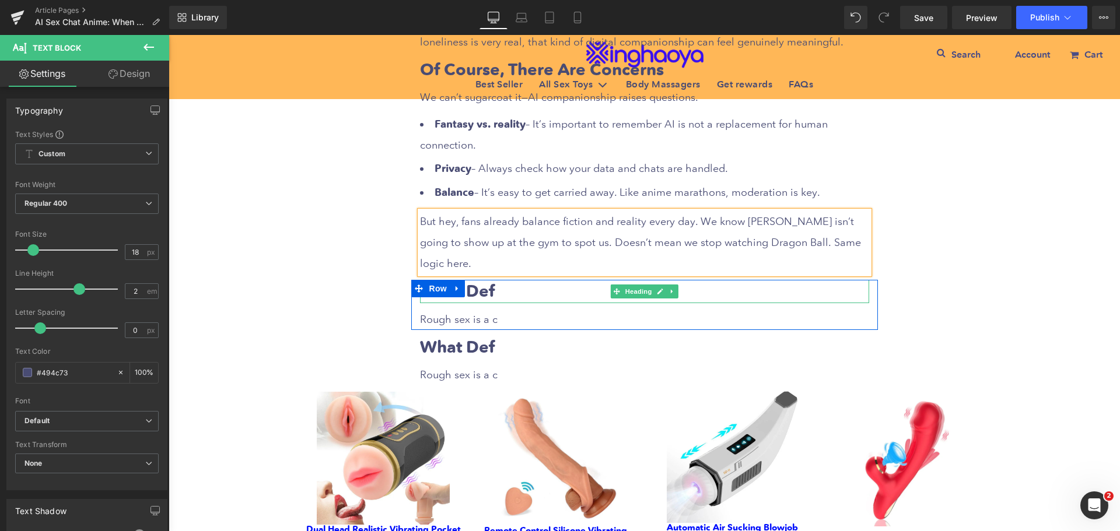
click at [482, 281] on b "What Def" at bounding box center [457, 291] width 75 height 20
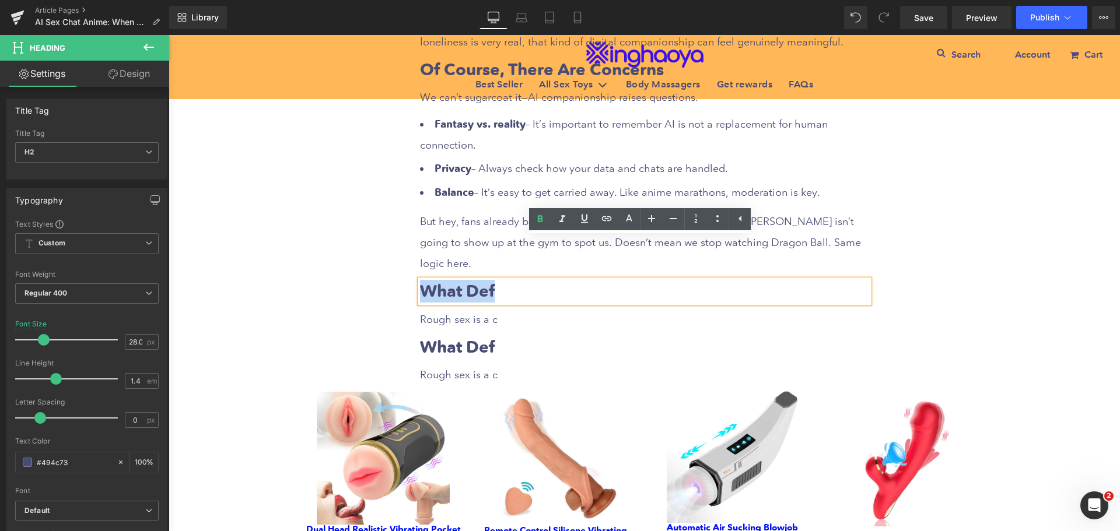
drag, startPoint x: 415, startPoint y: 247, endPoint x: 518, endPoint y: 250, distance: 102.7
click at [518, 280] on h2 "What Def" at bounding box center [644, 291] width 449 height 23
paste div
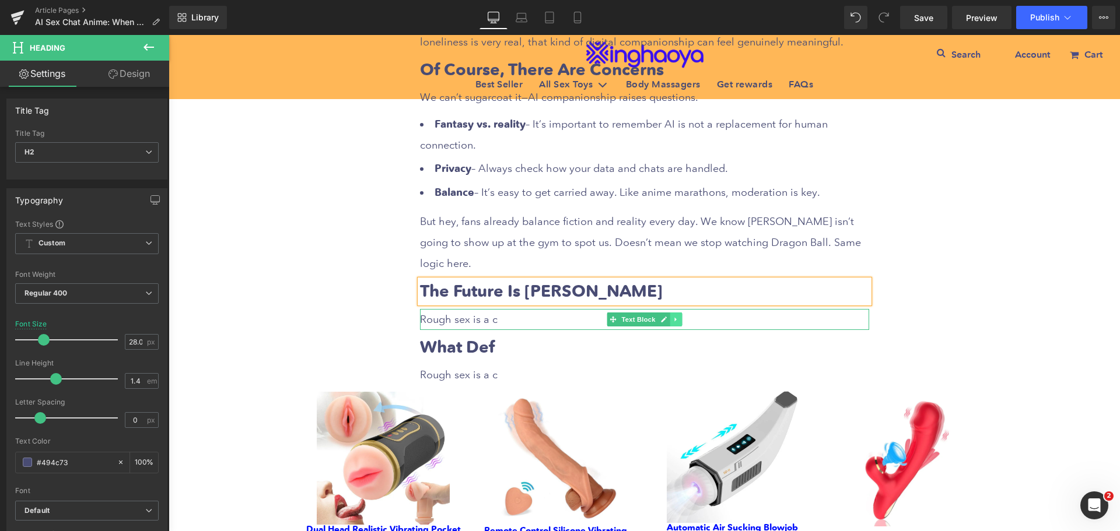
click at [674, 316] on icon at bounding box center [676, 319] width 6 height 7
click at [666, 316] on icon at bounding box center [669, 319] width 6 height 6
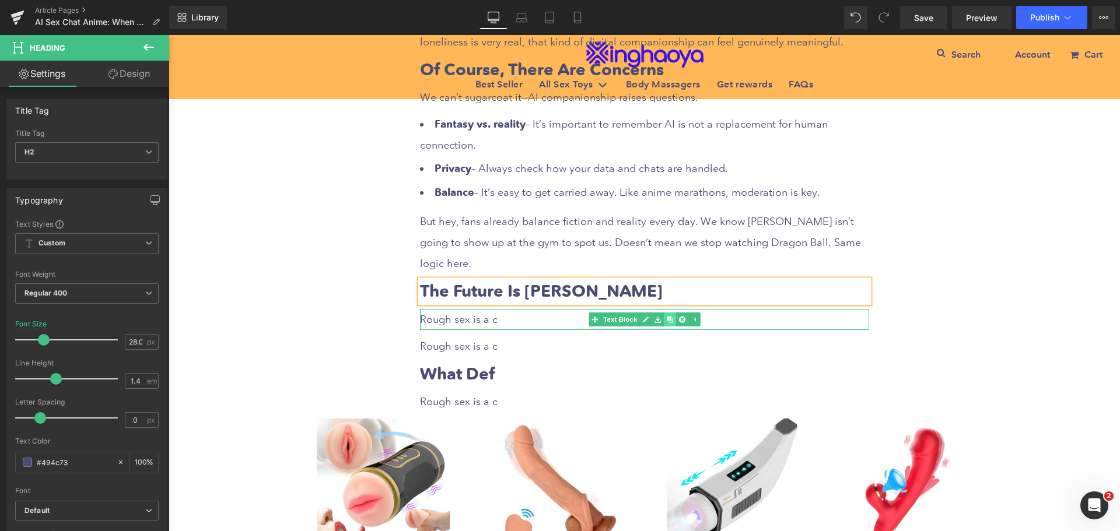
click at [666, 316] on icon at bounding box center [669, 319] width 6 height 6
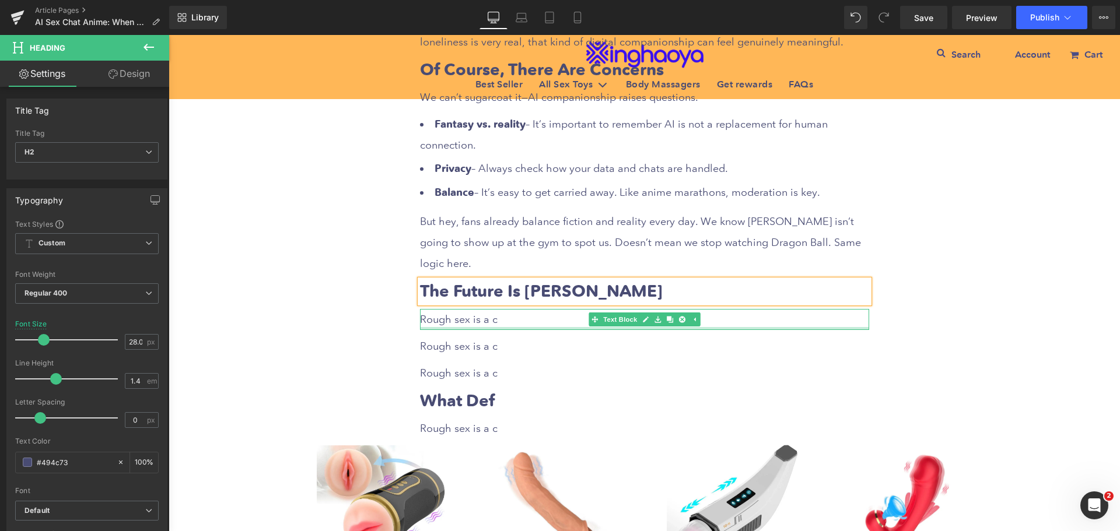
click at [482, 313] on span "Rough sex is a c" at bounding box center [459, 319] width 78 height 12
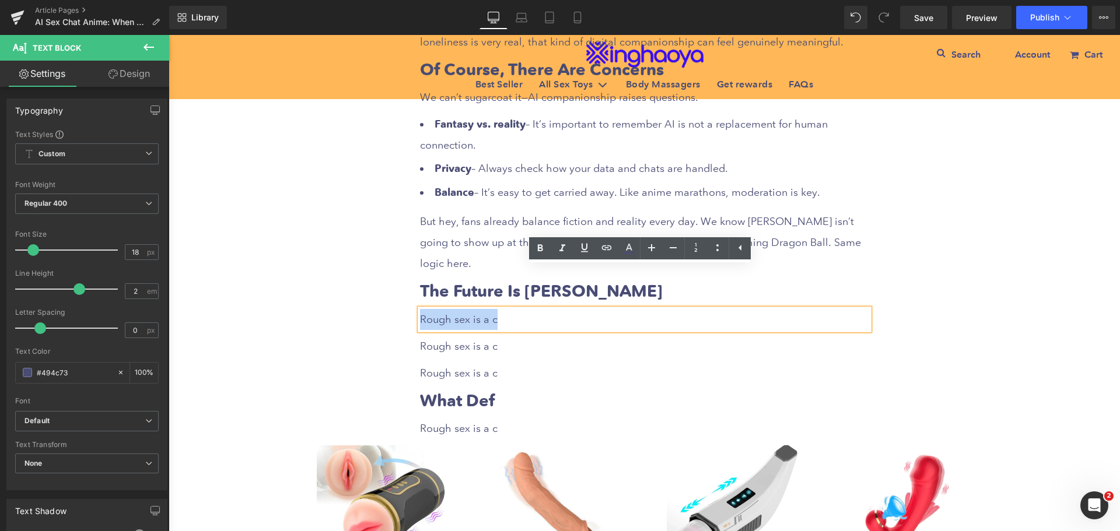
drag, startPoint x: 418, startPoint y: 277, endPoint x: 535, endPoint y: 281, distance: 116.8
click at [535, 309] on p "Rough sex is a c" at bounding box center [644, 319] width 449 height 21
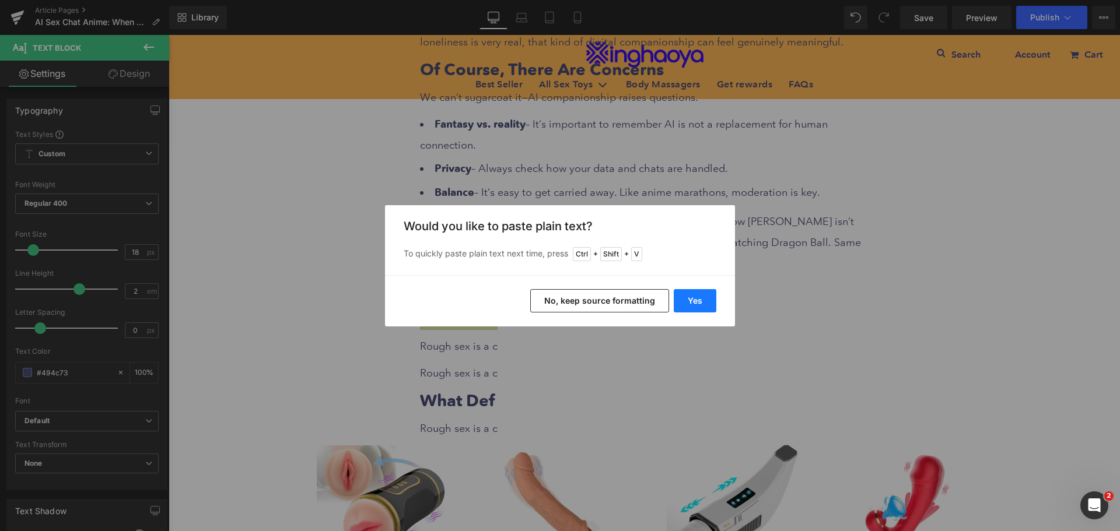
click at [703, 303] on button "Yes" at bounding box center [695, 300] width 43 height 23
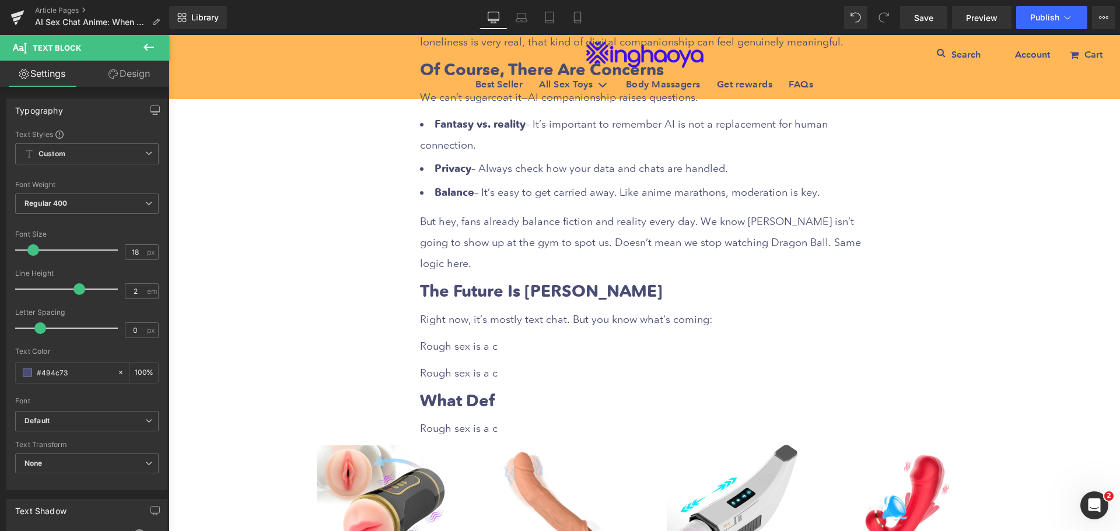
click at [456, 340] on span "Rough sex is a c" at bounding box center [459, 346] width 78 height 12
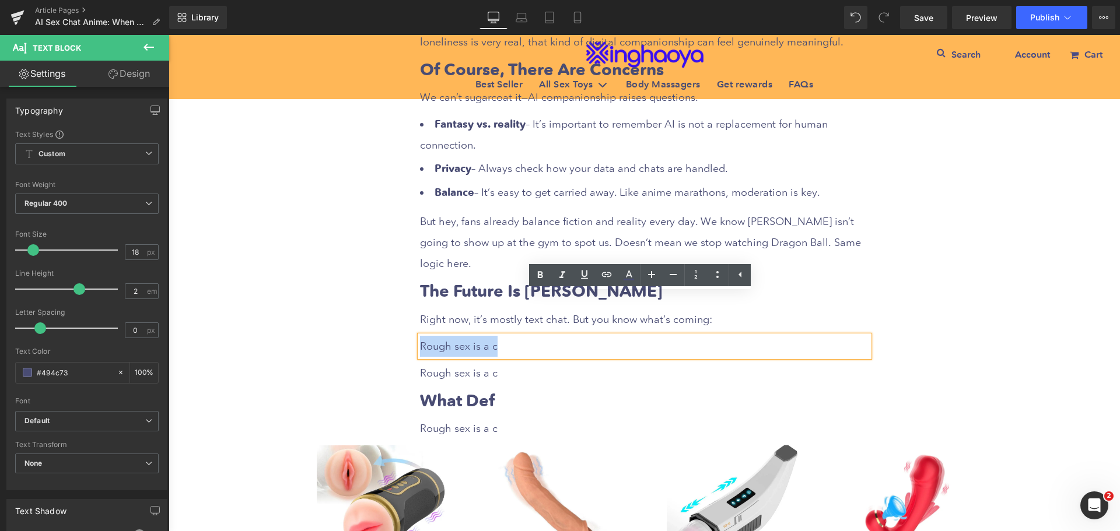
drag, startPoint x: 416, startPoint y: 305, endPoint x: 516, endPoint y: 310, distance: 100.5
click at [516, 336] on p "Rough sex is a c" at bounding box center [644, 346] width 449 height 21
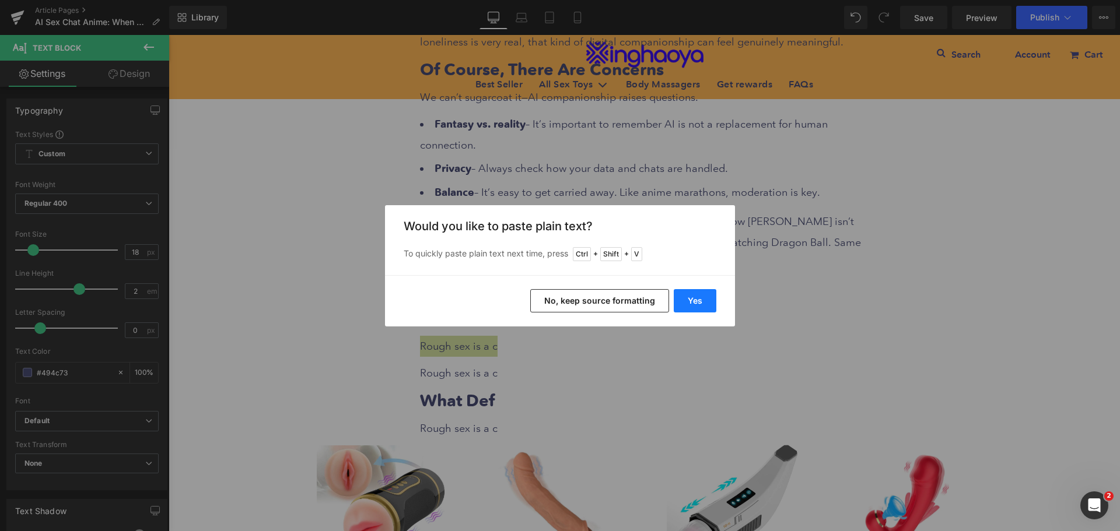
click at [702, 309] on button "Yes" at bounding box center [695, 300] width 43 height 23
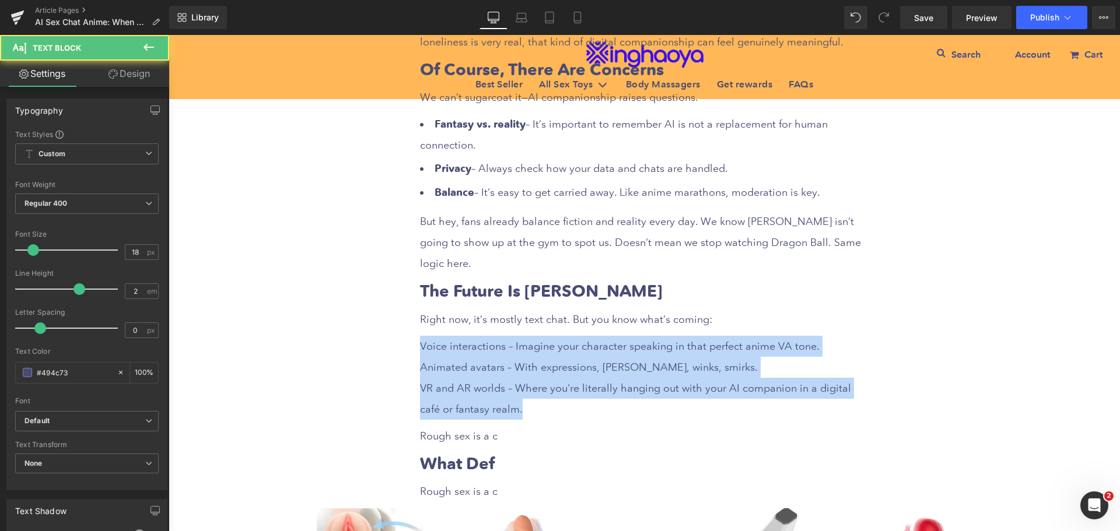
drag, startPoint x: 507, startPoint y: 368, endPoint x: 387, endPoint y: 298, distance: 138.8
click at [387, 298] on div "AI Sex Chat Anime: When Your Waifu Finally Texts Back Heading Row Liquid Row So…" at bounding box center [645, 14] width 952 height 3580
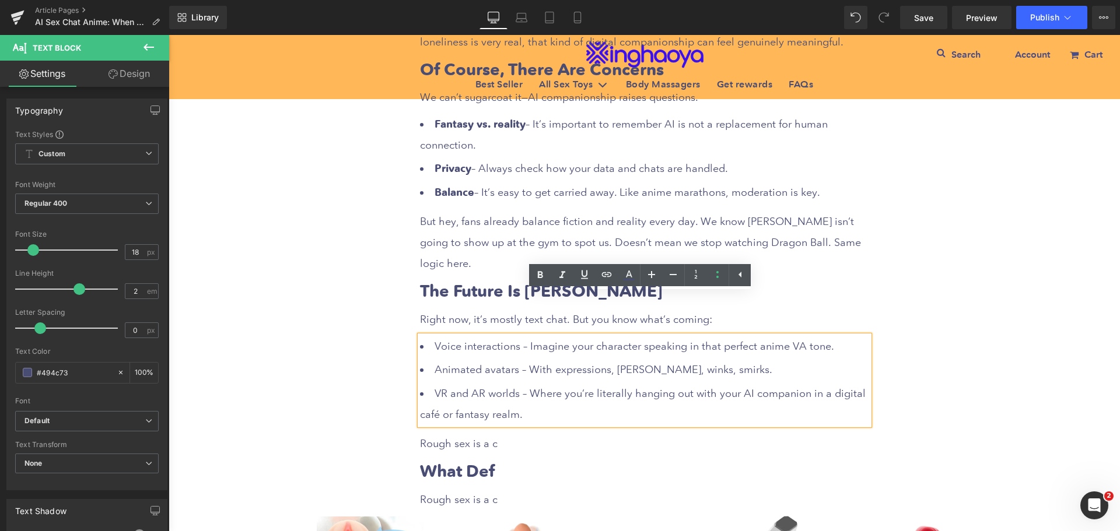
click at [503, 336] on li "Voice interactions – Imagine your character speaking in that perfect anime VA t…" at bounding box center [644, 346] width 449 height 21
drag, startPoint x: 432, startPoint y: 299, endPoint x: 512, endPoint y: 305, distance: 80.7
click at [512, 336] on li "Voice interactions – Imagine your character speaking in that perfect anime VA t…" at bounding box center [644, 346] width 449 height 21
click at [536, 277] on icon at bounding box center [540, 275] width 14 height 14
drag, startPoint x: 430, startPoint y: 322, endPoint x: 511, endPoint y: 329, distance: 81.4
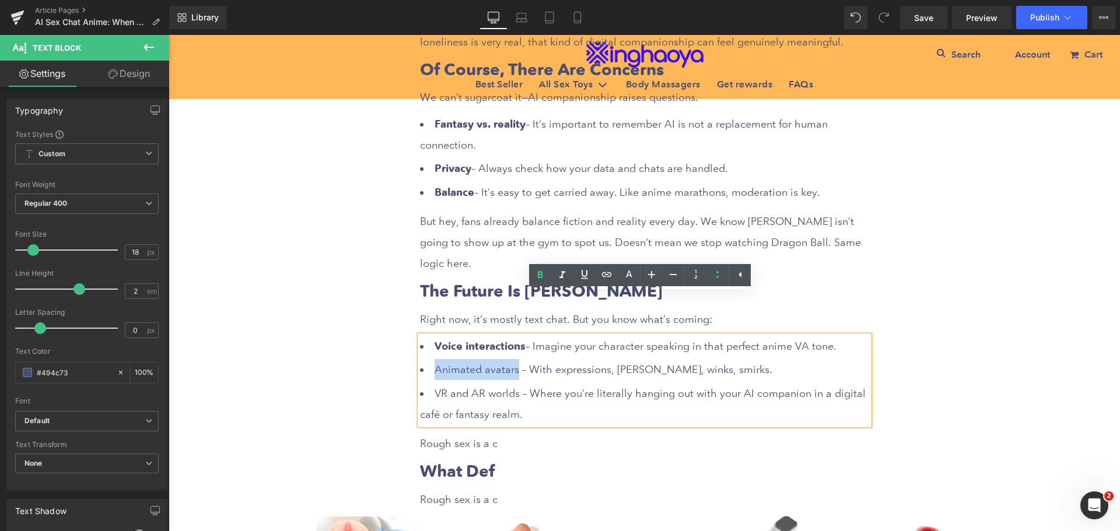
click at [511, 359] on li "Animated avatars – With expressions, [PERSON_NAME], winks, smirks." at bounding box center [644, 369] width 449 height 21
click at [537, 273] on icon at bounding box center [540, 275] width 14 height 14
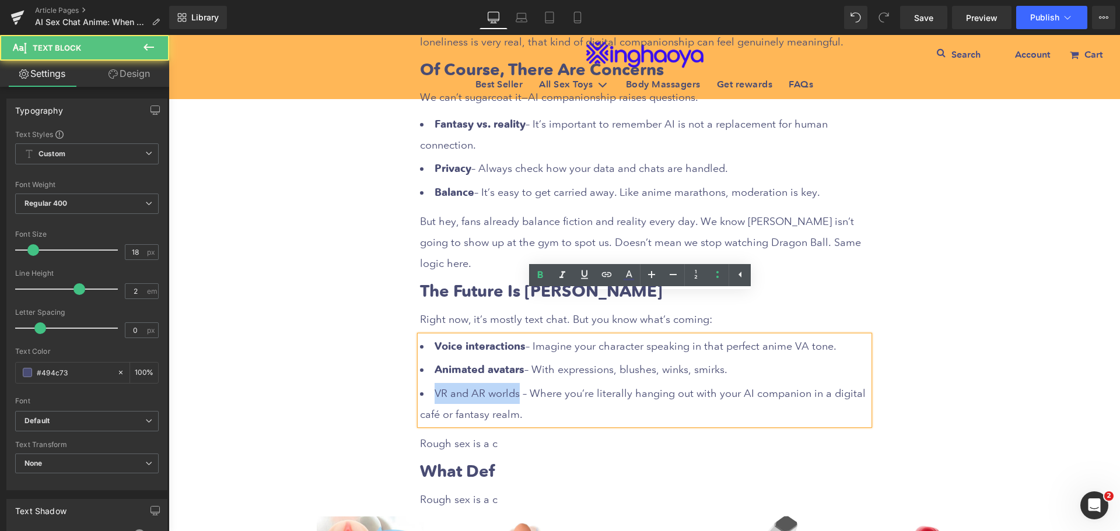
drag, startPoint x: 429, startPoint y: 349, endPoint x: 515, endPoint y: 350, distance: 85.2
click at [515, 383] on li "VR and AR worlds – Where you’re literally hanging out with your AI companion in…" at bounding box center [644, 404] width 449 height 42
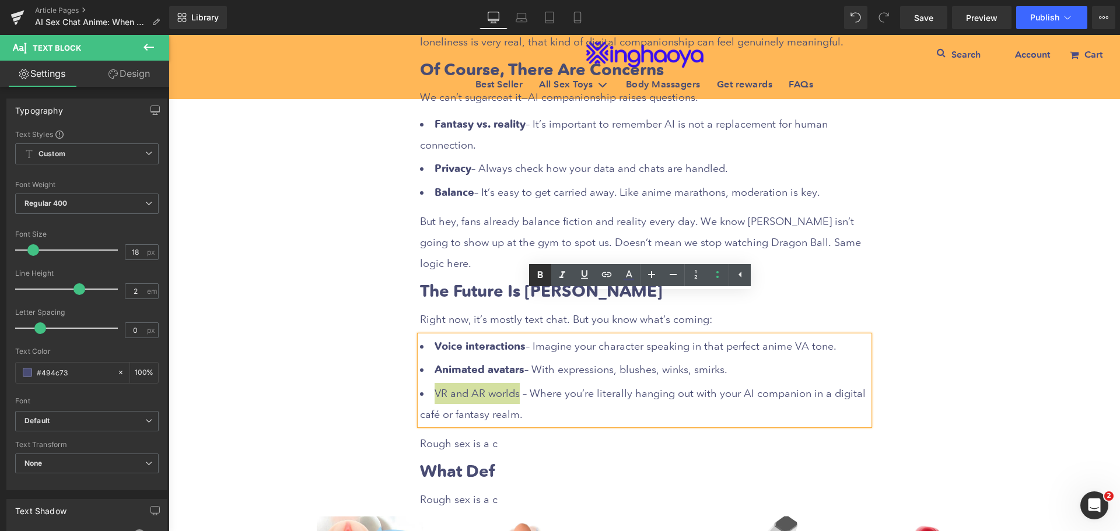
drag, startPoint x: 534, startPoint y: 277, endPoint x: 342, endPoint y: 257, distance: 192.4
click at [534, 277] on icon at bounding box center [540, 275] width 14 height 14
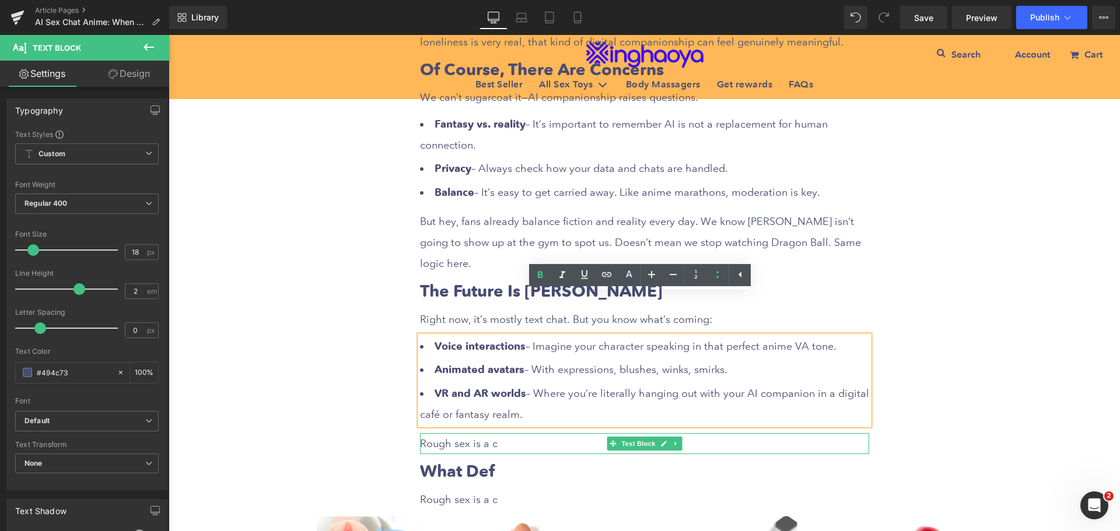
click at [469, 438] on span "Rough sex is a c" at bounding box center [459, 444] width 78 height 12
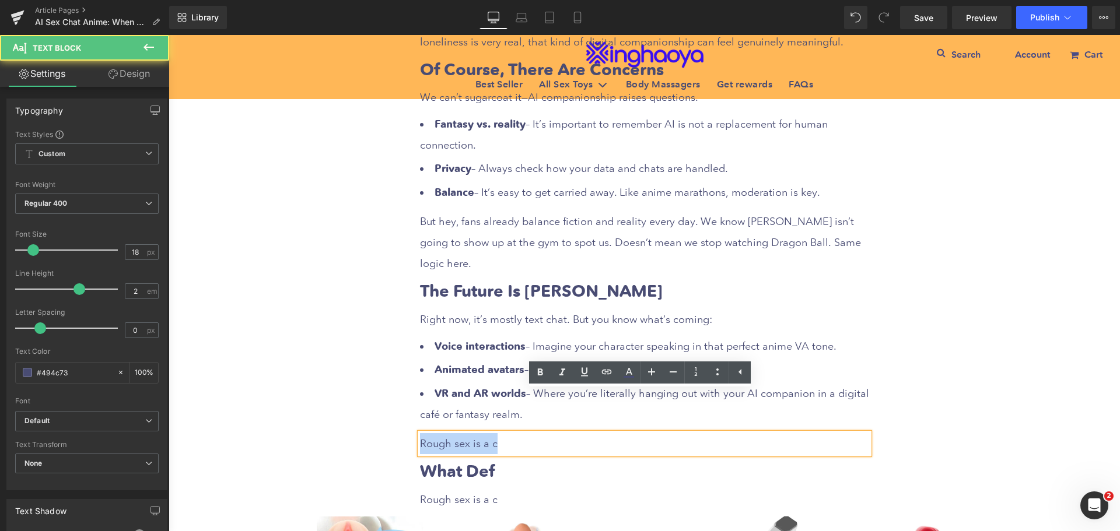
drag, startPoint x: 418, startPoint y: 401, endPoint x: 499, endPoint y: 404, distance: 80.6
click at [499, 433] on p "Rough sex is a c" at bounding box center [644, 443] width 449 height 21
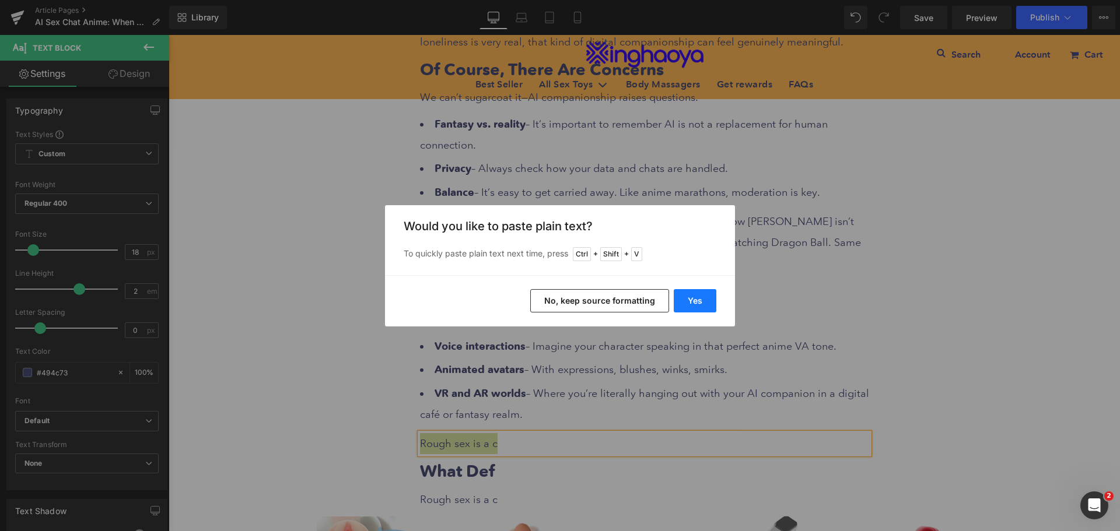
drag, startPoint x: 690, startPoint y: 307, endPoint x: 515, endPoint y: 281, distance: 177.1
click at [690, 307] on button "Yes" at bounding box center [695, 300] width 43 height 23
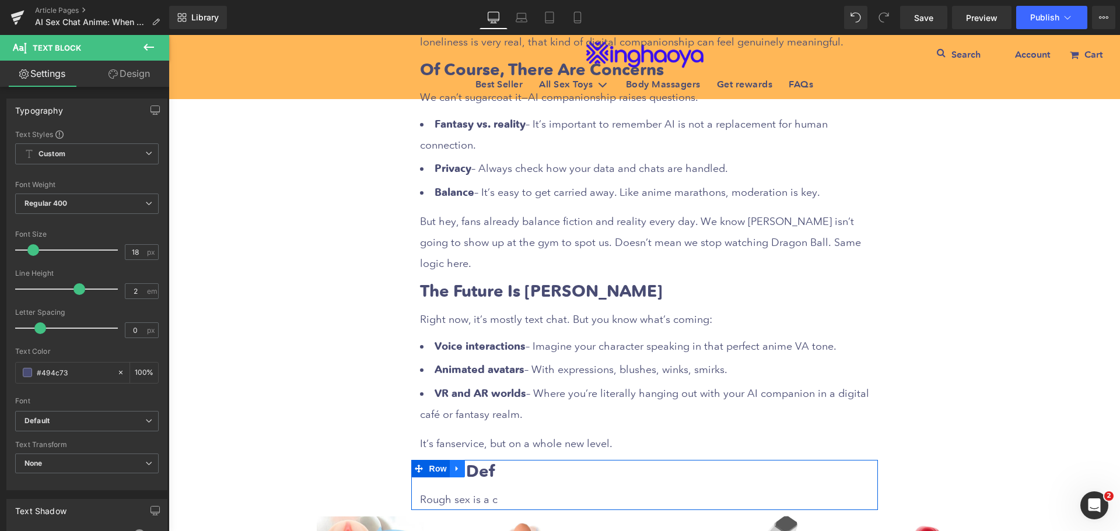
click at [456, 467] on icon at bounding box center [457, 469] width 2 height 5
click at [468, 465] on icon at bounding box center [472, 469] width 8 height 9
click at [465, 431] on div "AI Sex Chat Anime: When Your Waifu Finally Texts Back Heading Row Liquid Row So…" at bounding box center [645, 46] width 952 height 3644
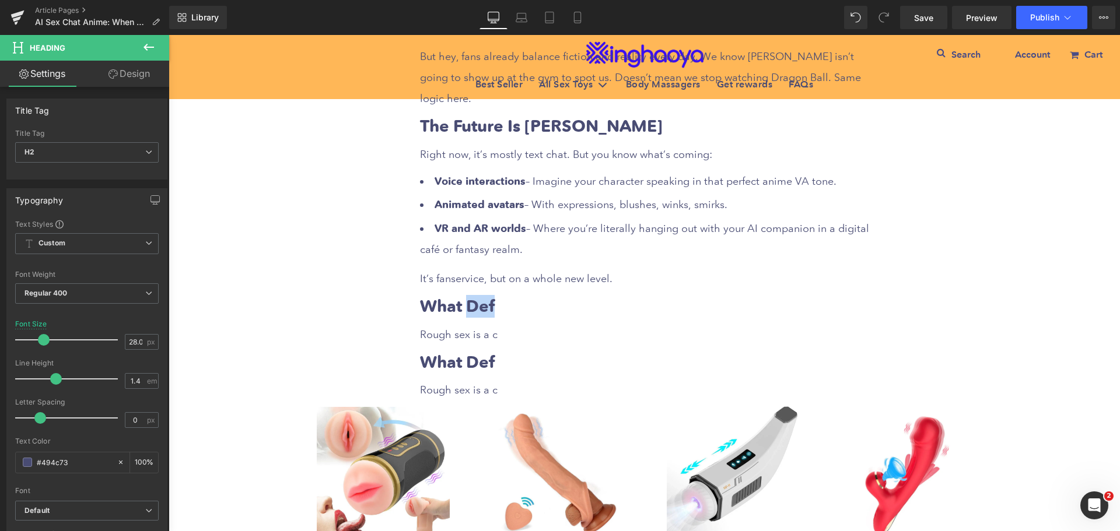
scroll to position [2026, 0]
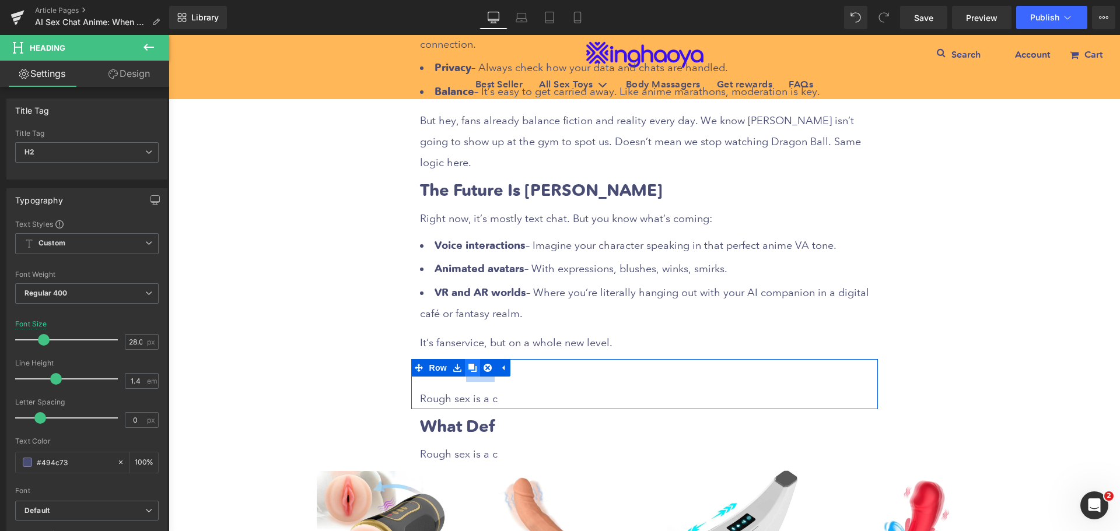
click at [468, 364] on icon at bounding box center [472, 368] width 8 height 8
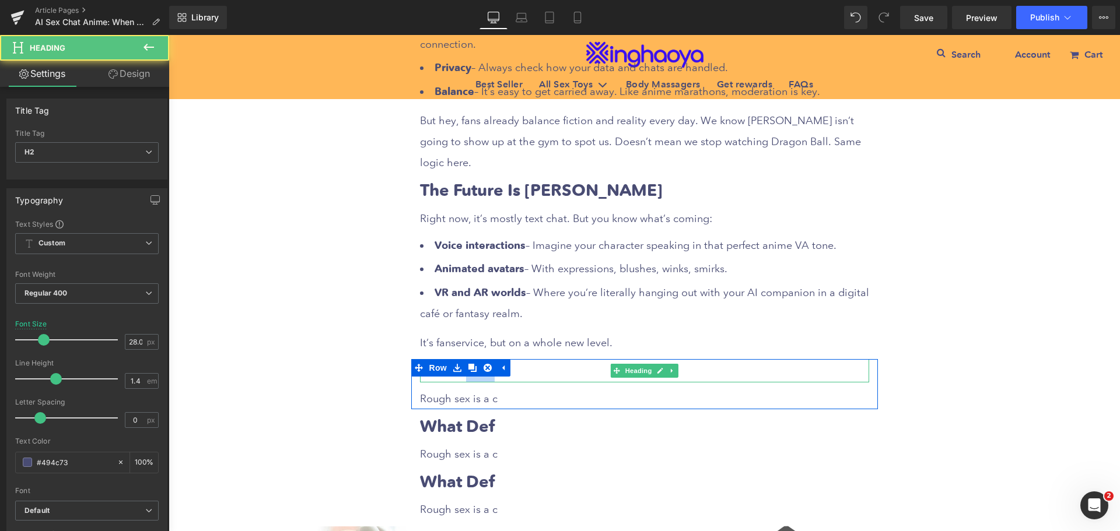
click at [538, 359] on h2 "What Def" at bounding box center [644, 370] width 449 height 23
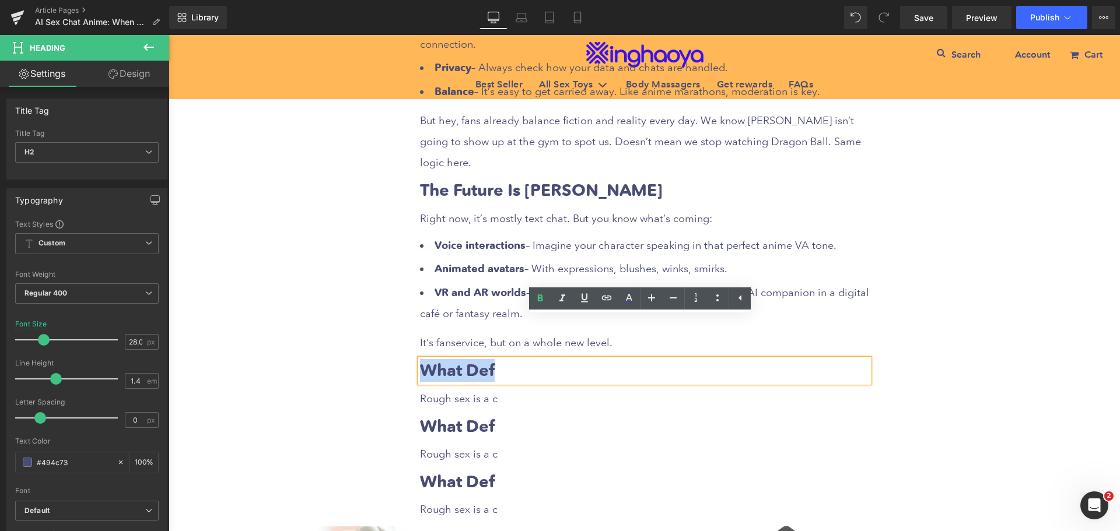
drag, startPoint x: 417, startPoint y: 321, endPoint x: 532, endPoint y: 331, distance: 115.4
click at [508, 359] on h2 "What Def" at bounding box center [644, 370] width 449 height 23
paste div
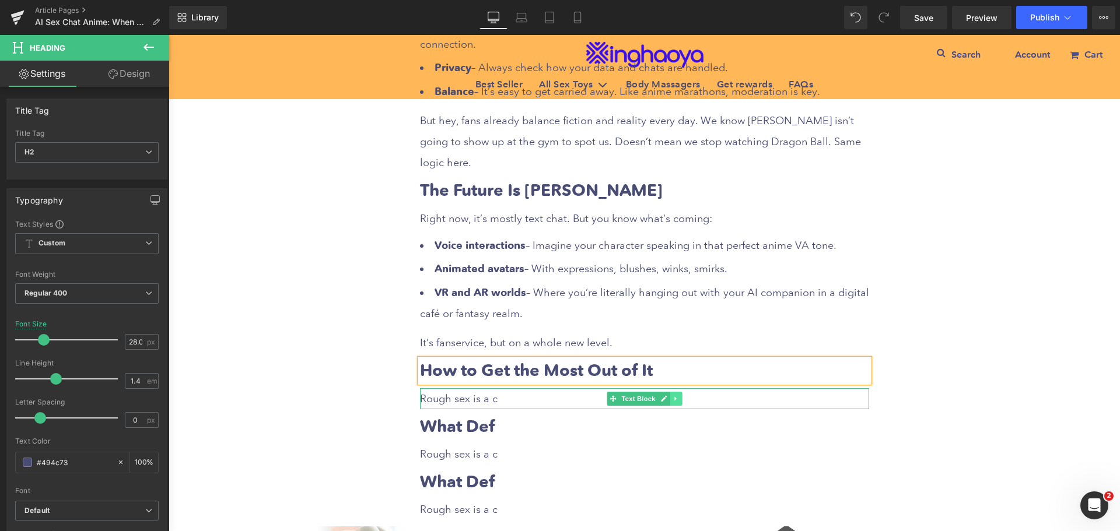
click at [673, 396] on icon at bounding box center [676, 399] width 6 height 7
click at [664, 392] on link at bounding box center [670, 399] width 12 height 14
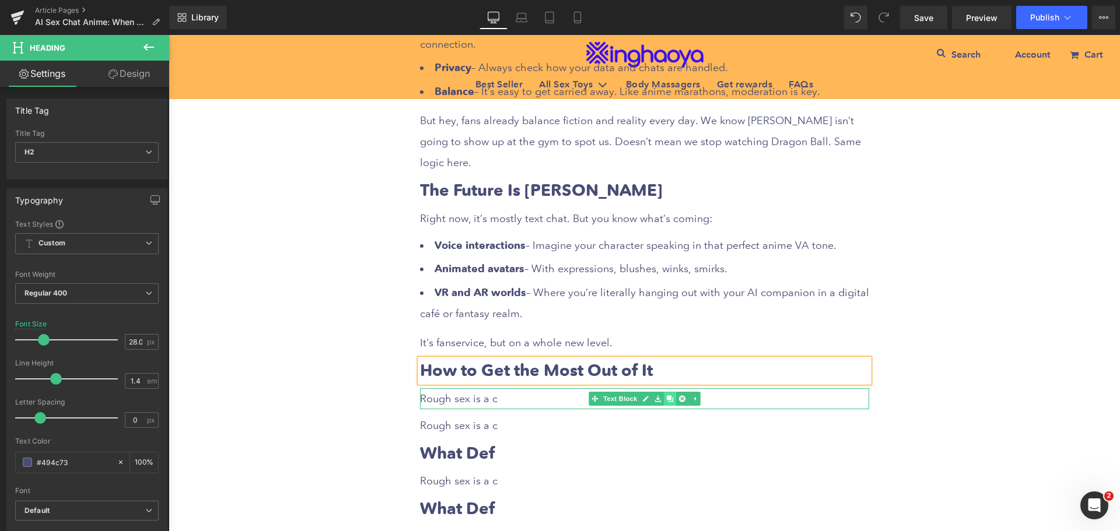
click at [664, 392] on link at bounding box center [670, 399] width 12 height 14
click at [427, 393] on span "Rough sex is a c" at bounding box center [459, 399] width 78 height 12
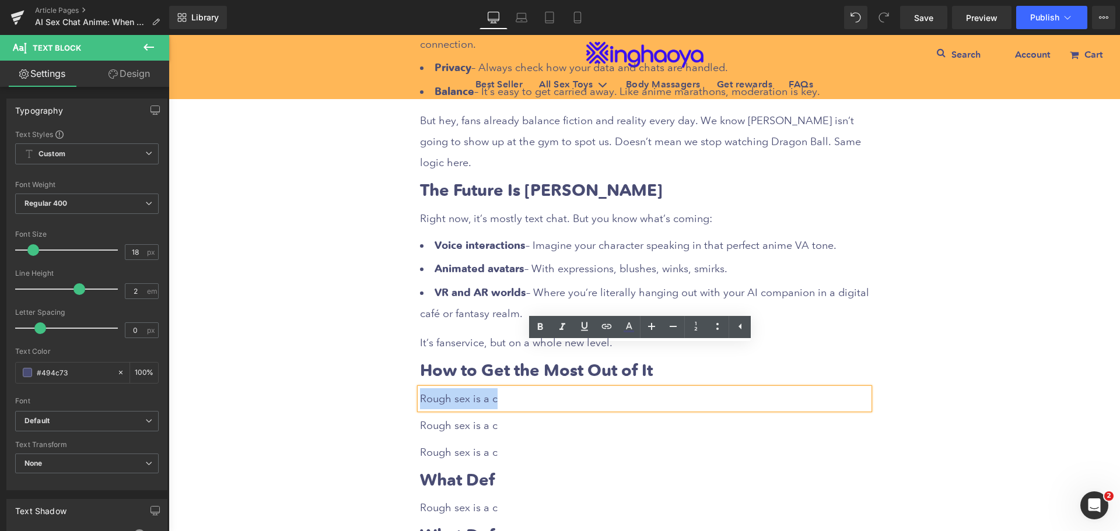
drag, startPoint x: 418, startPoint y: 355, endPoint x: 516, endPoint y: 358, distance: 98.1
click at [516, 389] on p "Rough sex is a c" at bounding box center [644, 399] width 449 height 21
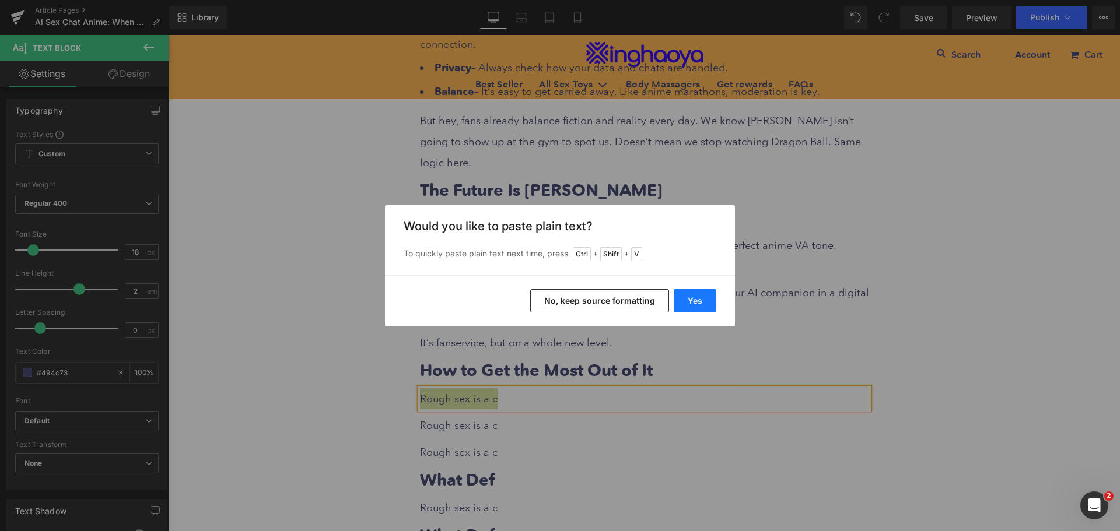
click at [697, 305] on button "Yes" at bounding box center [695, 300] width 43 height 23
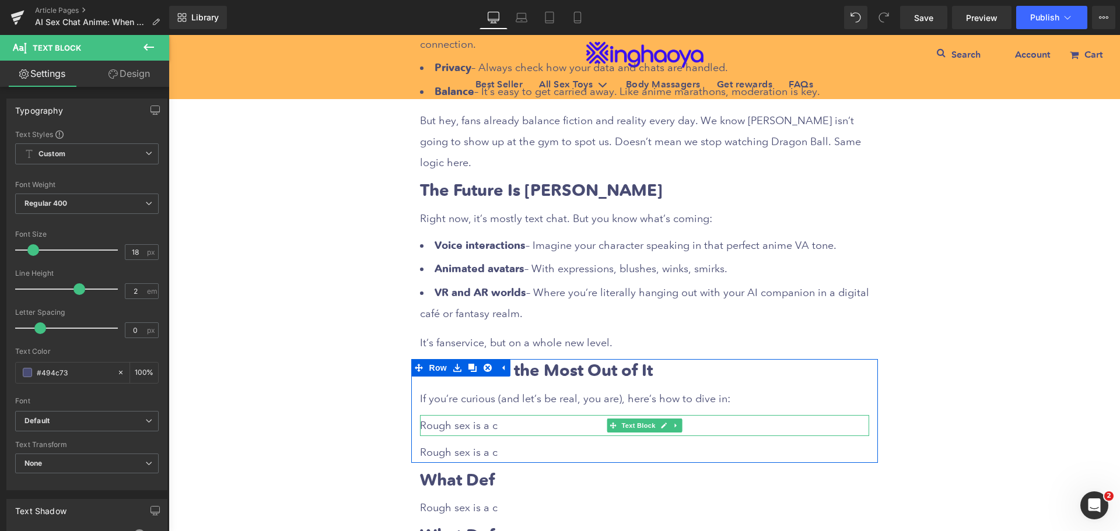
click at [447, 419] on span "Rough sex is a c" at bounding box center [459, 425] width 78 height 12
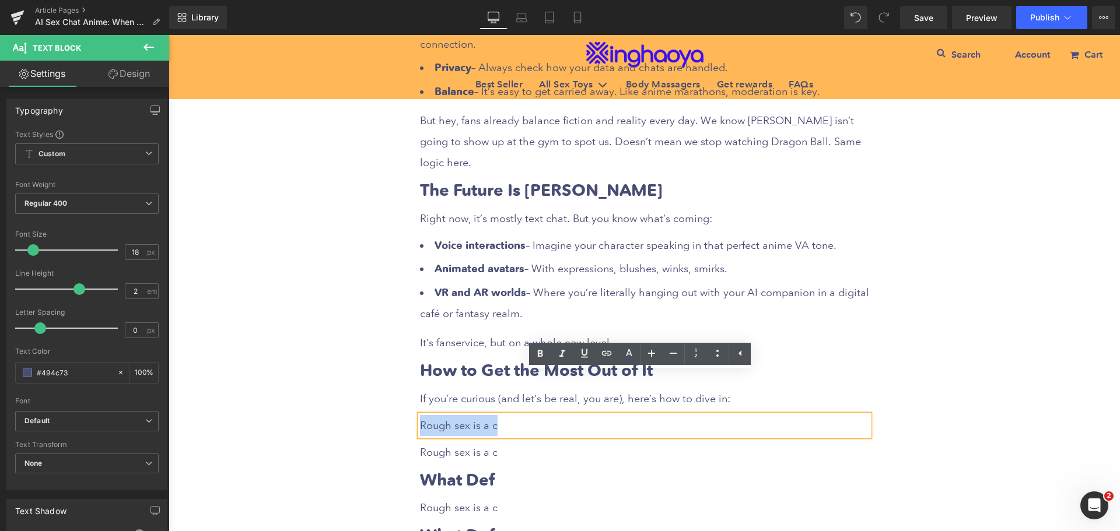
drag, startPoint x: 418, startPoint y: 382, endPoint x: 543, endPoint y: 385, distance: 125.5
click at [543, 415] on p "Rough sex is a c" at bounding box center [644, 425] width 449 height 21
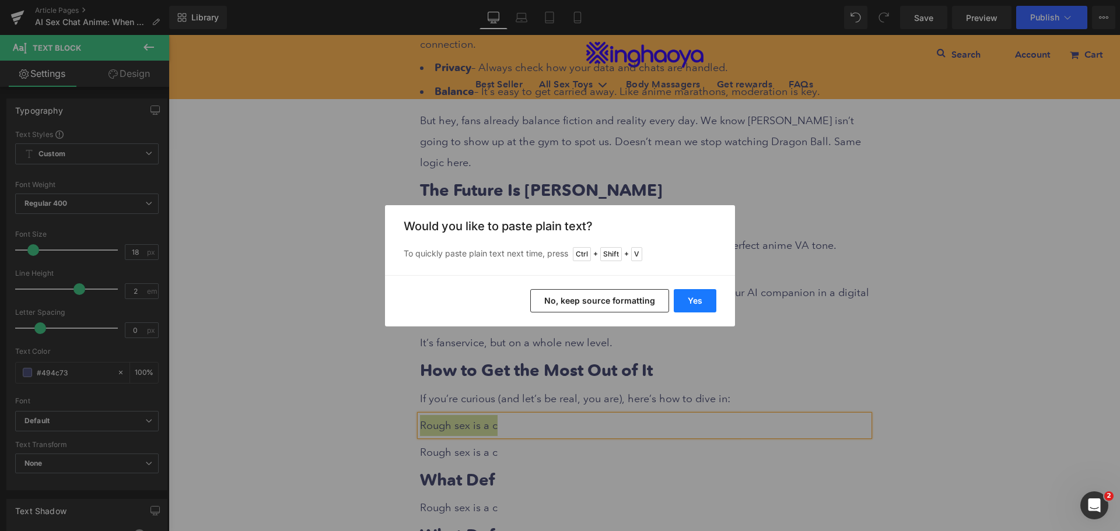
drag, startPoint x: 697, startPoint y: 300, endPoint x: 547, endPoint y: 299, distance: 150.5
click at [697, 300] on button "Yes" at bounding box center [695, 300] width 43 height 23
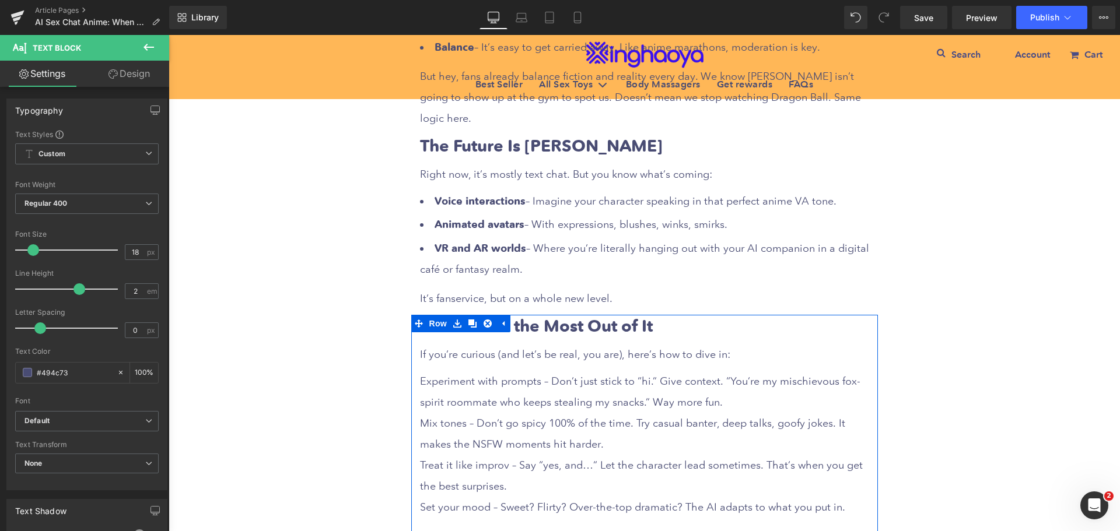
scroll to position [2143, 0]
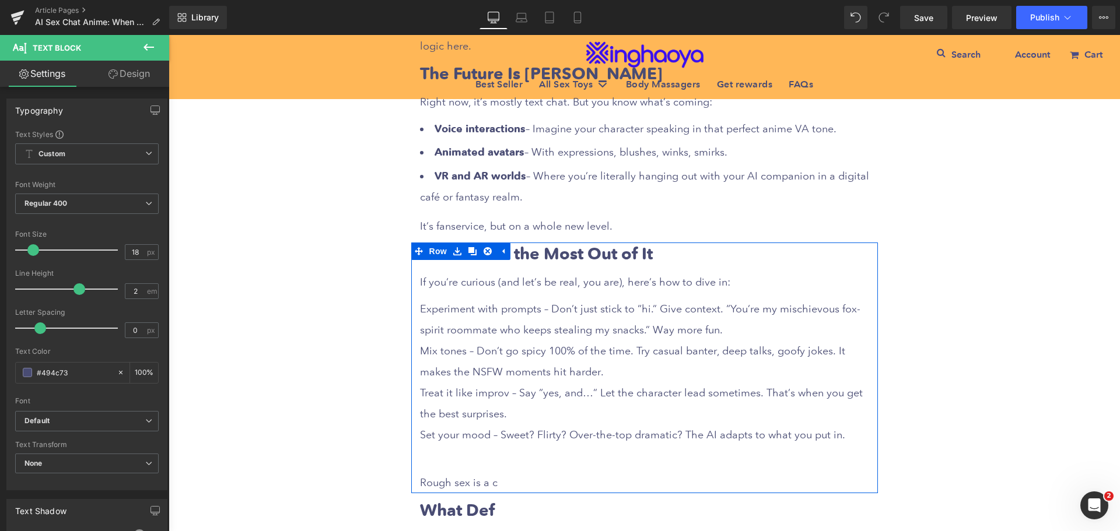
click at [449, 341] on p "Mix tones – Don’t go spicy 100% of the time. Try casual banter, deep talks, goo…" at bounding box center [644, 362] width 449 height 42
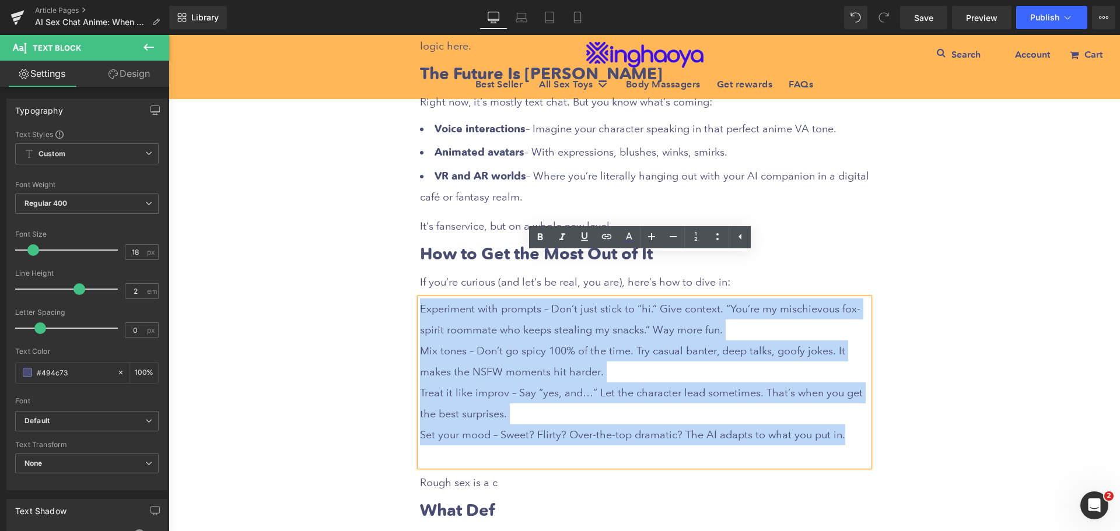
drag, startPoint x: 416, startPoint y: 268, endPoint x: 850, endPoint y: 394, distance: 452.1
click at [850, 394] on div "Experiment with prompts – Don’t just stick to “hi.” Give context. “You’re my mi…" at bounding box center [644, 383] width 449 height 168
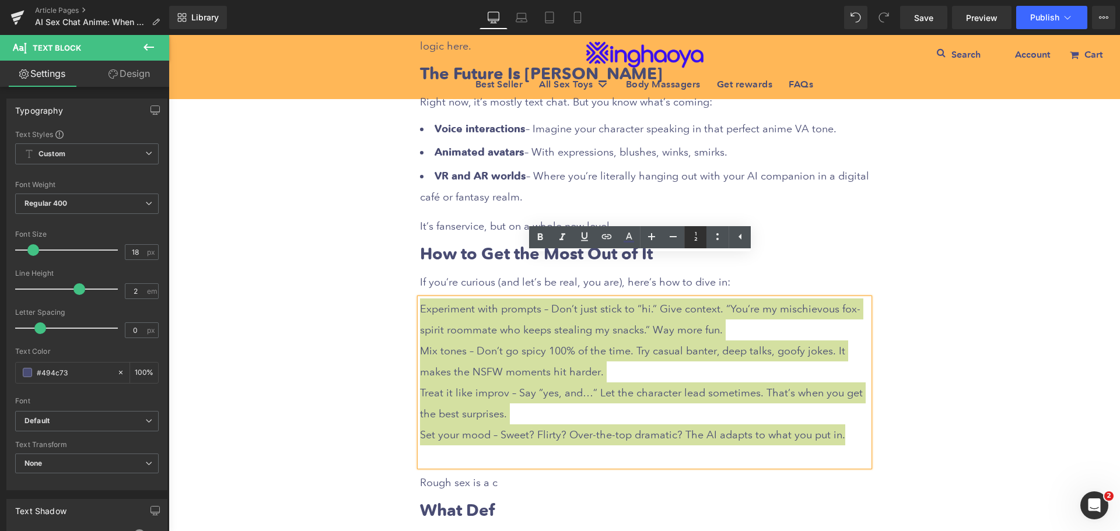
click at [697, 240] on icon at bounding box center [696, 237] width 14 height 14
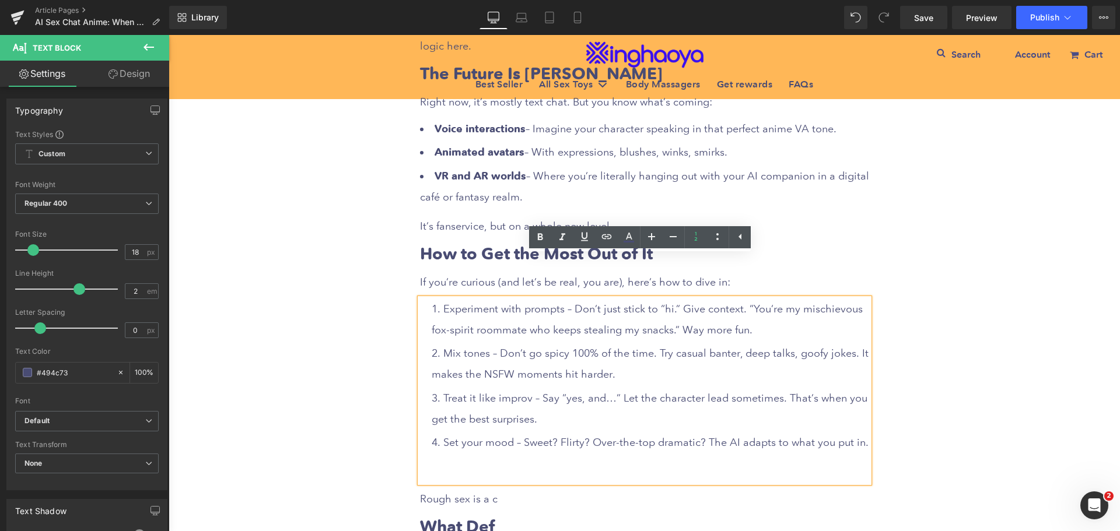
click at [456, 462] on p at bounding box center [644, 472] width 449 height 21
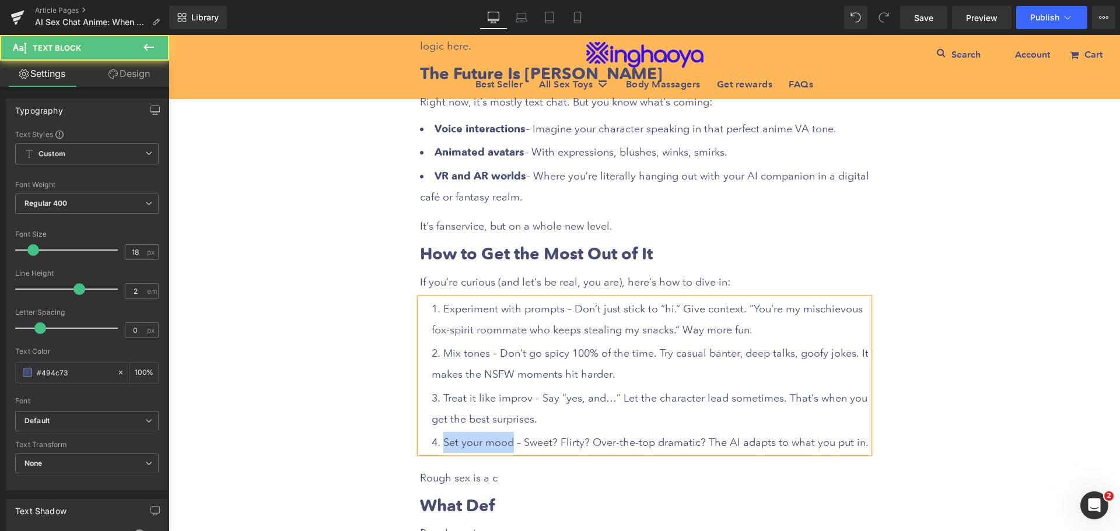
drag, startPoint x: 508, startPoint y: 400, endPoint x: 397, endPoint y: 396, distance: 111.5
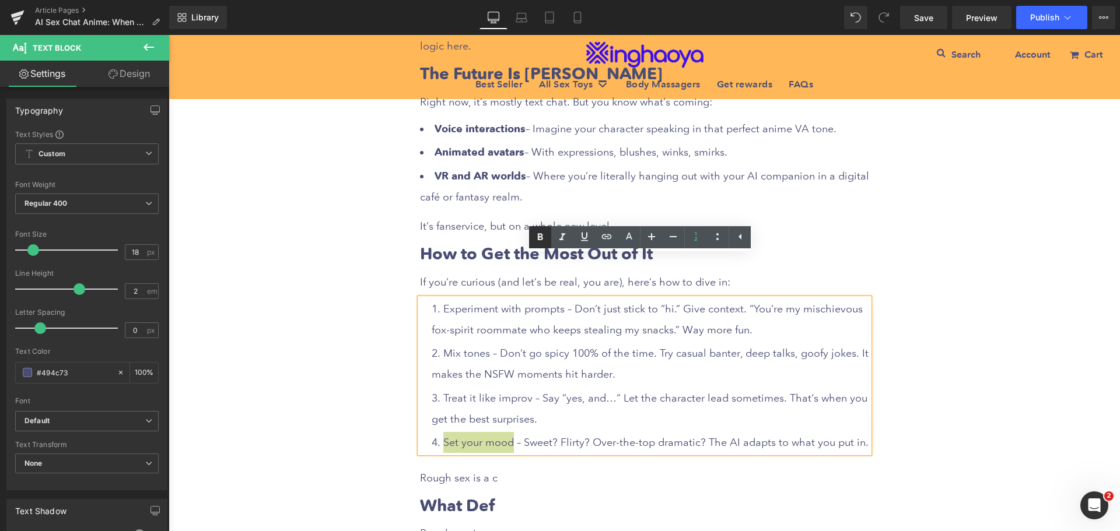
click at [537, 239] on icon at bounding box center [540, 237] width 14 height 14
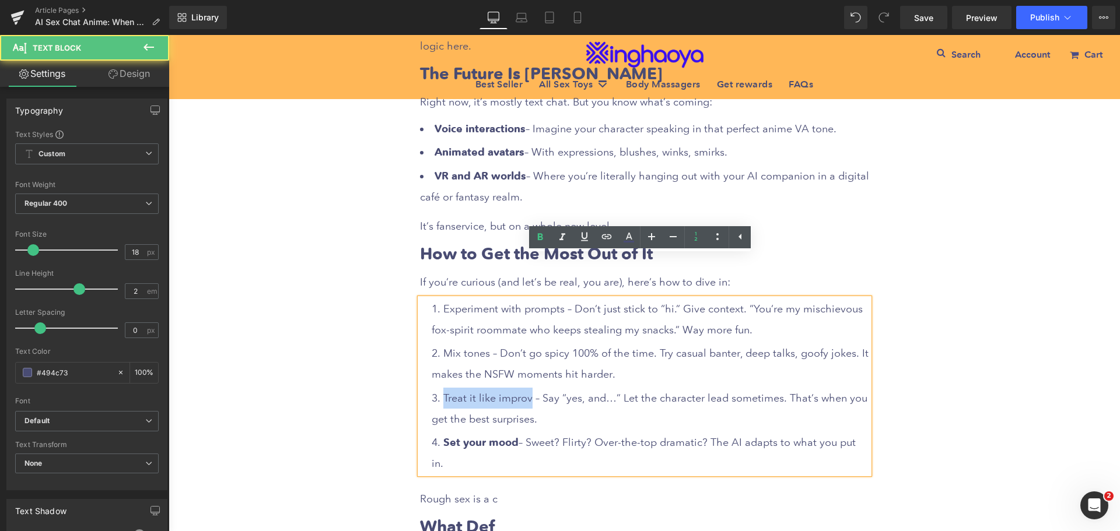
drag, startPoint x: 524, startPoint y: 351, endPoint x: 519, endPoint y: 299, distance: 51.5
click at [425, 346] on p "Experiment with prompts – Don’t just stick to “hi.” Give context. “You’re my mi…" at bounding box center [644, 387] width 449 height 176
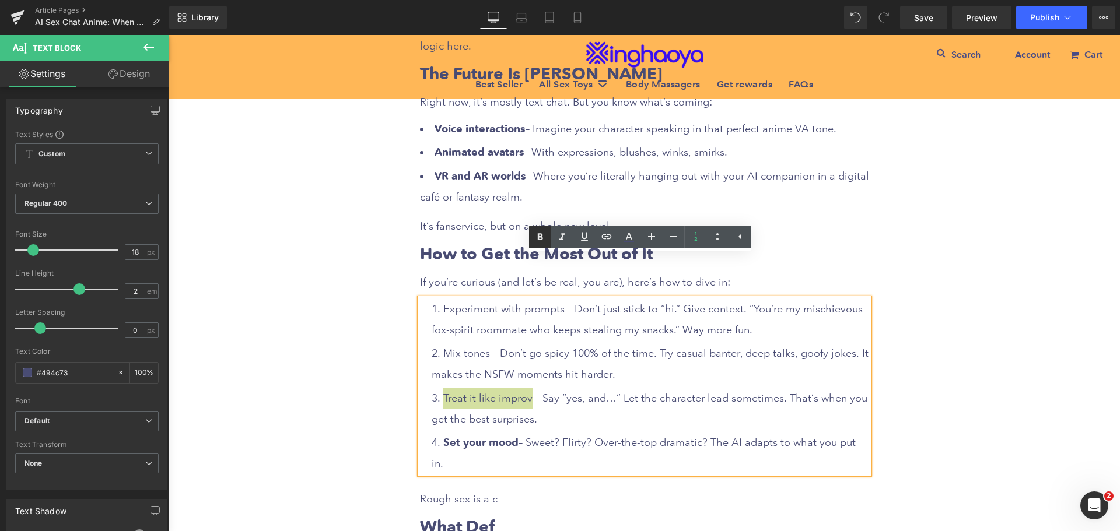
click at [534, 239] on icon at bounding box center [540, 237] width 14 height 14
drag, startPoint x: 484, startPoint y: 309, endPoint x: 440, endPoint y: 307, distance: 43.8
click at [440, 343] on li "Mix tones – Don’t go spicy 100% of the time. Try casual banter, deep talks, goo…" at bounding box center [651, 364] width 438 height 42
click at [541, 235] on icon at bounding box center [540, 237] width 14 height 14
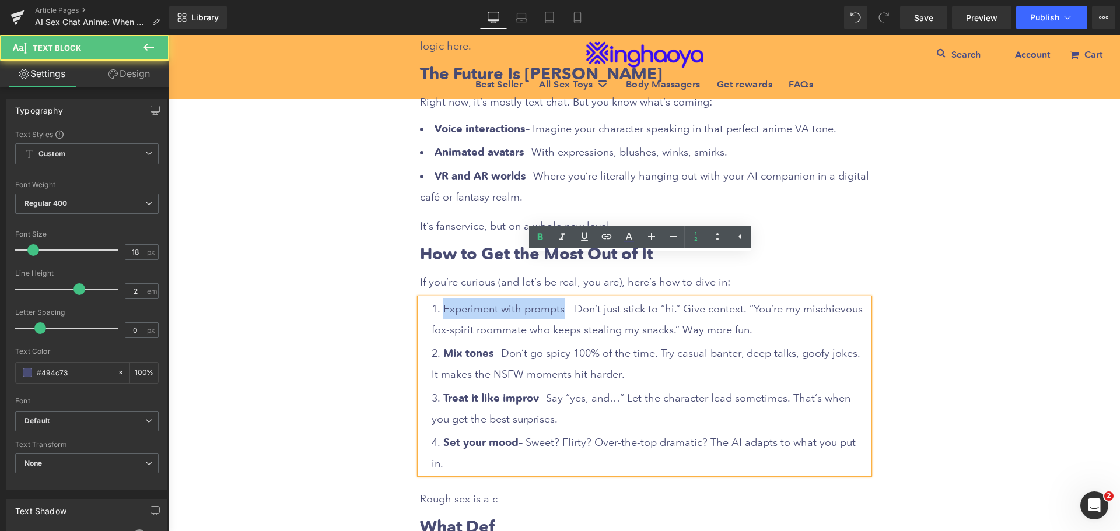
drag, startPoint x: 554, startPoint y: 266, endPoint x: 439, endPoint y: 260, distance: 115.7
click at [439, 299] on li "Experiment with prompts – Don’t just stick to “hi.” Give context. “You’re my mi…" at bounding box center [651, 320] width 438 height 42
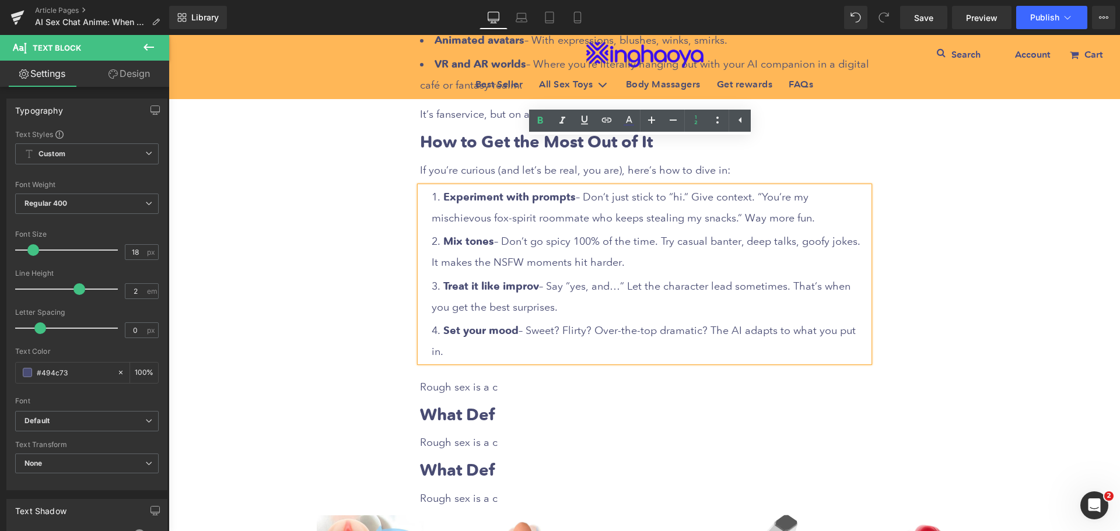
scroll to position [2259, 0]
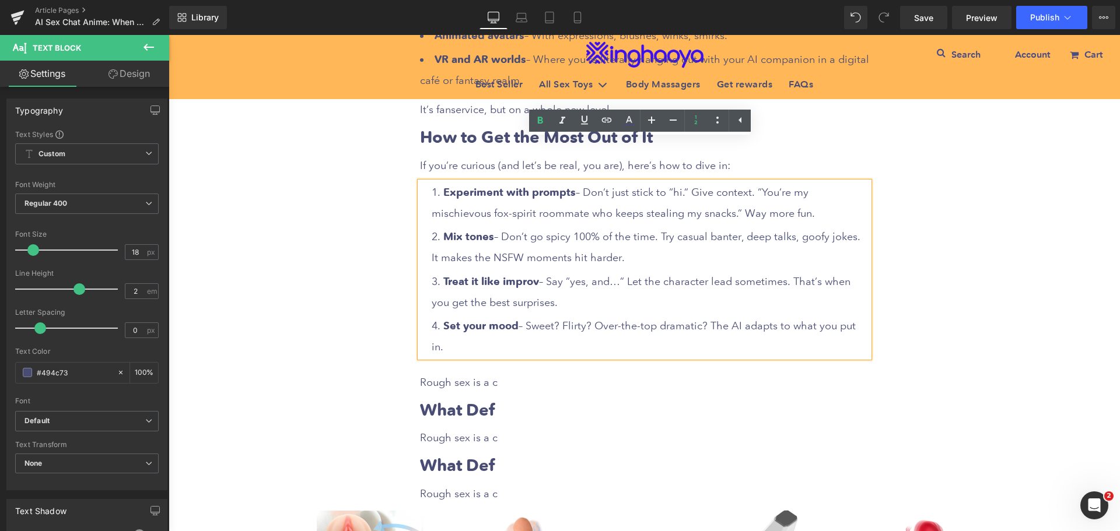
click at [476, 376] on span "Rough sex is a c" at bounding box center [459, 382] width 78 height 12
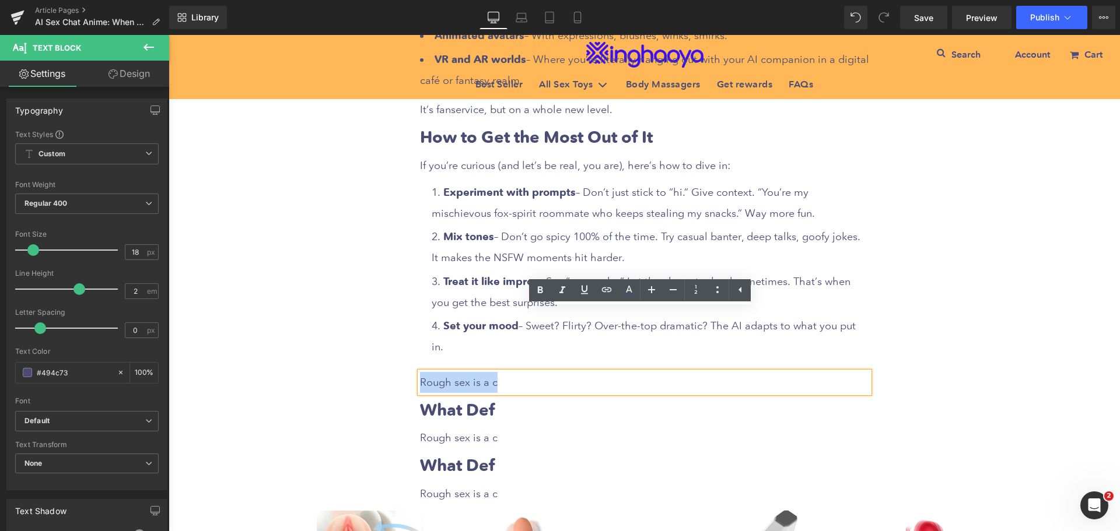
drag, startPoint x: 418, startPoint y: 314, endPoint x: 519, endPoint y: 318, distance: 100.4
click at [519, 372] on p "Rough sex is a c" at bounding box center [644, 382] width 449 height 21
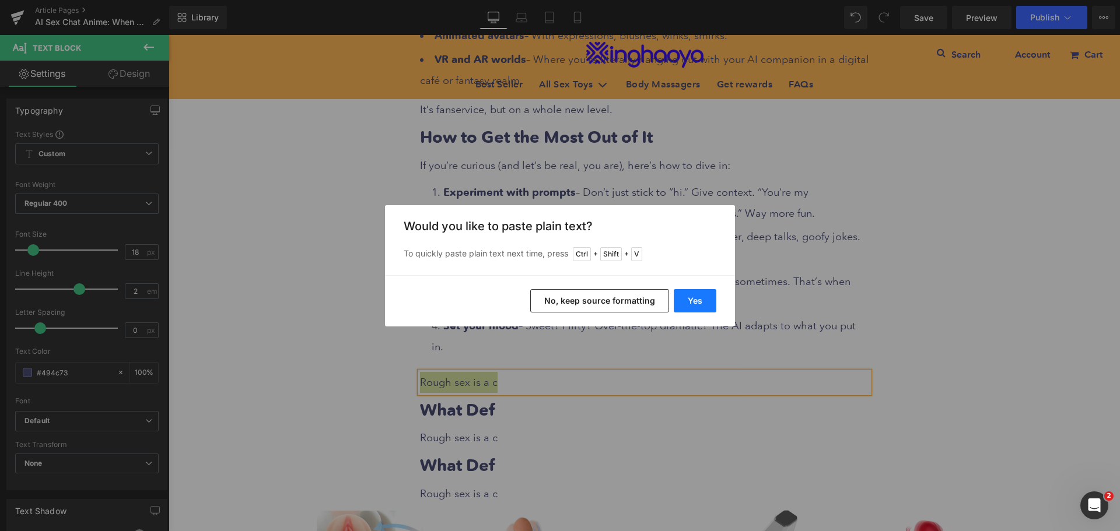
click at [697, 300] on button "Yes" at bounding box center [695, 300] width 43 height 23
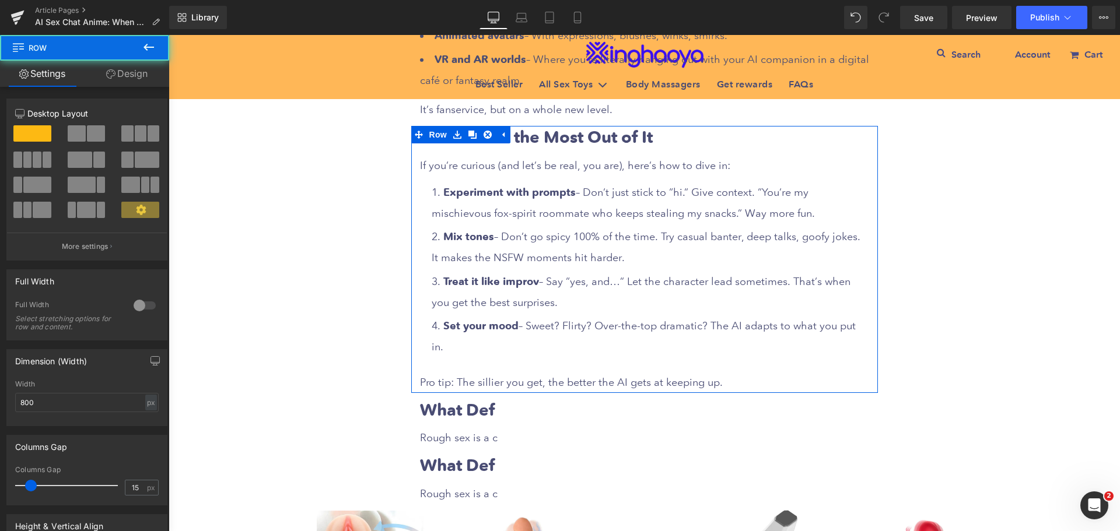
click at [604, 299] on div "How to Get the Most Out of It Heading If you’re curious (and let’s be real, you…" at bounding box center [644, 259] width 467 height 267
click at [540, 298] on div "How to Get the Most Out of It Heading If you’re curious (and let’s be real, you…" at bounding box center [644, 259] width 467 height 267
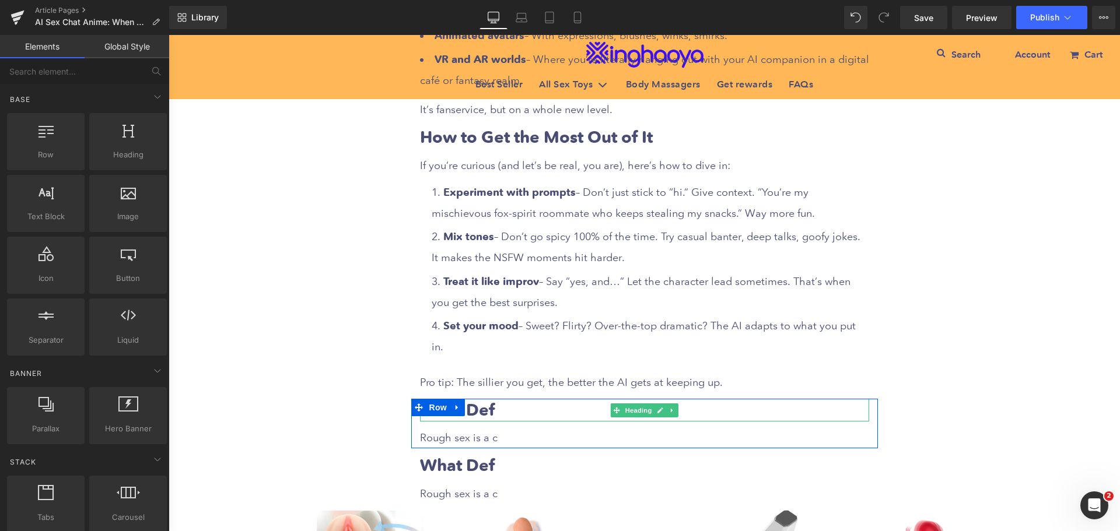
click at [484, 400] on b "What Def" at bounding box center [457, 410] width 75 height 20
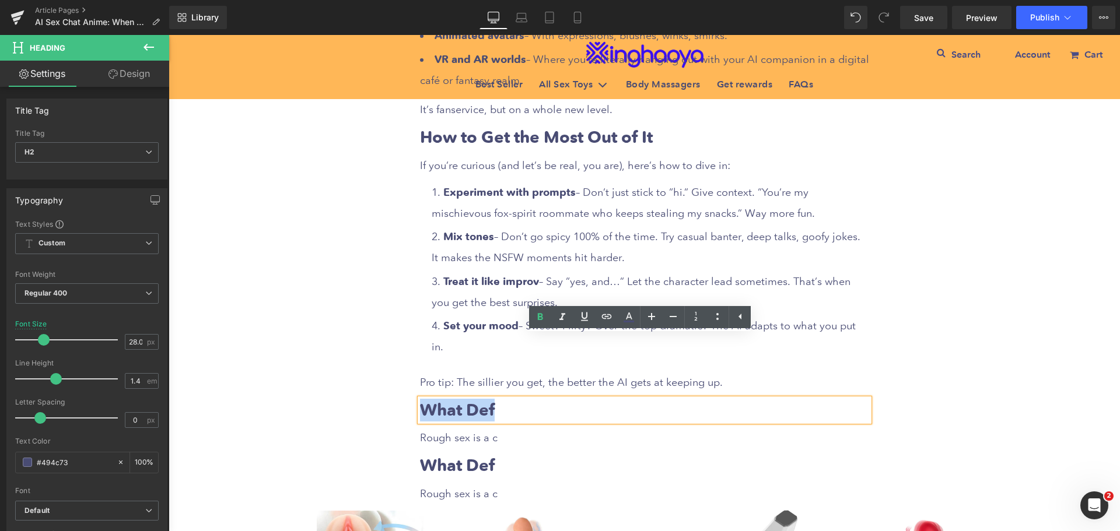
drag, startPoint x: 417, startPoint y: 347, endPoint x: 496, endPoint y: 346, distance: 78.8
click at [496, 399] on h2 "What Def" at bounding box center [644, 410] width 449 height 23
paste div
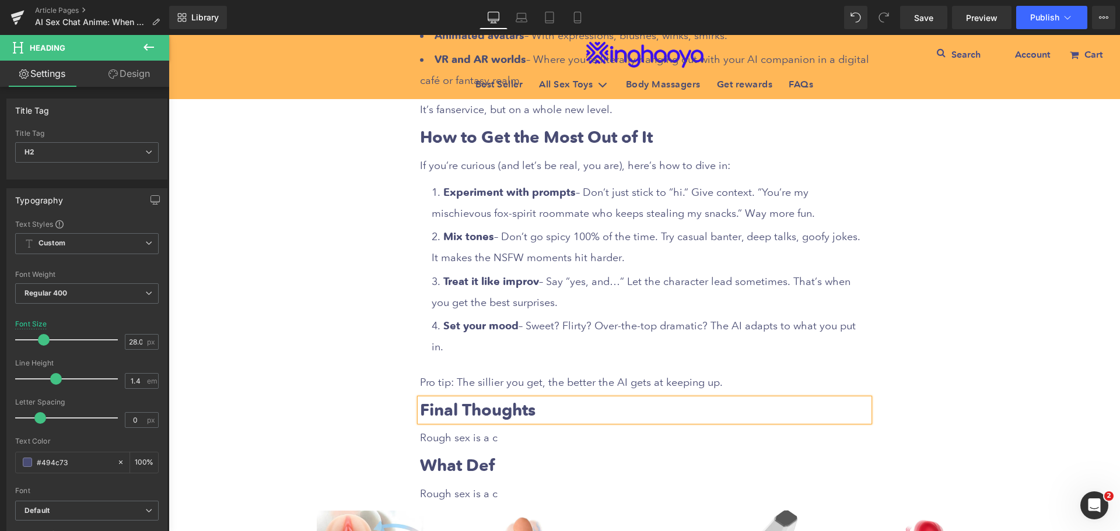
click at [467, 432] on span "Rough sex is a c" at bounding box center [459, 438] width 78 height 12
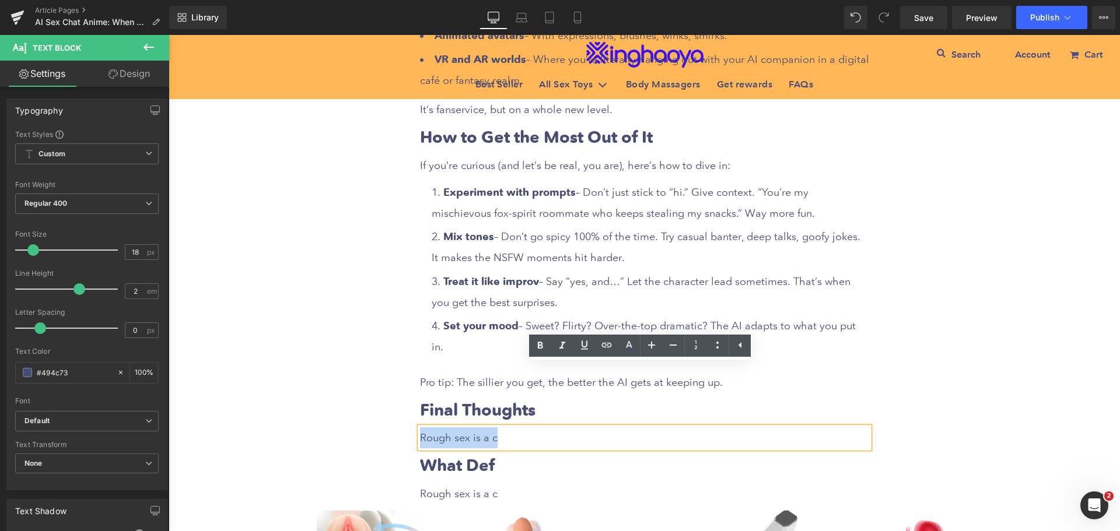
drag, startPoint x: 419, startPoint y: 374, endPoint x: 513, endPoint y: 376, distance: 94.0
click at [513, 428] on p "Rough sex is a c" at bounding box center [644, 438] width 449 height 21
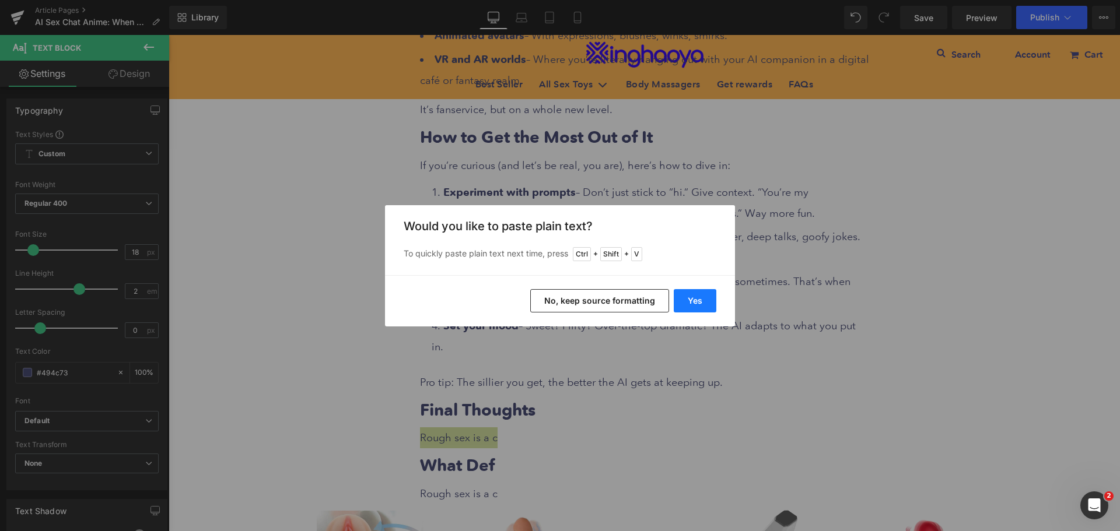
click at [684, 306] on button "Yes" at bounding box center [695, 300] width 43 height 23
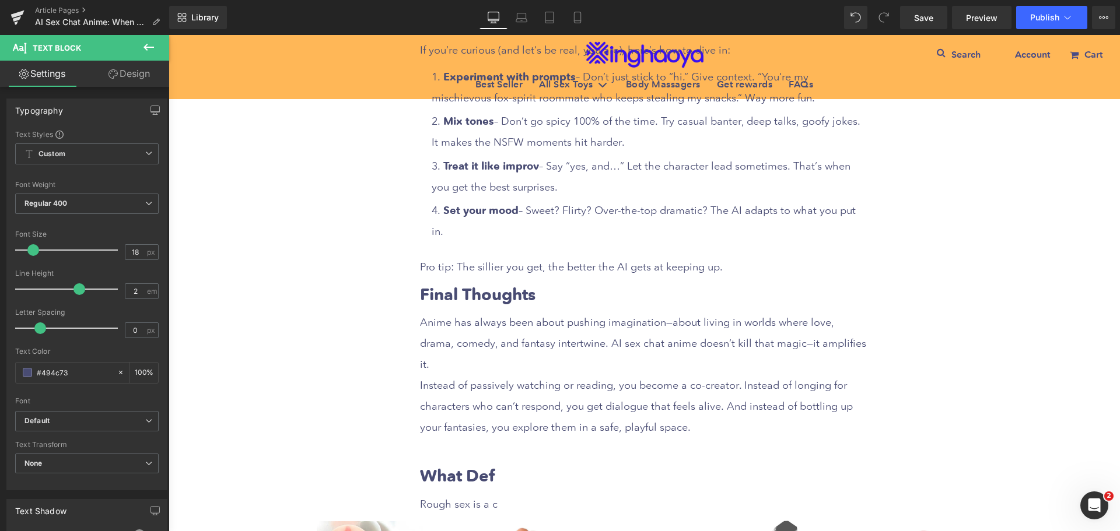
scroll to position [2376, 0]
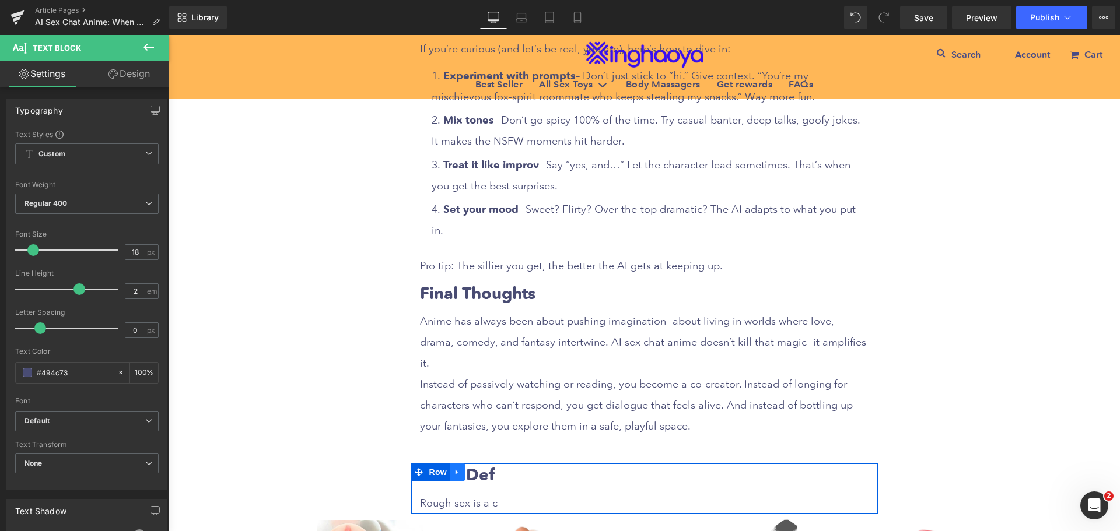
click at [456, 468] on icon at bounding box center [457, 472] width 8 height 9
click at [487, 468] on icon at bounding box center [488, 472] width 8 height 8
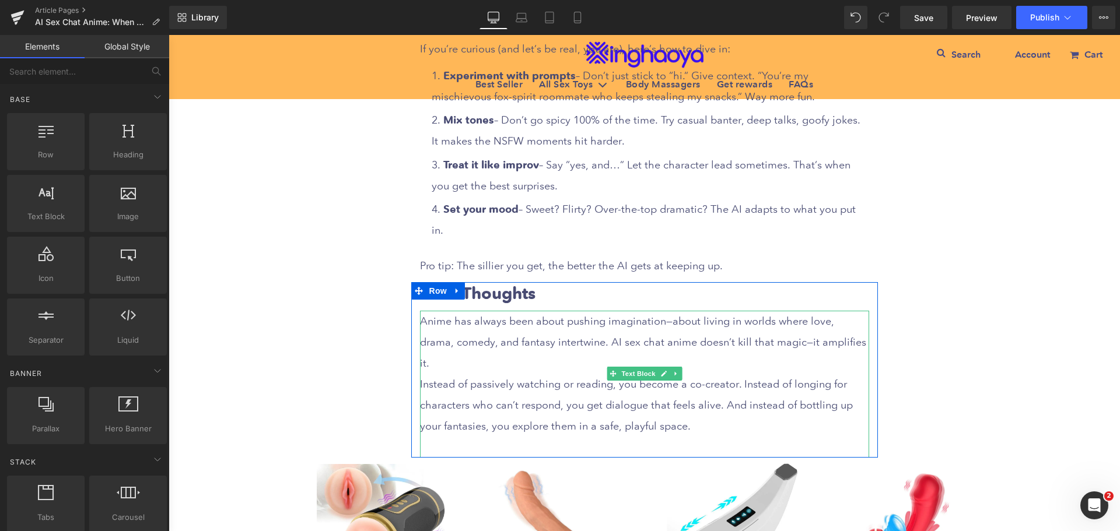
click at [471, 437] on p at bounding box center [644, 447] width 449 height 21
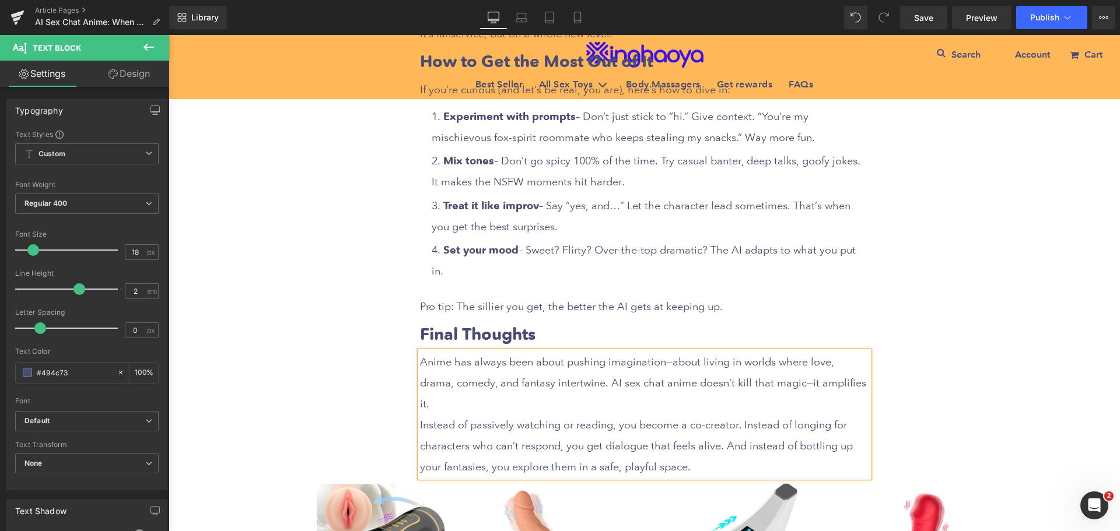
scroll to position [2318, 0]
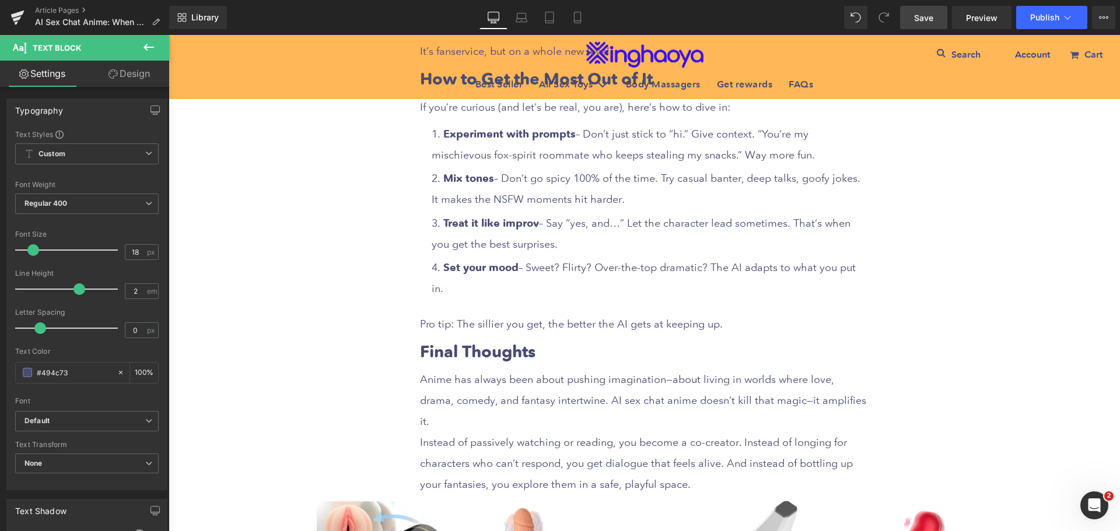
click at [930, 17] on span "Save" at bounding box center [923, 18] width 19 height 12
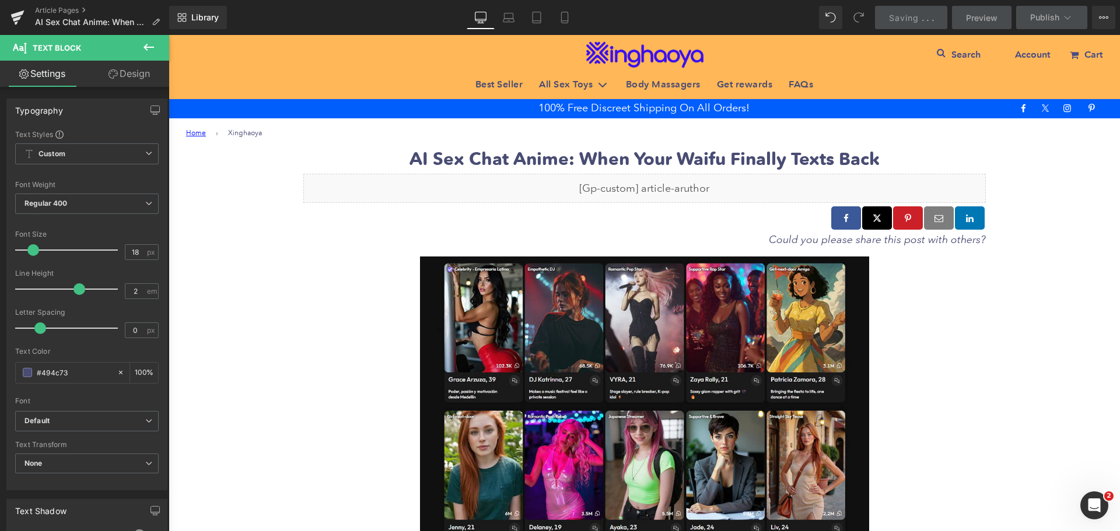
scroll to position [0, 0]
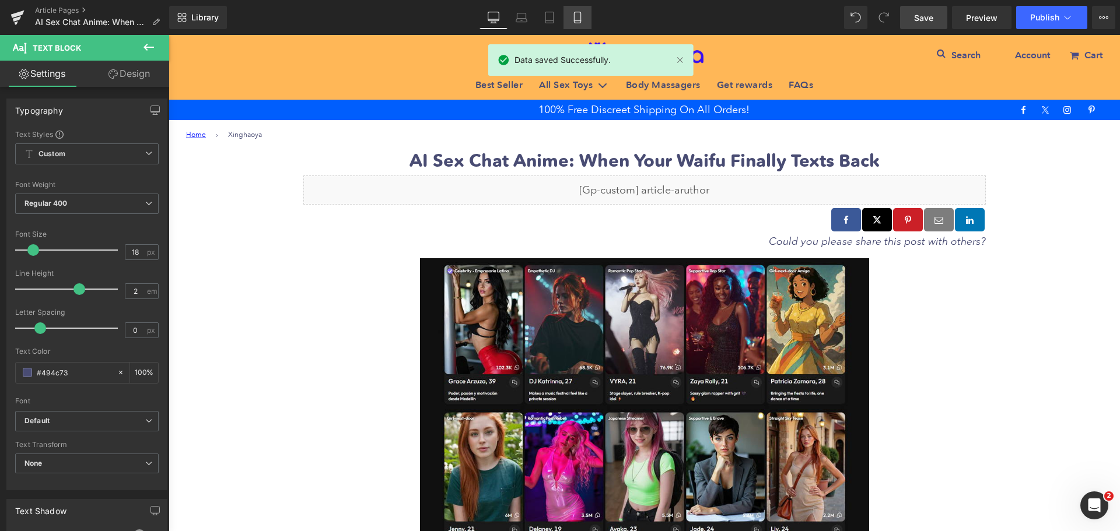
click at [573, 19] on icon at bounding box center [578, 18] width 12 height 12
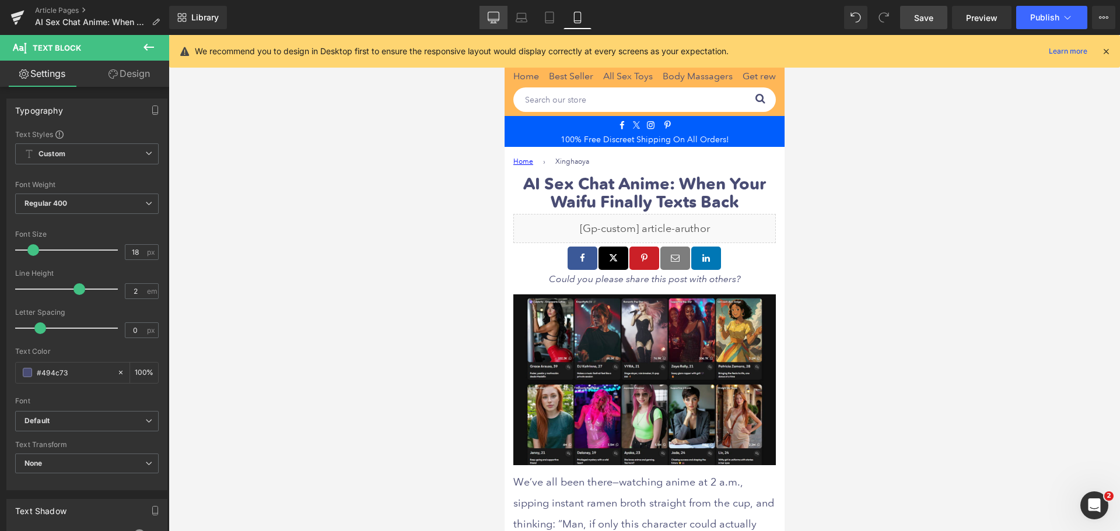
click at [492, 18] on icon at bounding box center [494, 18] width 12 height 12
type input "100"
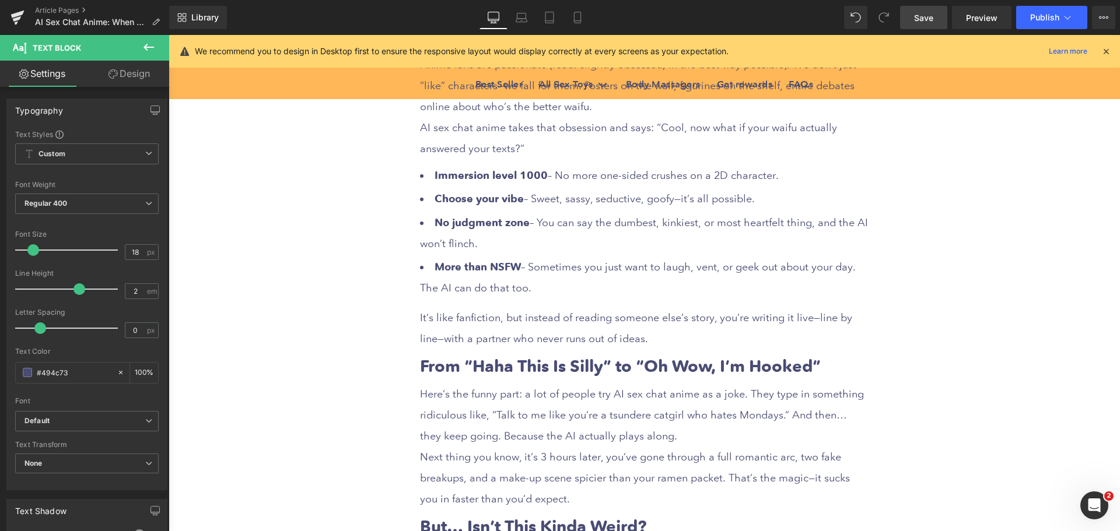
scroll to position [1108, 0]
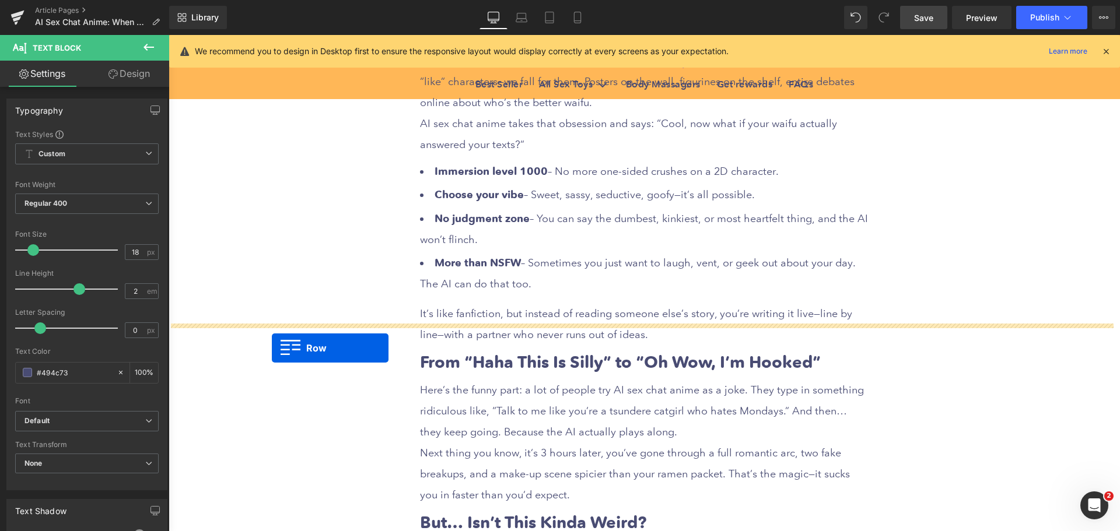
drag, startPoint x: 300, startPoint y: 349, endPoint x: 272, endPoint y: 348, distance: 28.6
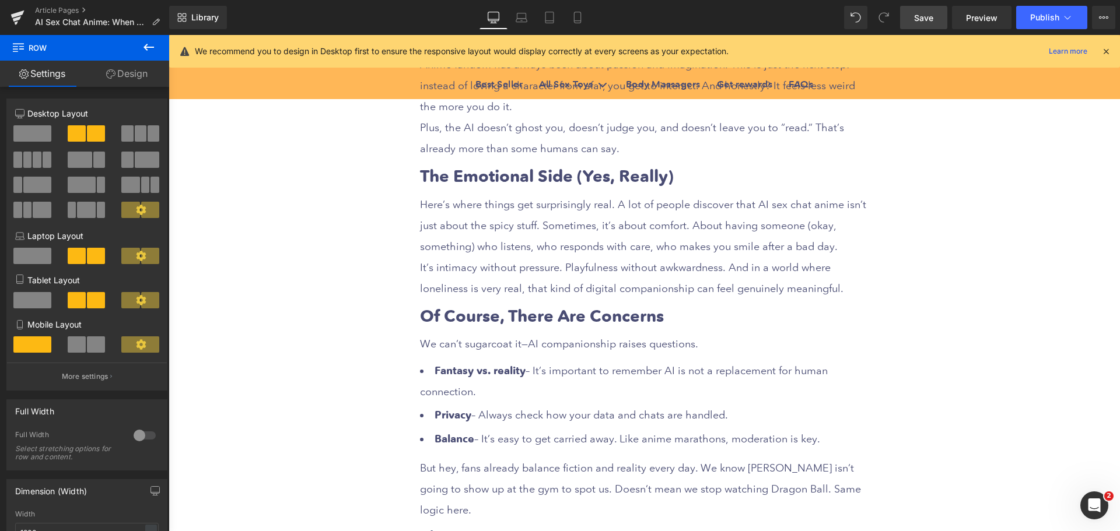
scroll to position [1925, 0]
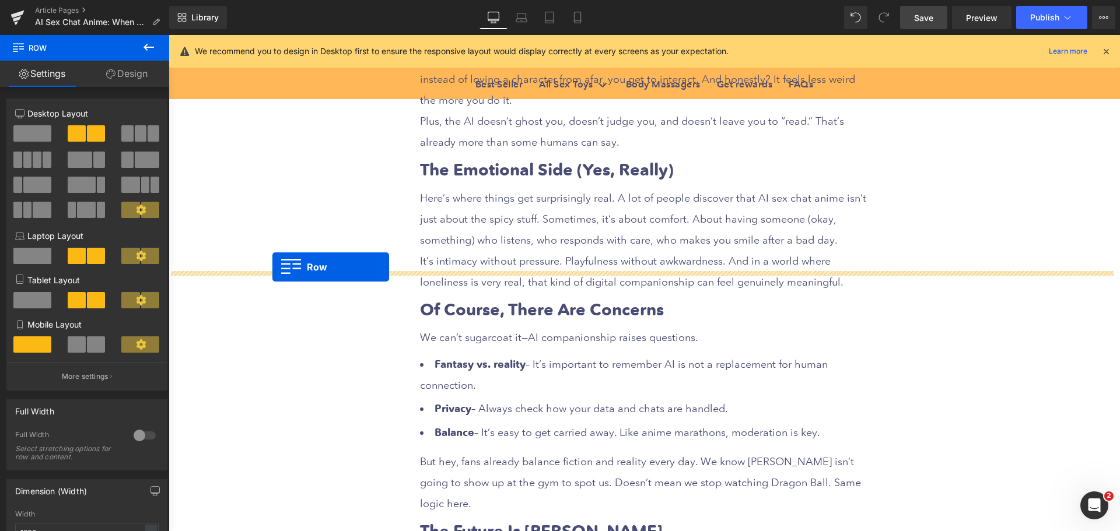
drag, startPoint x: 297, startPoint y: 365, endPoint x: 272, endPoint y: 267, distance: 100.5
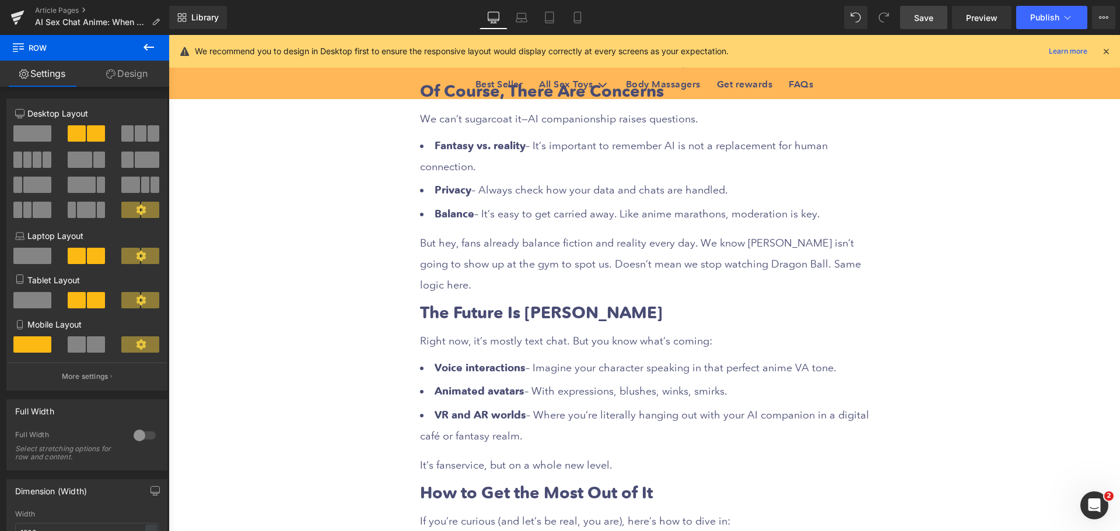
scroll to position [2275, 0]
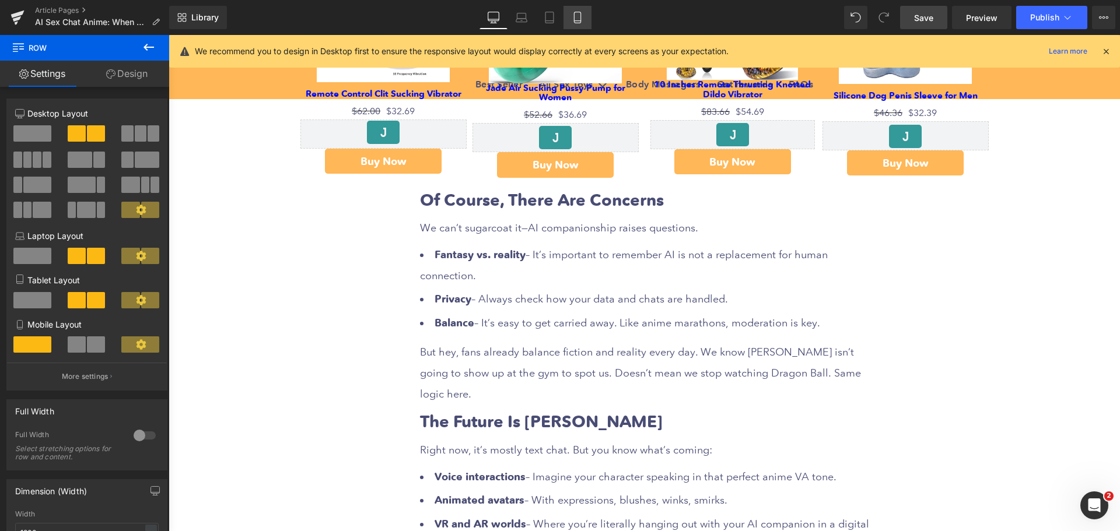
click at [576, 16] on icon at bounding box center [578, 18] width 12 height 12
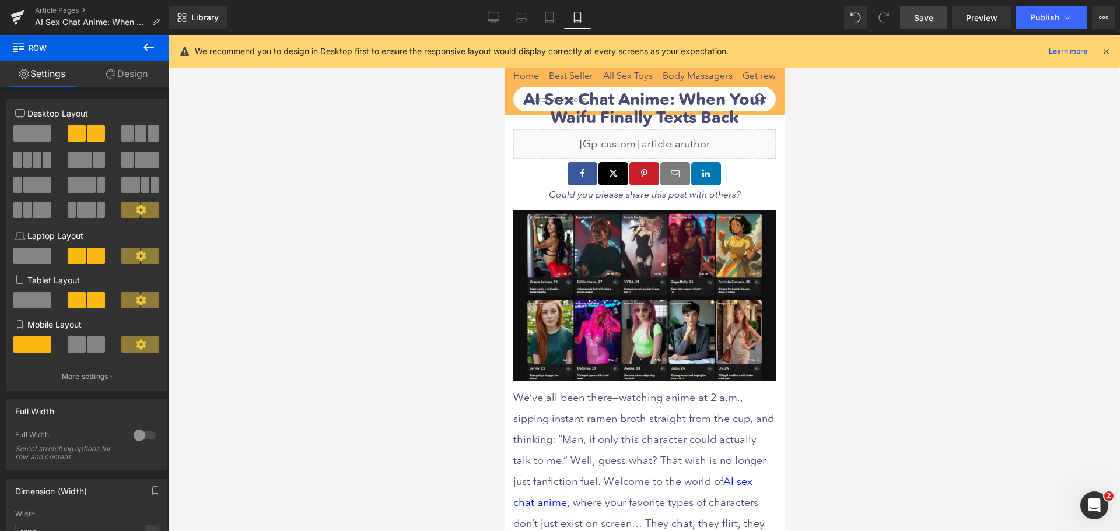
scroll to position [0, 0]
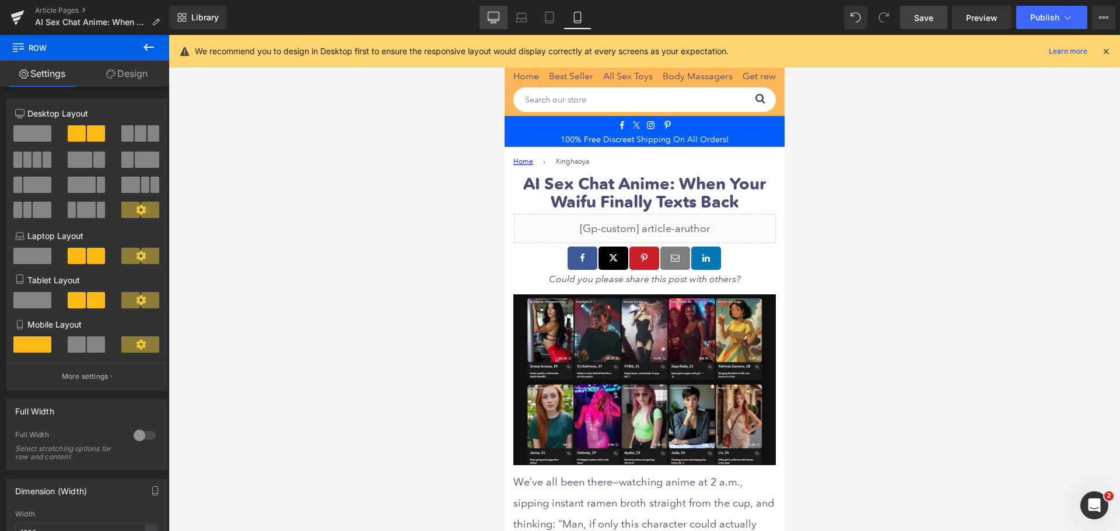
drag, startPoint x: 489, startPoint y: 17, endPoint x: 150, endPoint y: 237, distance: 404.4
click at [489, 17] on icon at bounding box center [493, 16] width 11 height 9
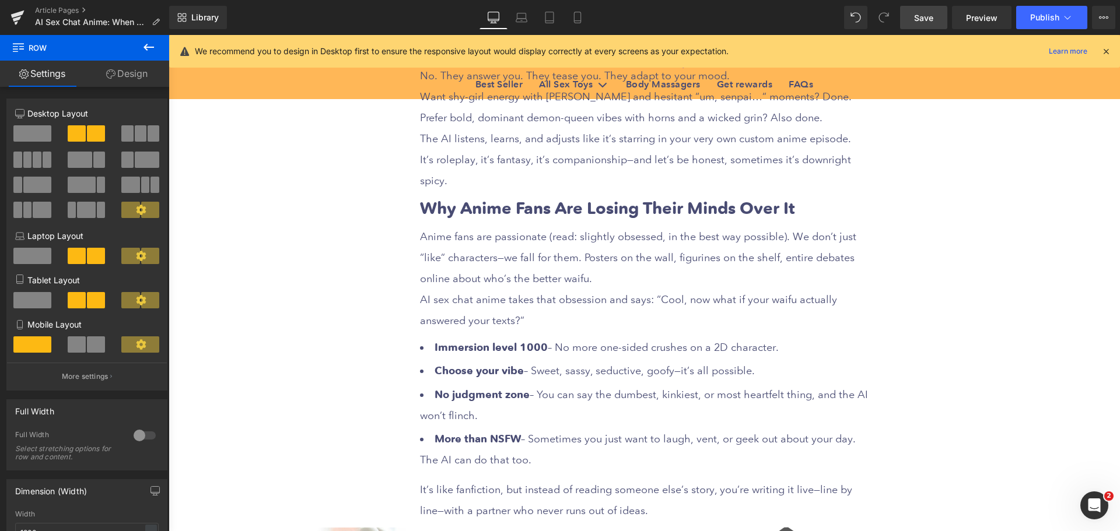
scroll to position [933, 0]
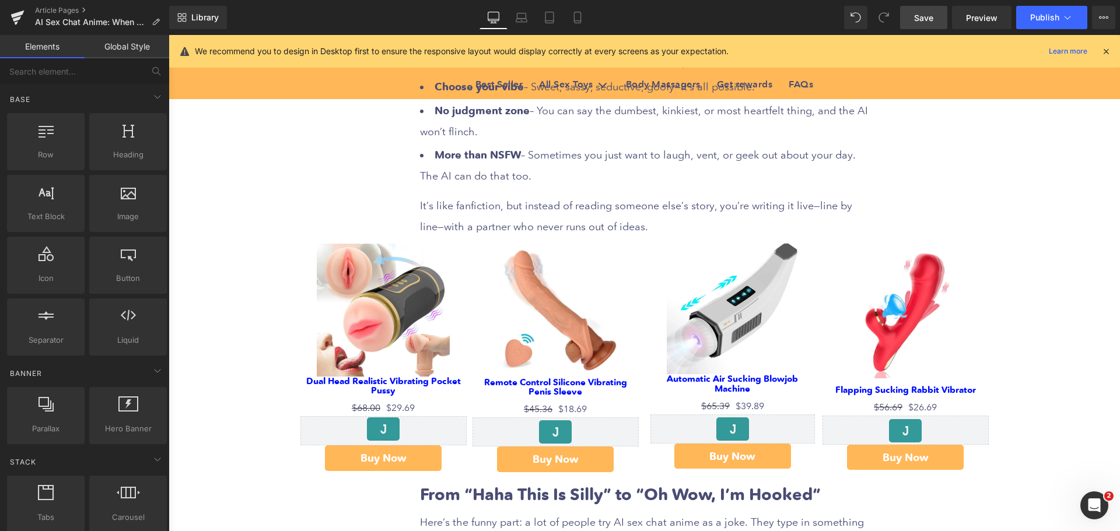
scroll to position [1225, 0]
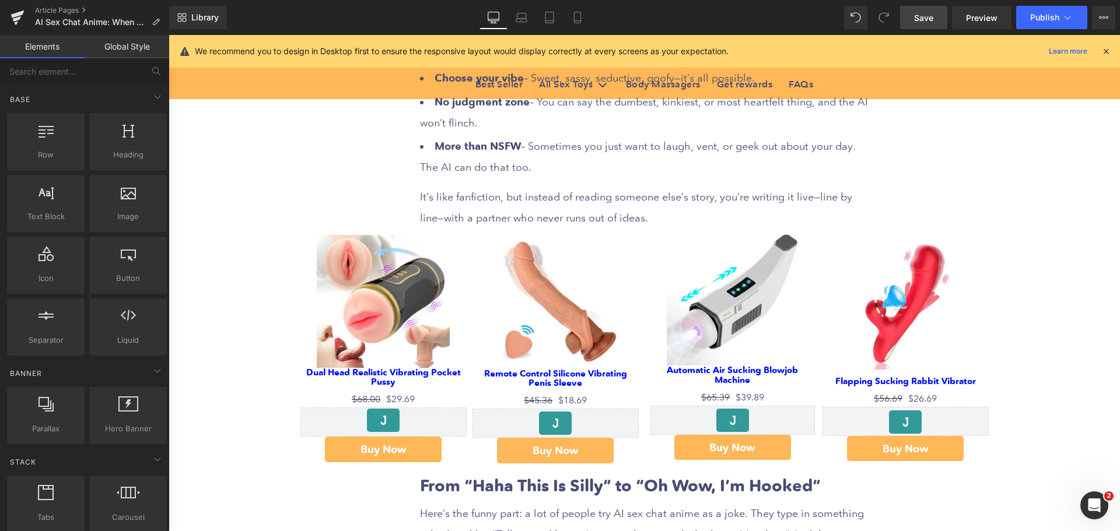
click at [924, 20] on span "Save" at bounding box center [923, 18] width 19 height 12
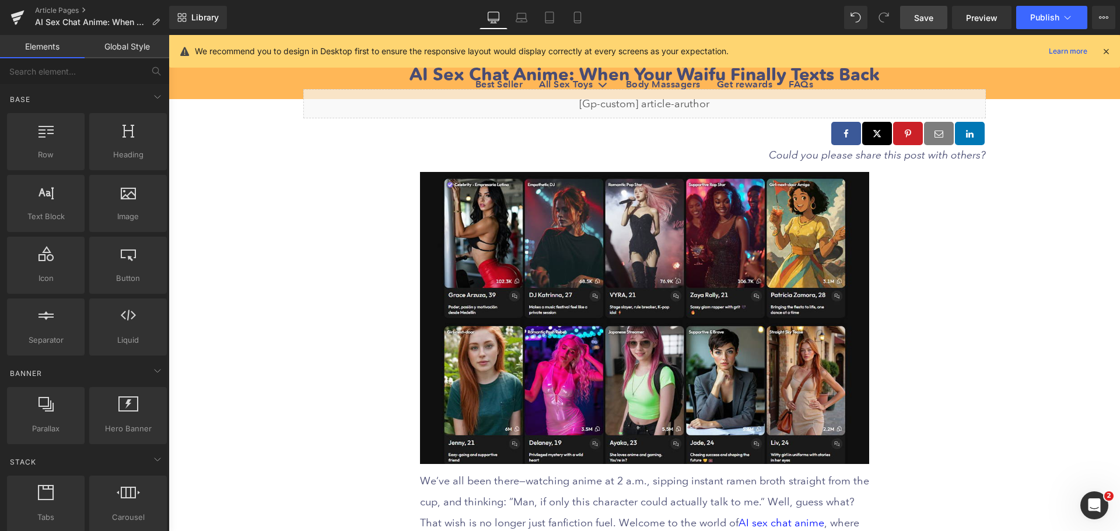
scroll to position [0, 0]
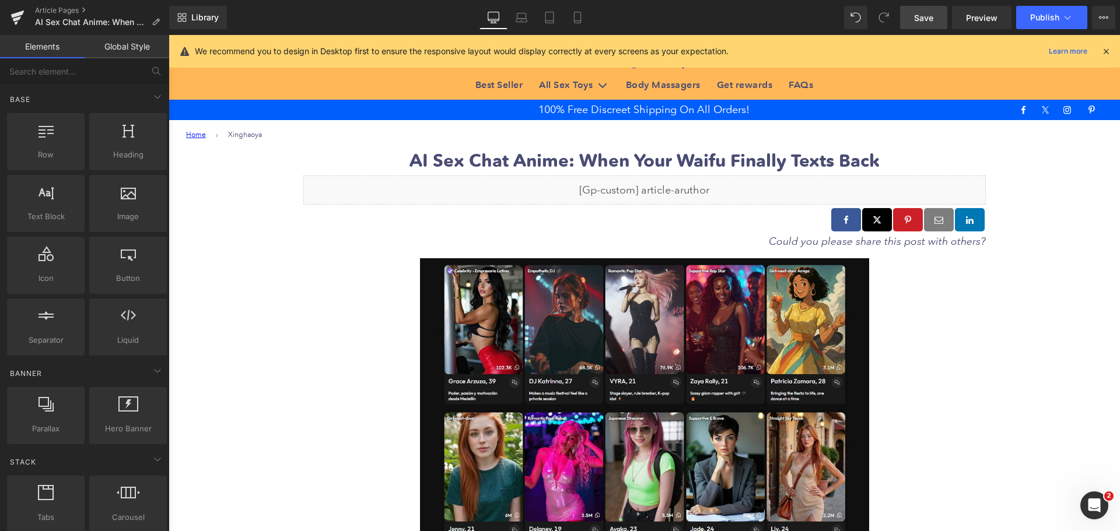
drag, startPoint x: 1114, startPoint y: 342, endPoint x: 1047, endPoint y: 90, distance: 261.4
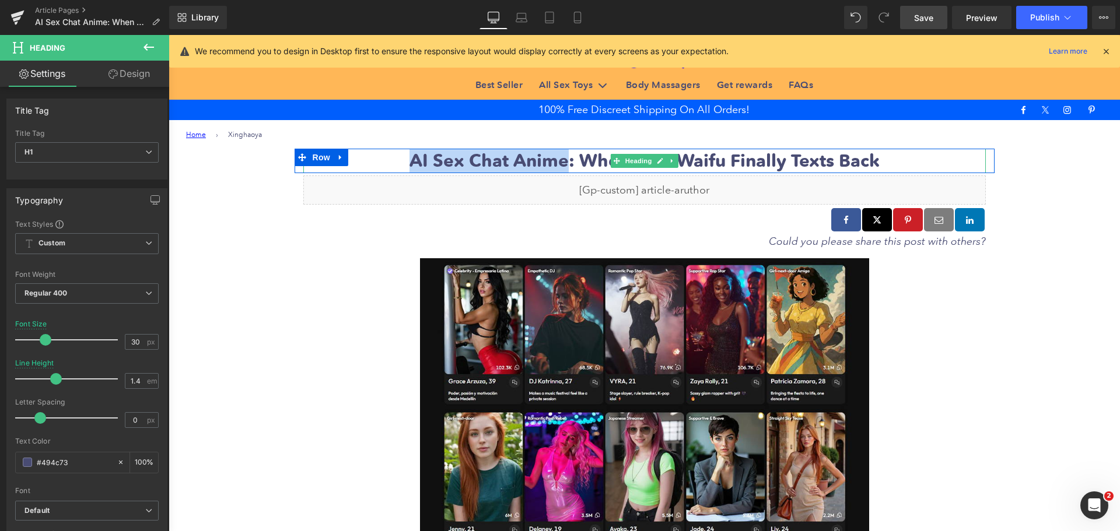
drag, startPoint x: 409, startPoint y: 158, endPoint x: 559, endPoint y: 164, distance: 150.0
click at [559, 164] on b "AI Sex Chat Anime: When Your Waifu Finally Texts Back" at bounding box center [645, 161] width 470 height 22
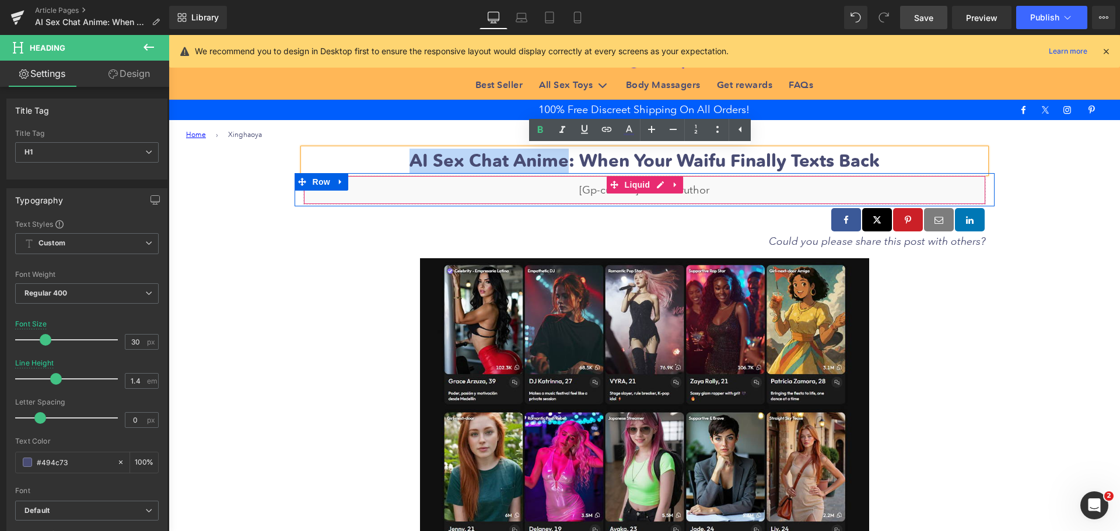
copy b "AI Sex Chat Anime"
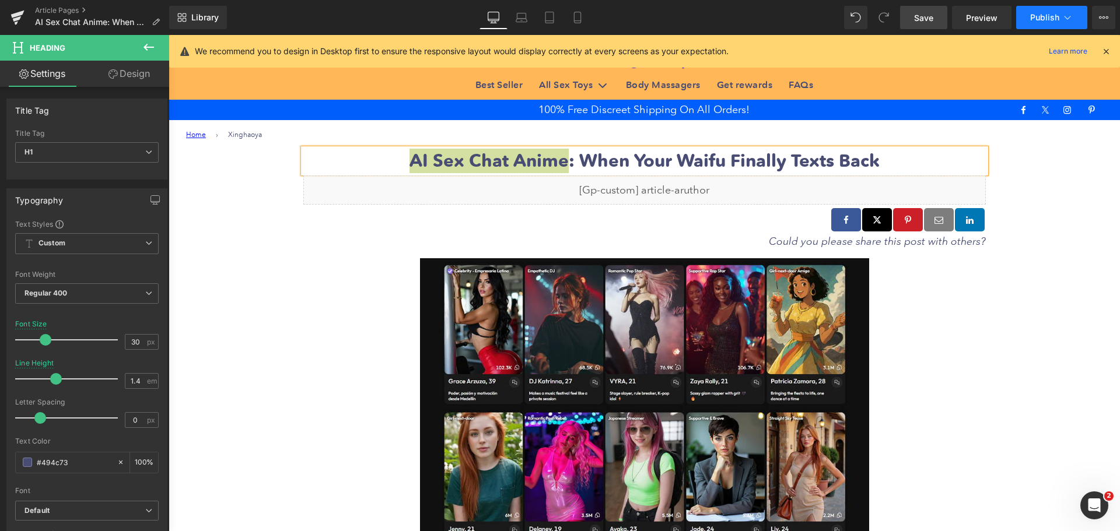
click at [1043, 19] on span "Publish" at bounding box center [1044, 17] width 29 height 9
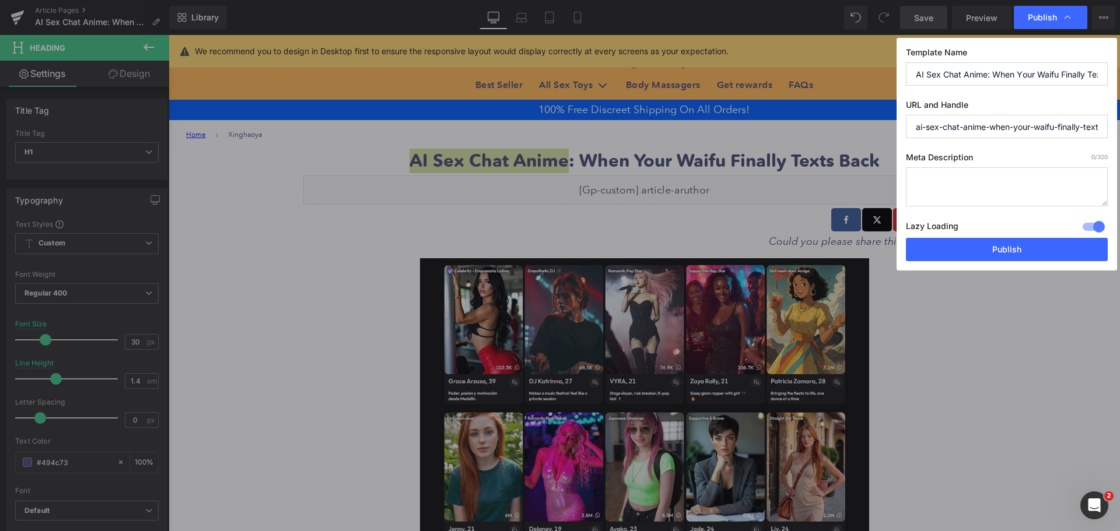
click at [963, 188] on textarea at bounding box center [1007, 186] width 202 height 39
paste textarea "Explore AI sex chat anime: trends, safety tips, ethical concerns, and how AI re…"
type textarea "Explore AI sex chat anime: trends, safety tips, ethical concerns, and how AI re…"
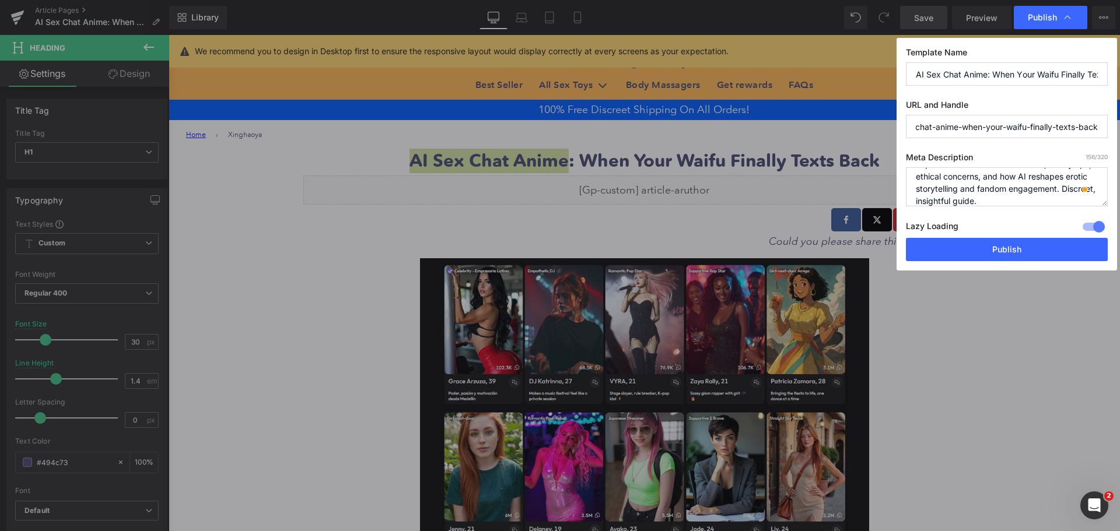
drag, startPoint x: 989, startPoint y: 128, endPoint x: 1102, endPoint y: 126, distance: 112.6
click at [1102, 126] on input "ai-sex-chat-anime-when-your-waifu-finally-texts-back" at bounding box center [1007, 126] width 202 height 23
type input "ai-sex-chat-anime"
drag, startPoint x: 842, startPoint y: 213, endPoint x: 1010, endPoint y: 248, distance: 172.2
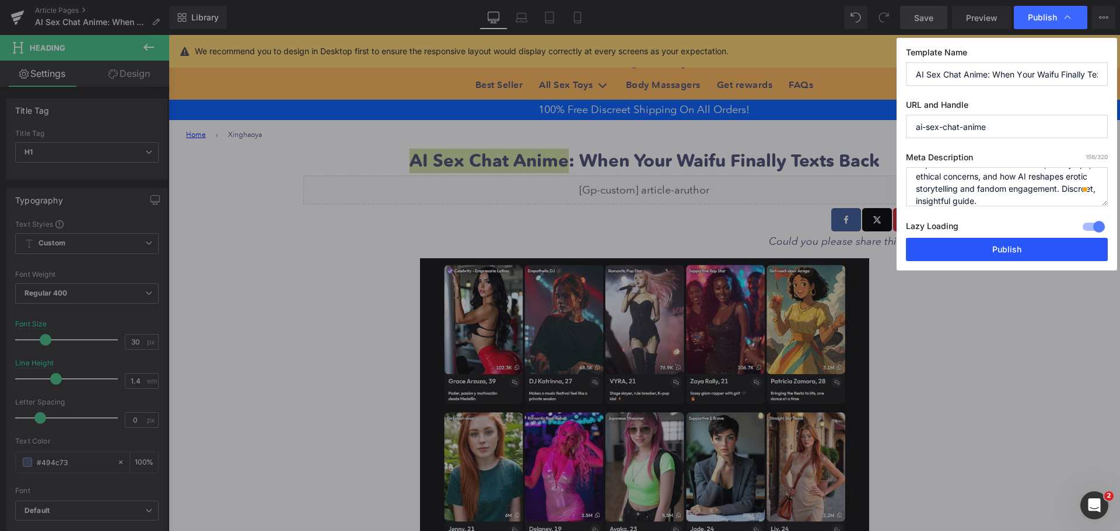
click at [1010, 248] on button "Publish" at bounding box center [1007, 249] width 202 height 23
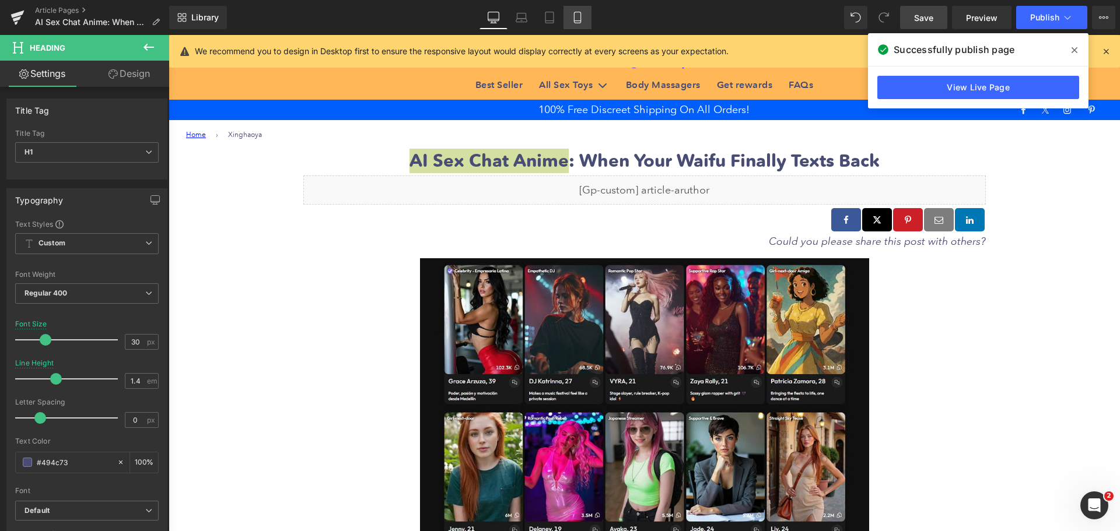
click at [578, 20] on icon at bounding box center [578, 18] width 12 height 12
type input "28"
type input "1.1"
type input "100"
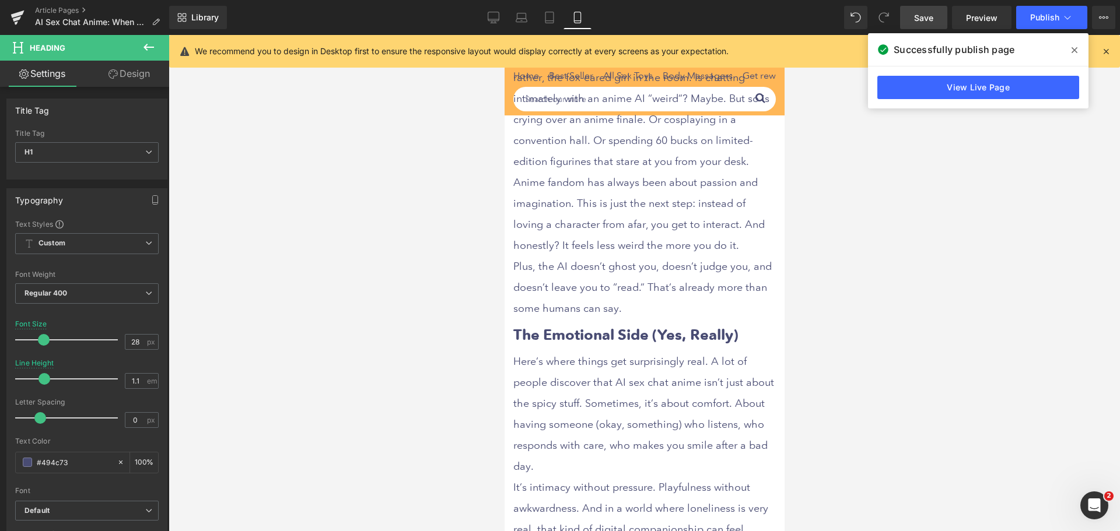
scroll to position [2827, 0]
